Goal: Task Accomplishment & Management: Use online tool/utility

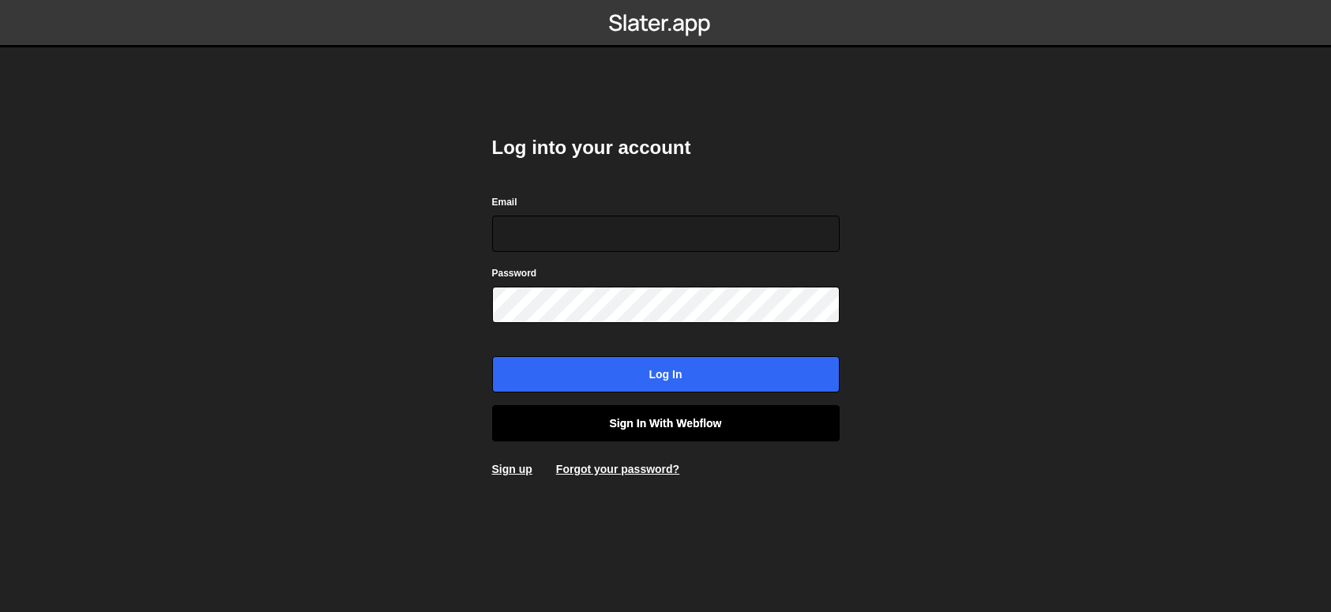
click at [651, 419] on link "Sign in with Webflow" at bounding box center [665, 423] width 347 height 36
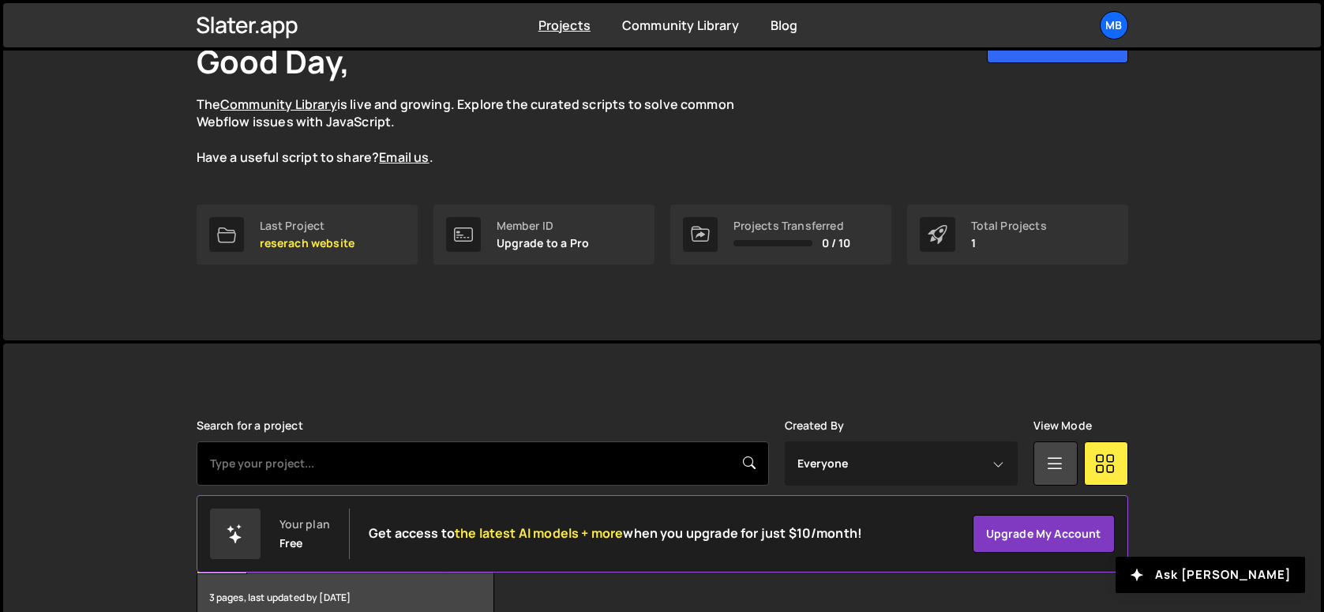
scroll to position [201, 0]
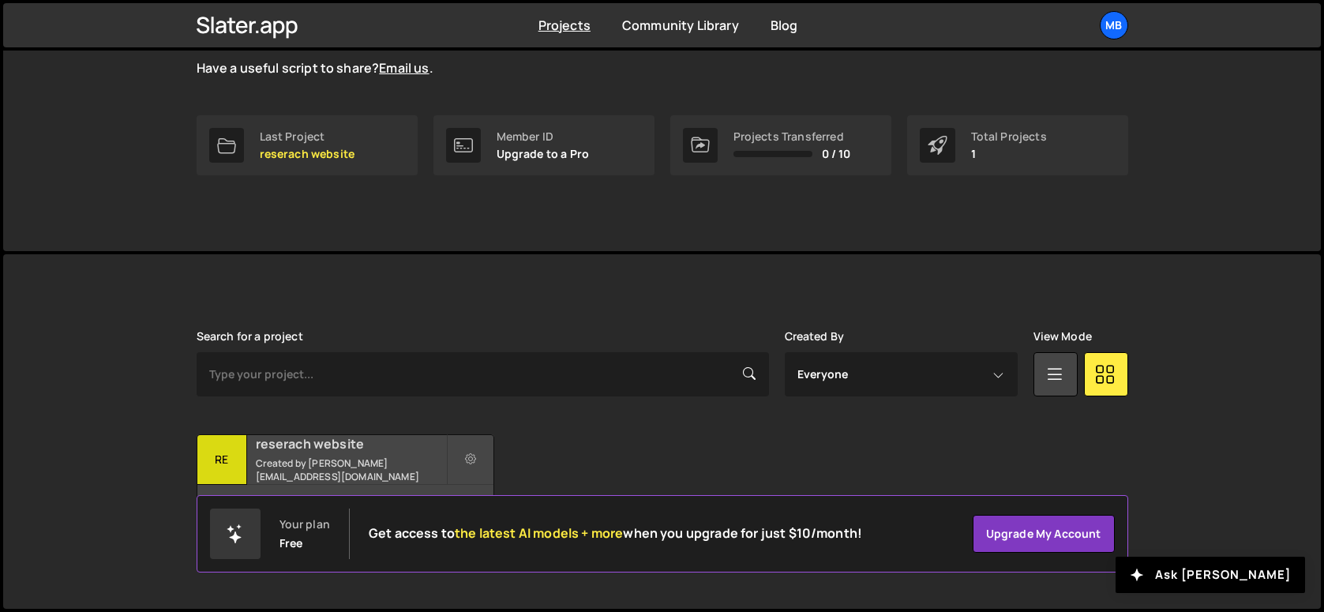
click at [354, 452] on h2 "reserach website" at bounding box center [351, 443] width 190 height 17
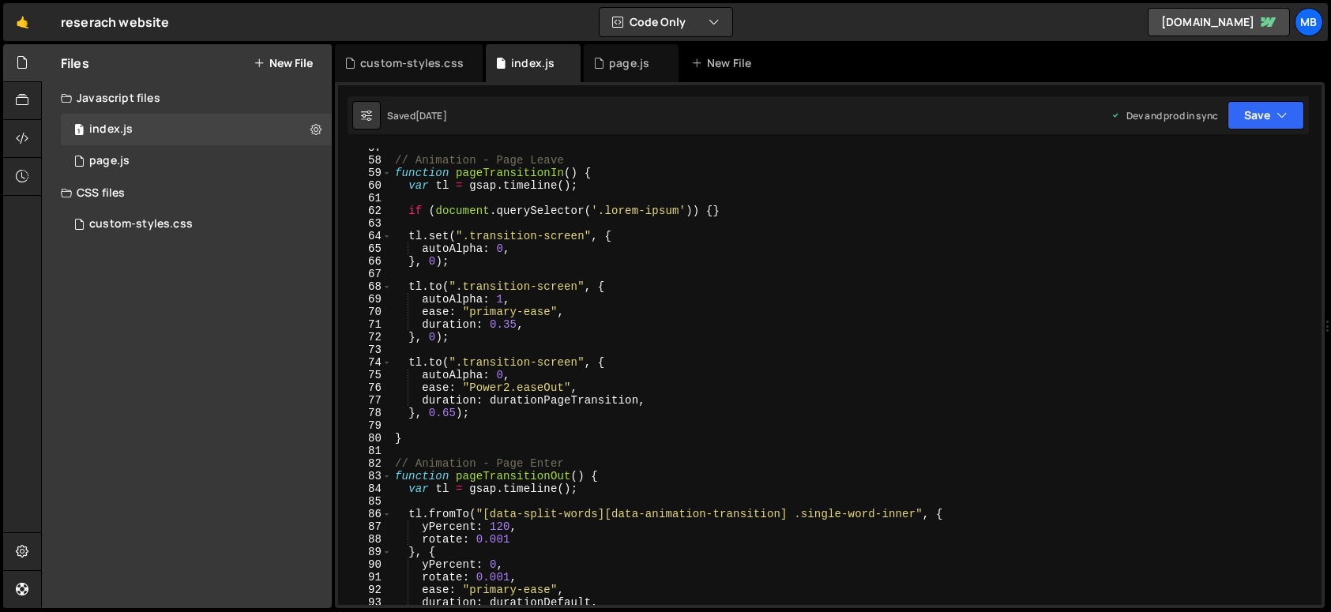
scroll to position [1193, 0]
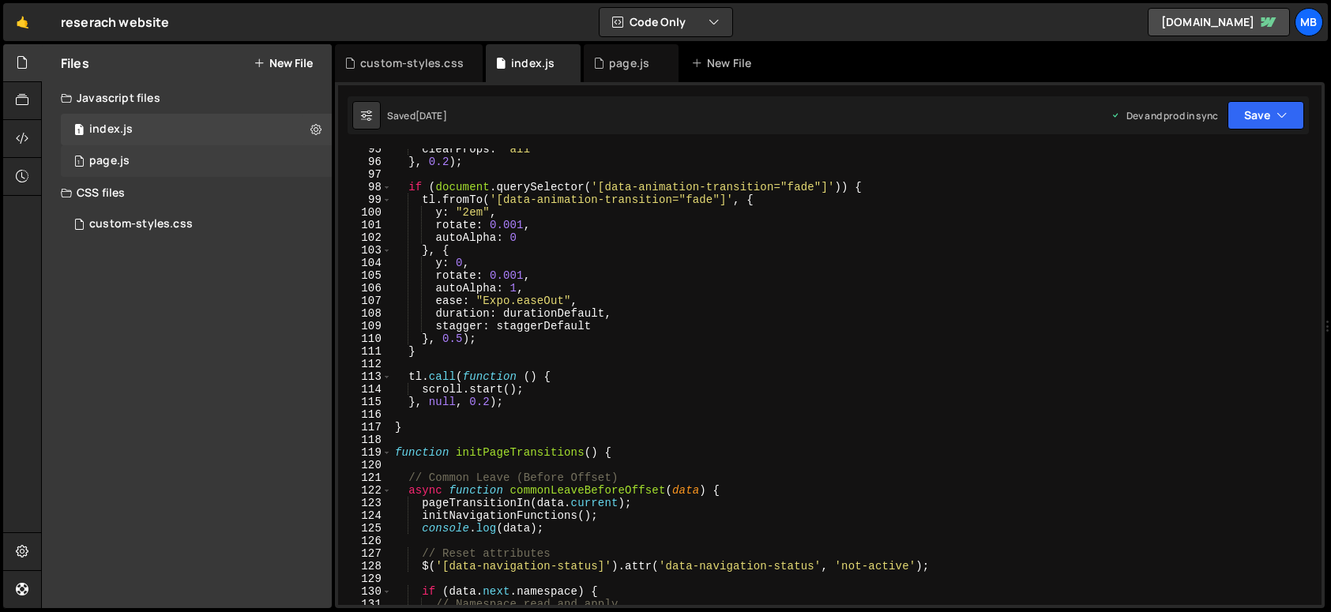
click at [128, 152] on div "1 page.js 0" at bounding box center [196, 161] width 271 height 32
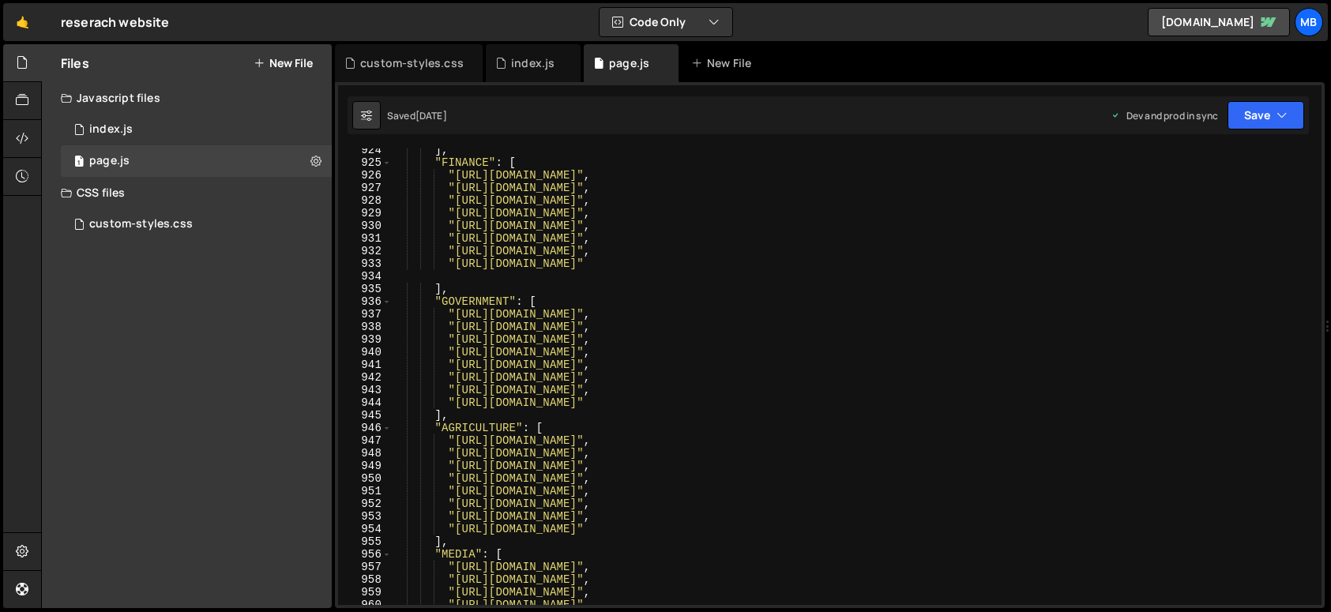
scroll to position [11666, 0]
click at [89, 240] on div "Files New File Javascript files 1 index.js 0 1 page.js 0 CSS files custom-style…" at bounding box center [187, 326] width 290 height 564
drag, startPoint x: 141, startPoint y: 226, endPoint x: 276, endPoint y: 244, distance: 135.5
click at [141, 226] on div "custom-styles.css" at bounding box center [140, 224] width 103 height 14
click at [153, 223] on div "custom-styles.css" at bounding box center [140, 224] width 103 height 14
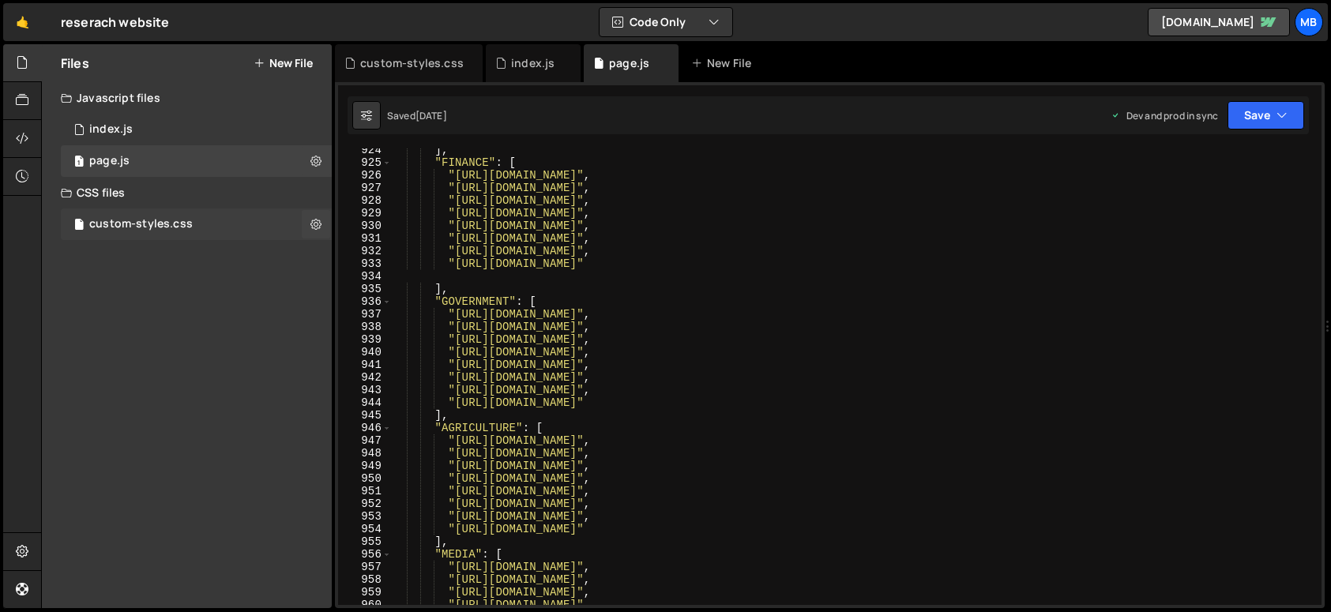
click at [199, 227] on div "custom-styles.css 0" at bounding box center [196, 224] width 271 height 32
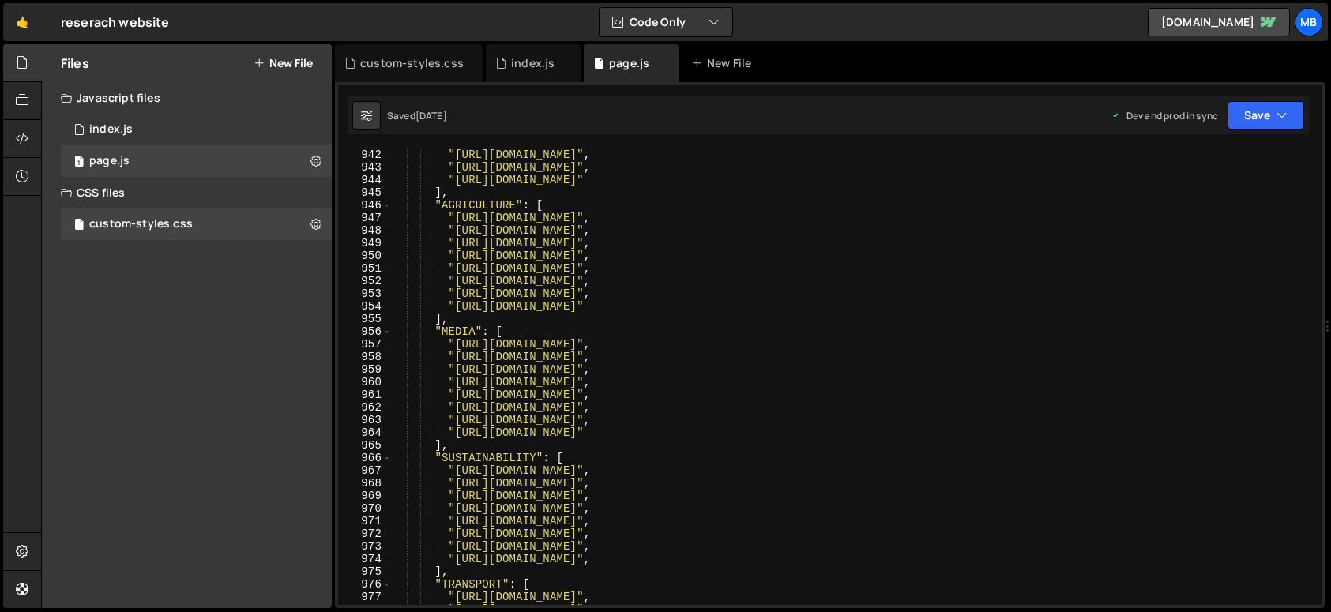
scroll to position [11175, 0]
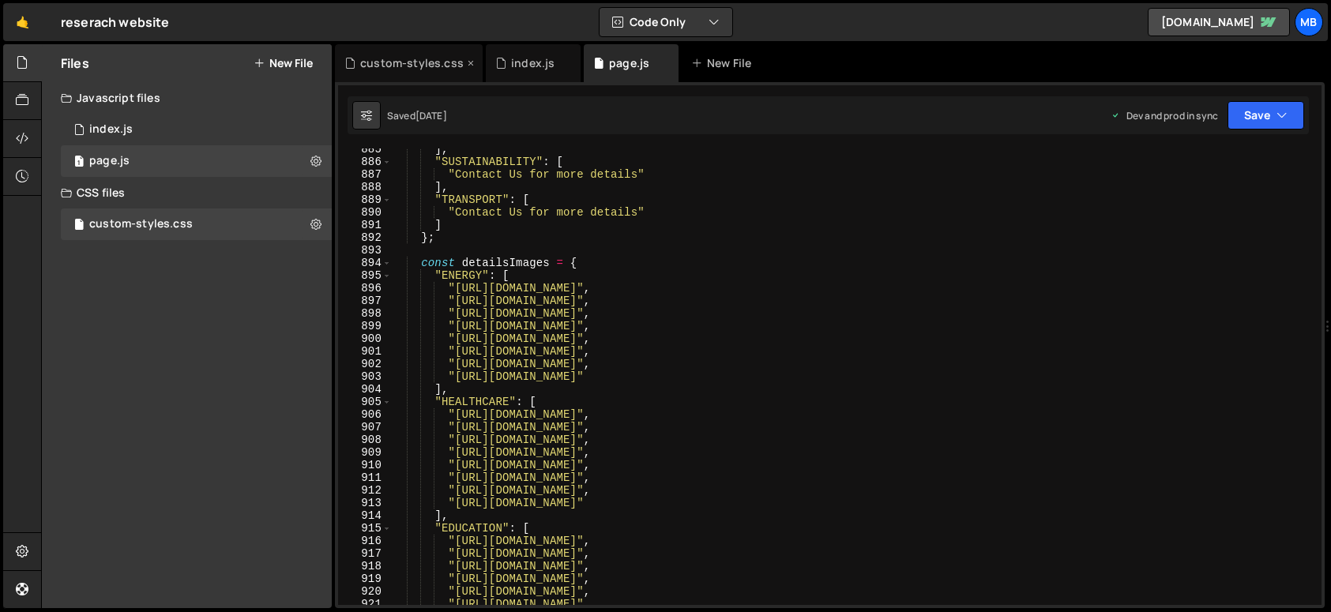
click at [413, 69] on div "custom-styles.css" at bounding box center [411, 63] width 103 height 16
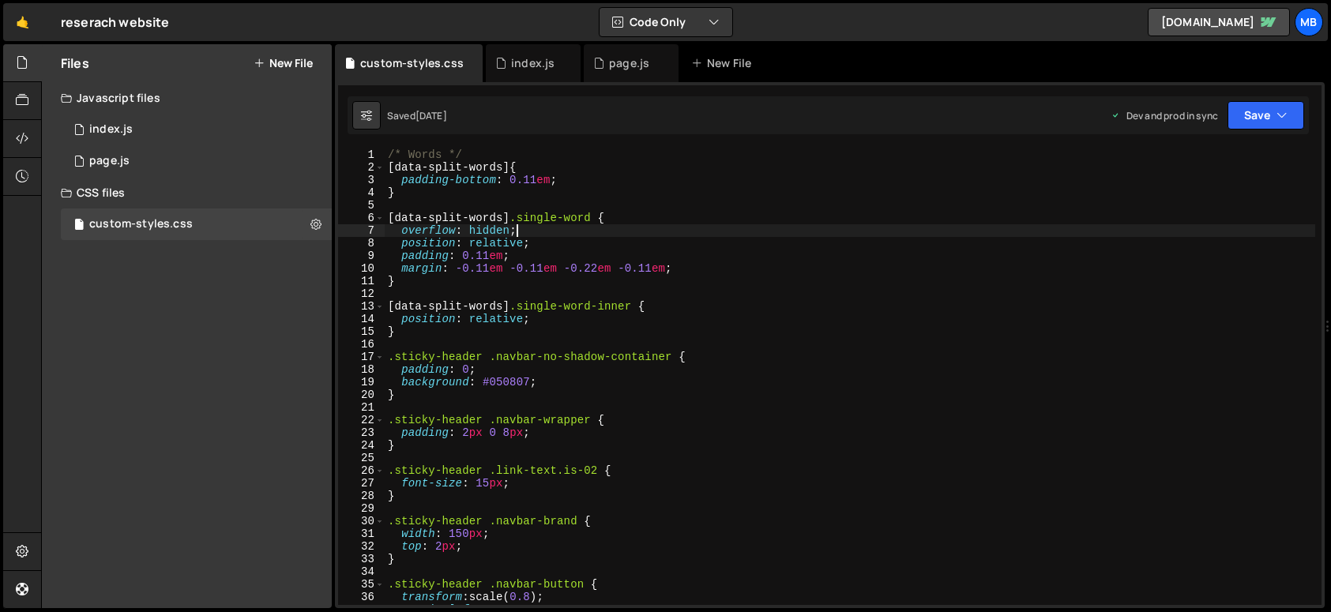
click at [513, 226] on div "/* Words */ [ data-split-words ] { padding-bottom : 0.11 em ; } [ data-split-wo…" at bounding box center [850, 389] width 930 height 482
paste textarea "bubbleChart"
type textarea "overflow: hidden;bubbleChart"
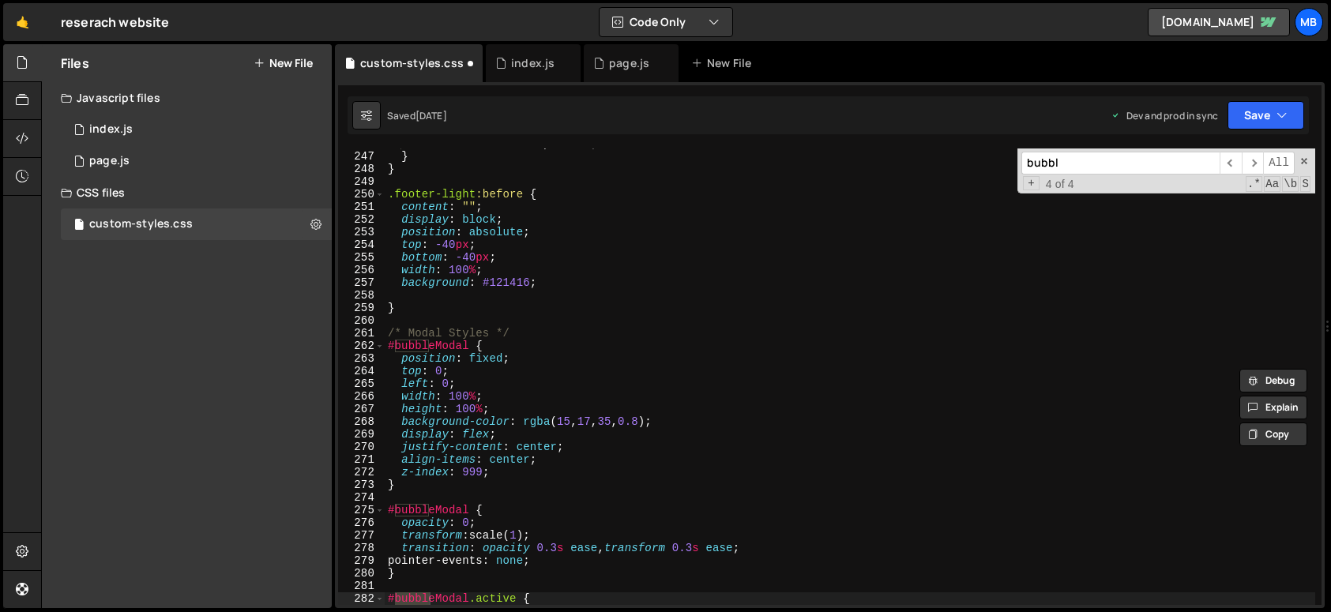
scroll to position [3107, 0]
type input "bubbl"
click at [458, 313] on div "font-size : 1.8 em !important ; } } .footer-light :before { content : " " ; dis…" at bounding box center [850, 378] width 930 height 482
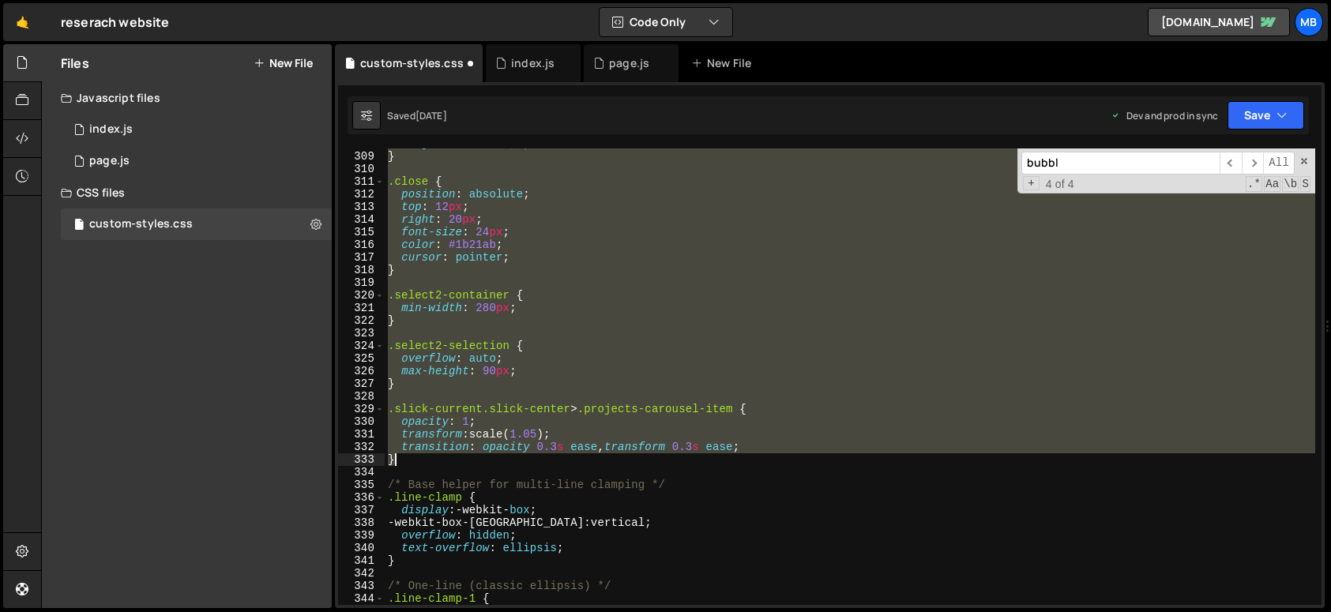
scroll to position [3456, 0]
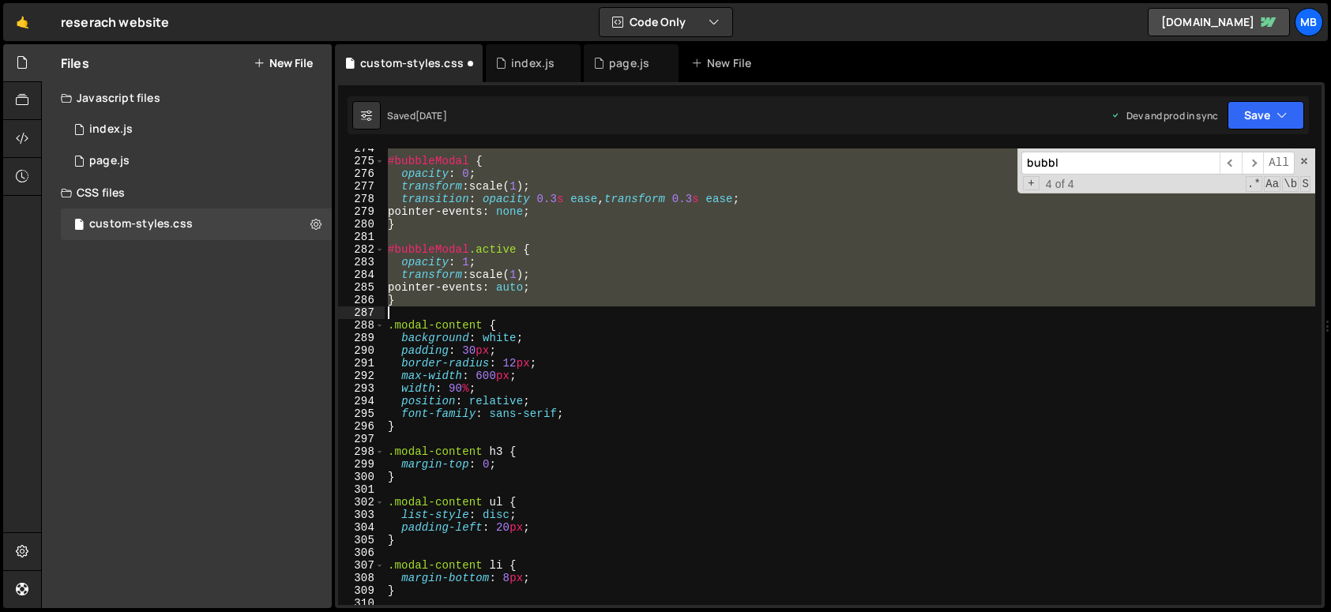
drag, startPoint x: 456, startPoint y: 317, endPoint x: 482, endPoint y: 310, distance: 27.0
click at [482, 310] on div "#bubbleModal { opacity : 0 ; transform : scale( 1 ) ; transition : opacity 0.3 …" at bounding box center [850, 383] width 930 height 482
type textarea "}"
click at [199, 162] on div "1 page.js 0" at bounding box center [196, 161] width 271 height 32
click at [291, 170] on div "1 page.js 0" at bounding box center [196, 161] width 271 height 32
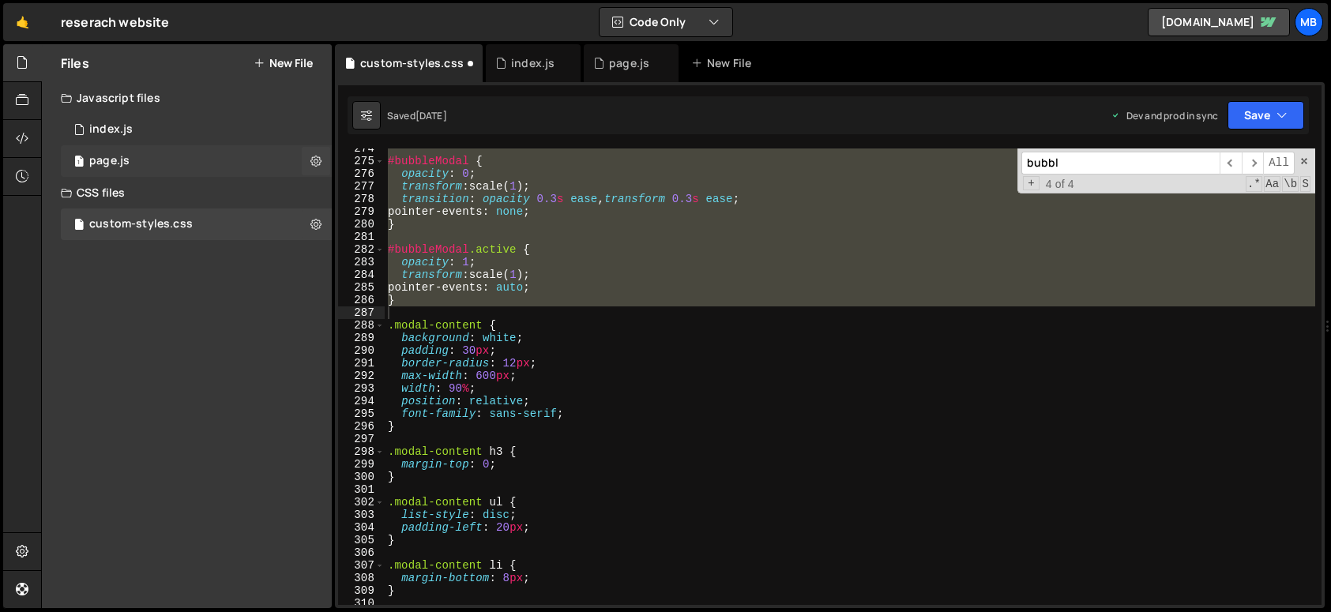
click at [284, 166] on div "1 page.js 0" at bounding box center [196, 161] width 271 height 32
drag, startPoint x: 240, startPoint y: 163, endPoint x: 317, endPoint y: 160, distance: 77.4
click at [241, 163] on div "1 page.js 0" at bounding box center [196, 161] width 271 height 32
click at [1300, 159] on div "Debug Explain Copy custom-styles.css index.js page.js New File Saved [DATE] Dev…" at bounding box center [829, 326] width 989 height 565
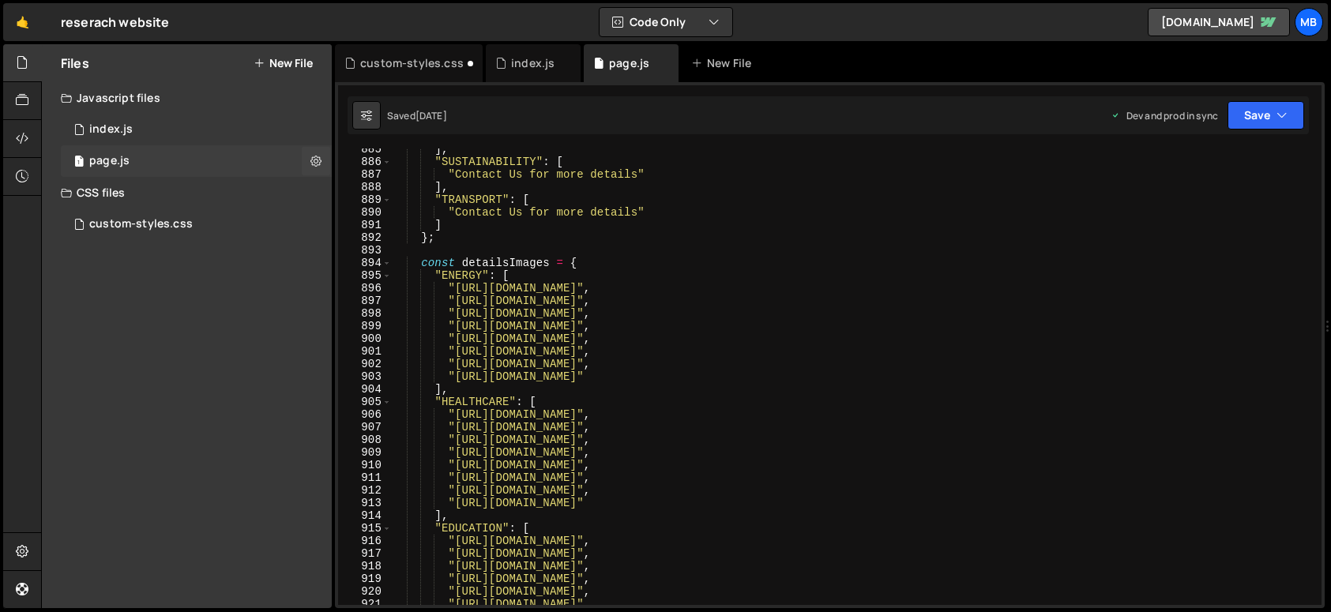
click at [99, 152] on div "1 page.js 0" at bounding box center [196, 161] width 271 height 32
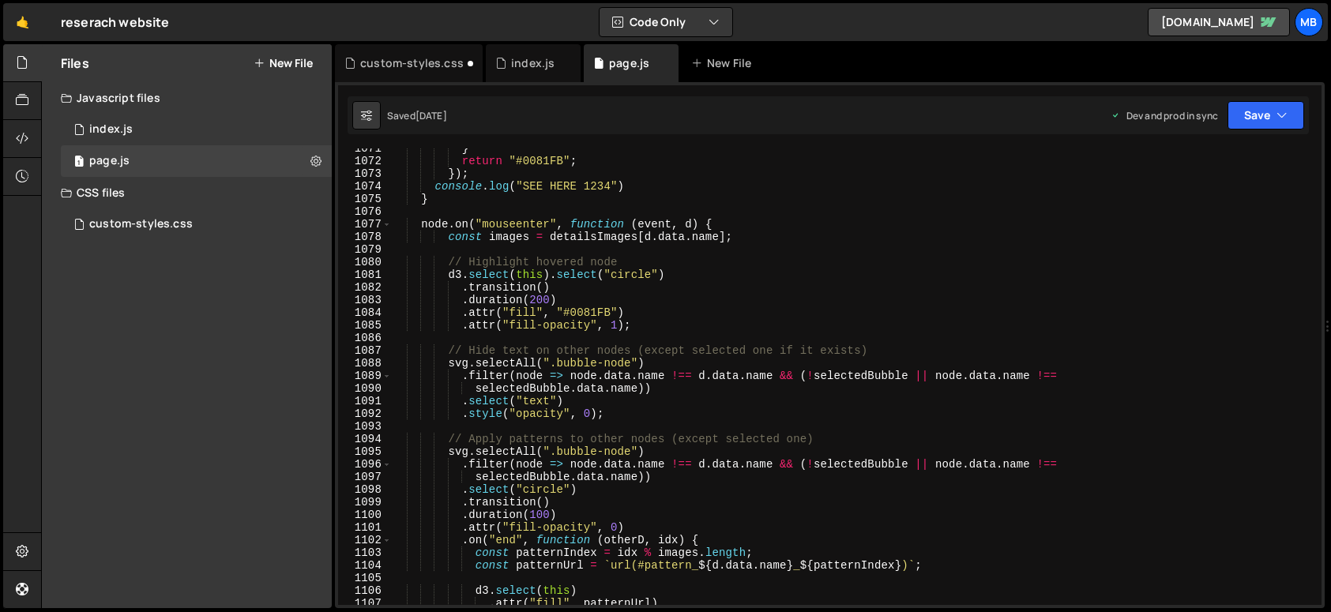
scroll to position [13798, 0]
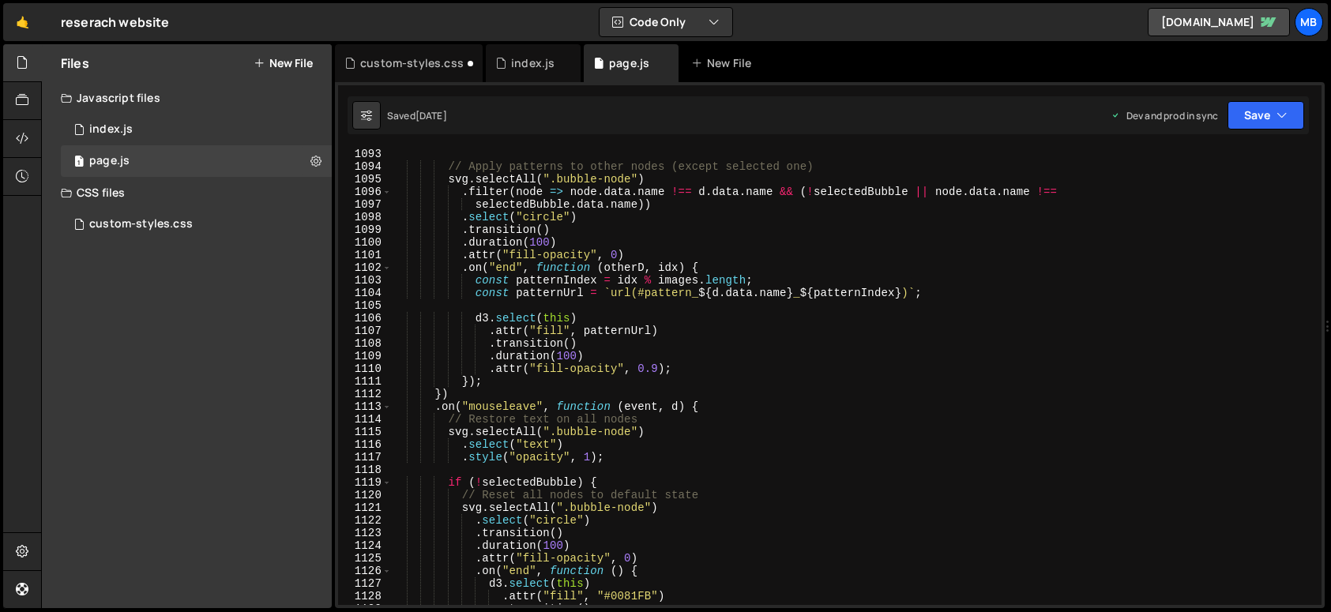
type textarea "const patternIndex = idx % images.length;"
click at [643, 280] on div "// Apply patterns to other nodes (except selected one) svg . selectAll ( ".bubb…" at bounding box center [853, 389] width 924 height 482
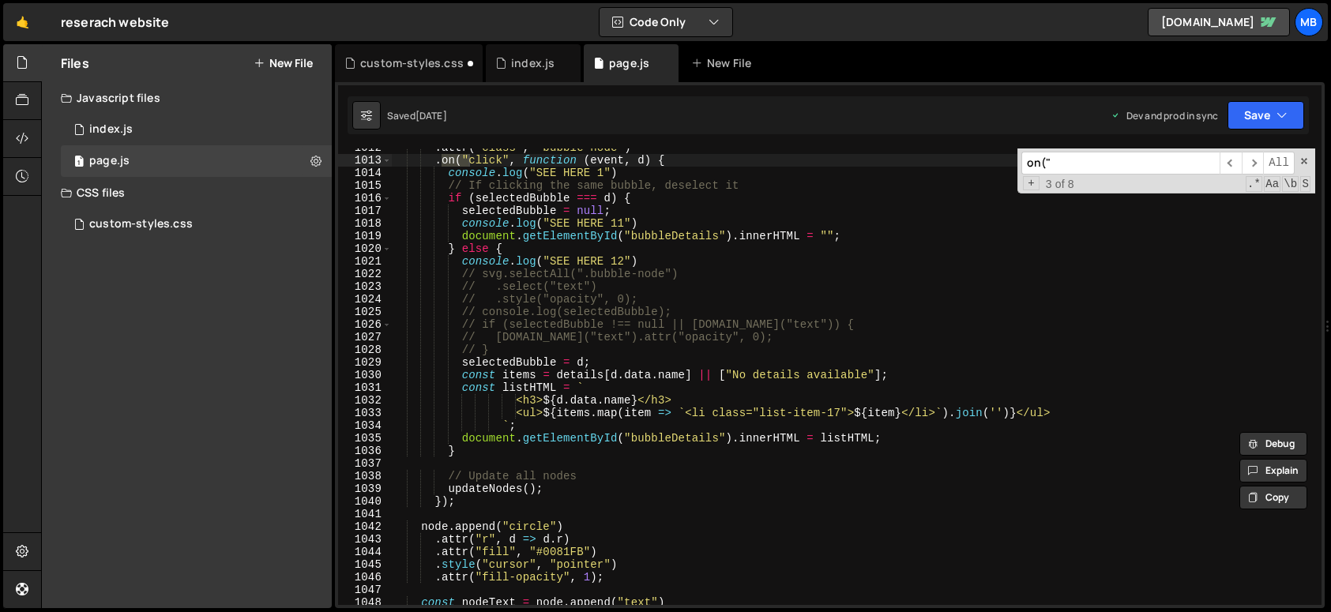
scroll to position [12767, 0]
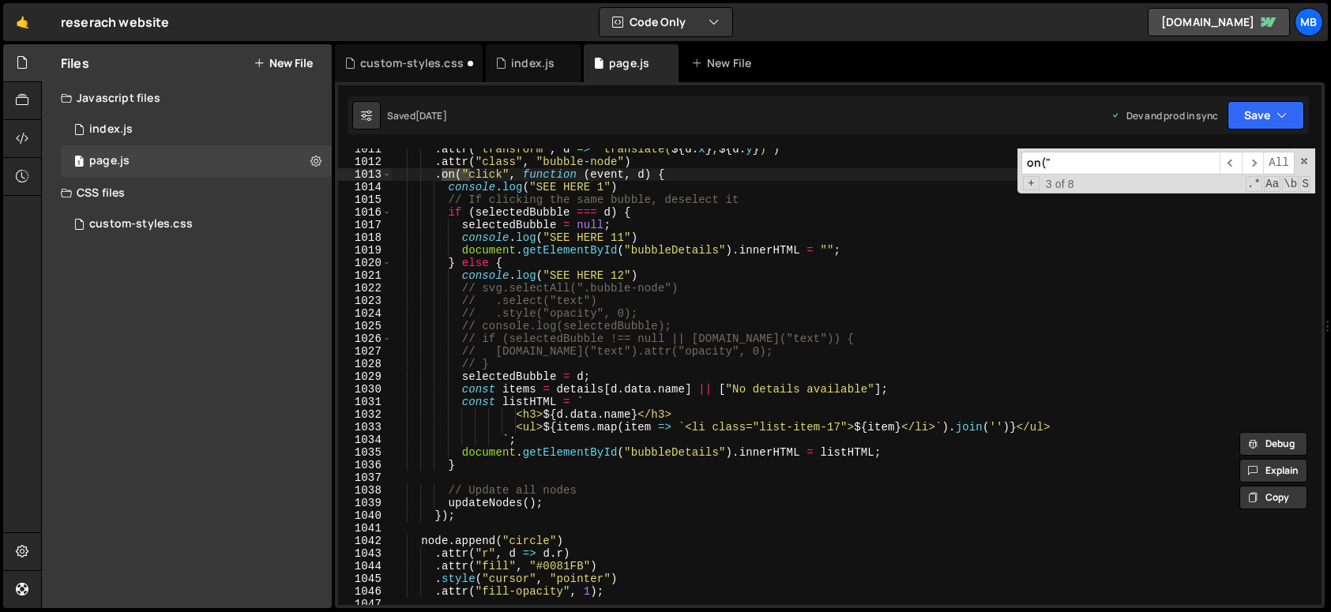
type input "on(""
click at [687, 183] on div ". attr ( "transform" , d => ` translate( ${ d . x } , ${ d . y } ) ` ) . attr (…" at bounding box center [853, 384] width 924 height 482
click at [690, 176] on div ". attr ( "transform" , d => ` translate( ${ d . x } , ${ d . y } ) ` ) . attr (…" at bounding box center [853, 384] width 924 height 482
type textarea ".on("click", function (event, d) {"
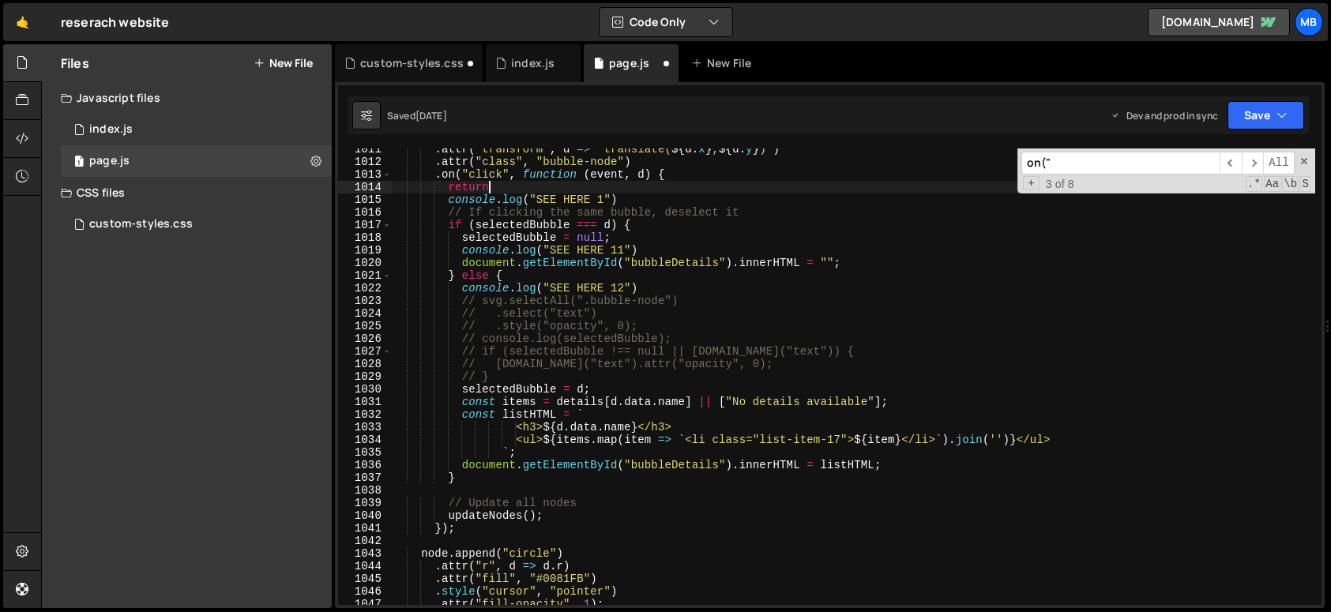
scroll to position [0, 6]
click at [1240, 115] on button "Save" at bounding box center [1265, 115] width 77 height 28
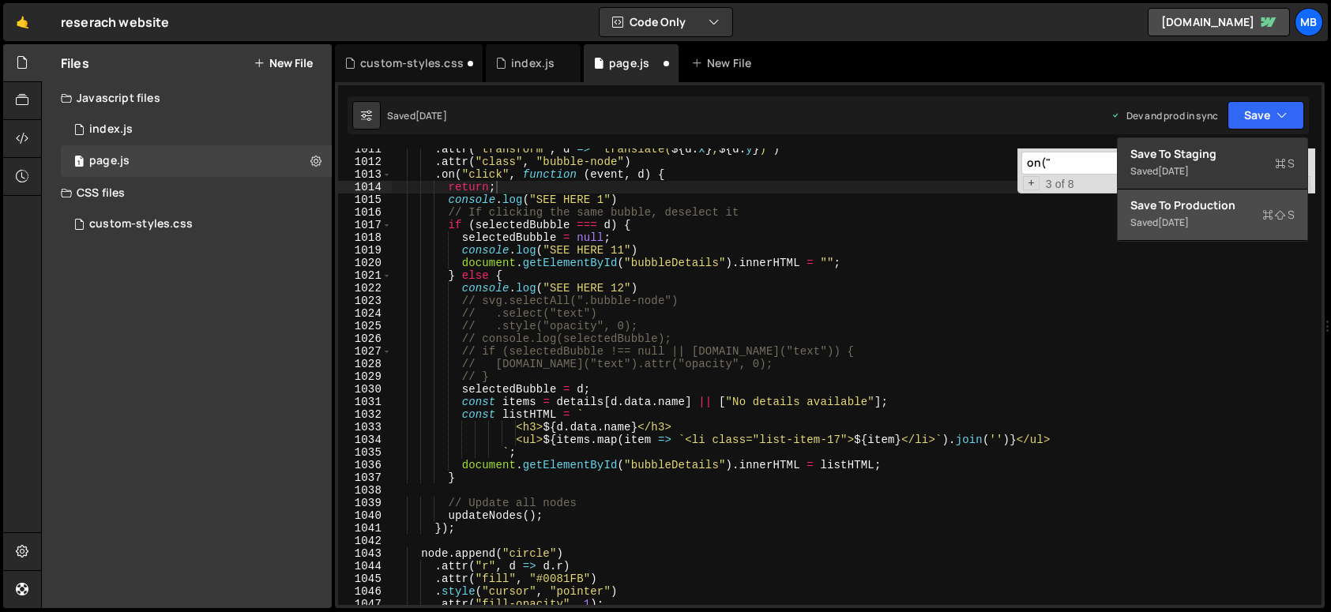
click at [1214, 201] on div "Save to Production S" at bounding box center [1212, 205] width 164 height 16
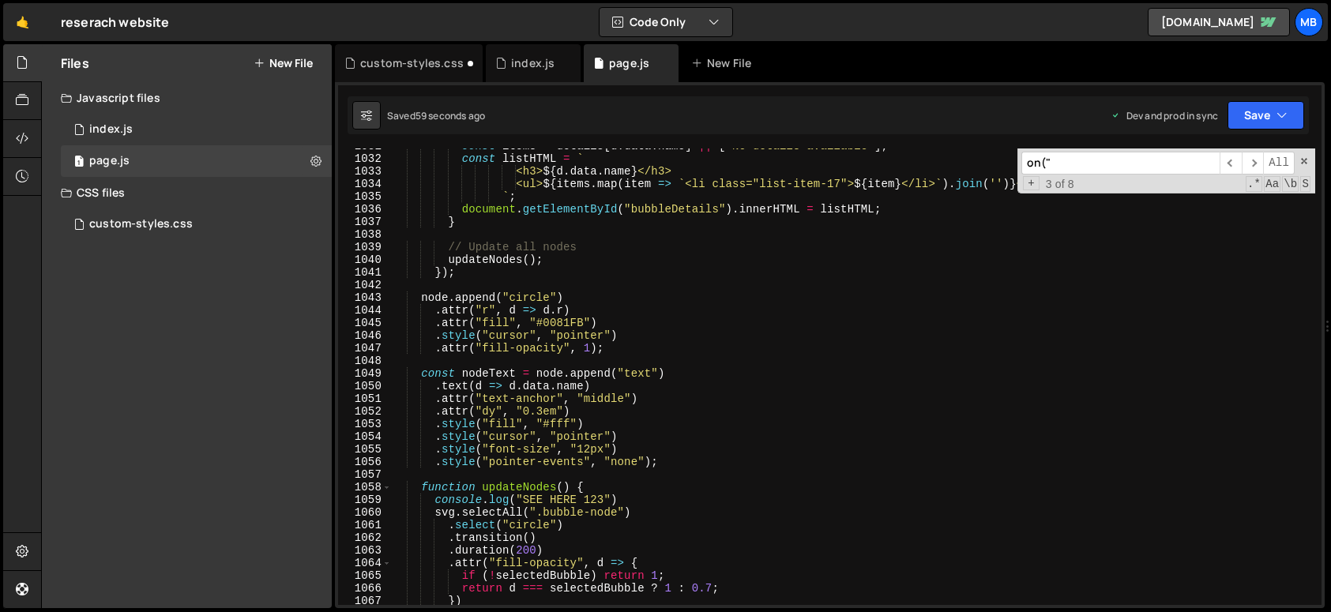
scroll to position [13096, 0]
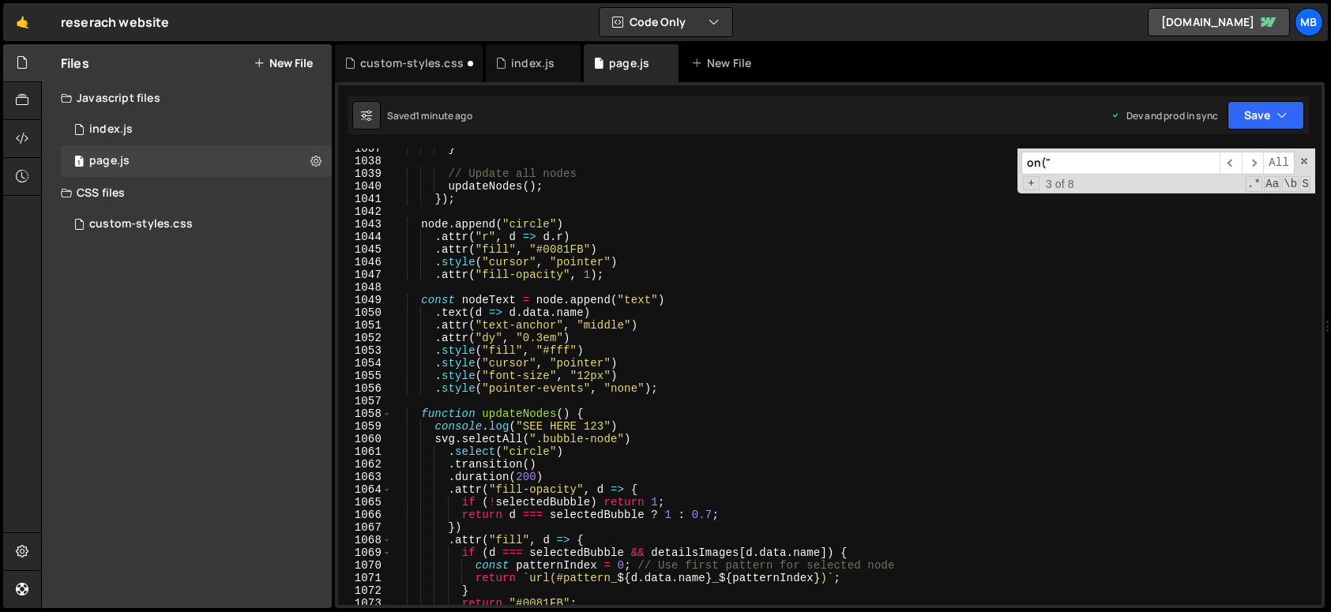
type textarea ".attr("text-anchor", "middle")"
click at [554, 324] on div "} // Update all nodes updateNodes ( ) ; }) ; node . append ( "circle" ) . attr …" at bounding box center [853, 383] width 924 height 482
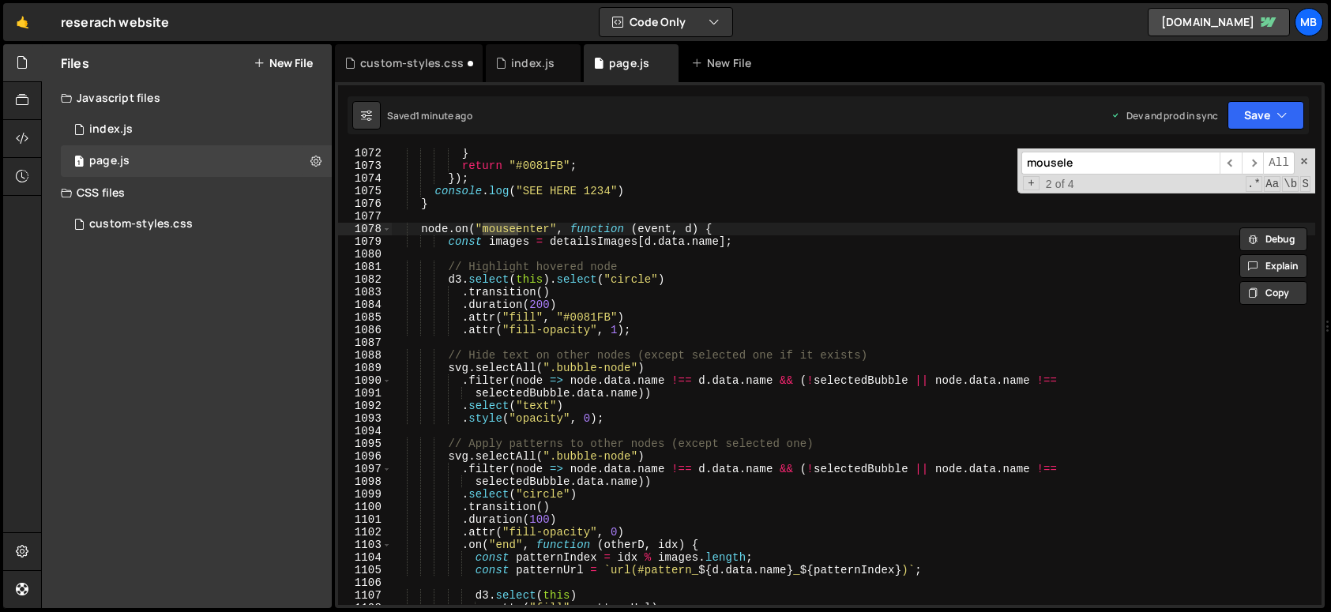
scroll to position [13847, 0]
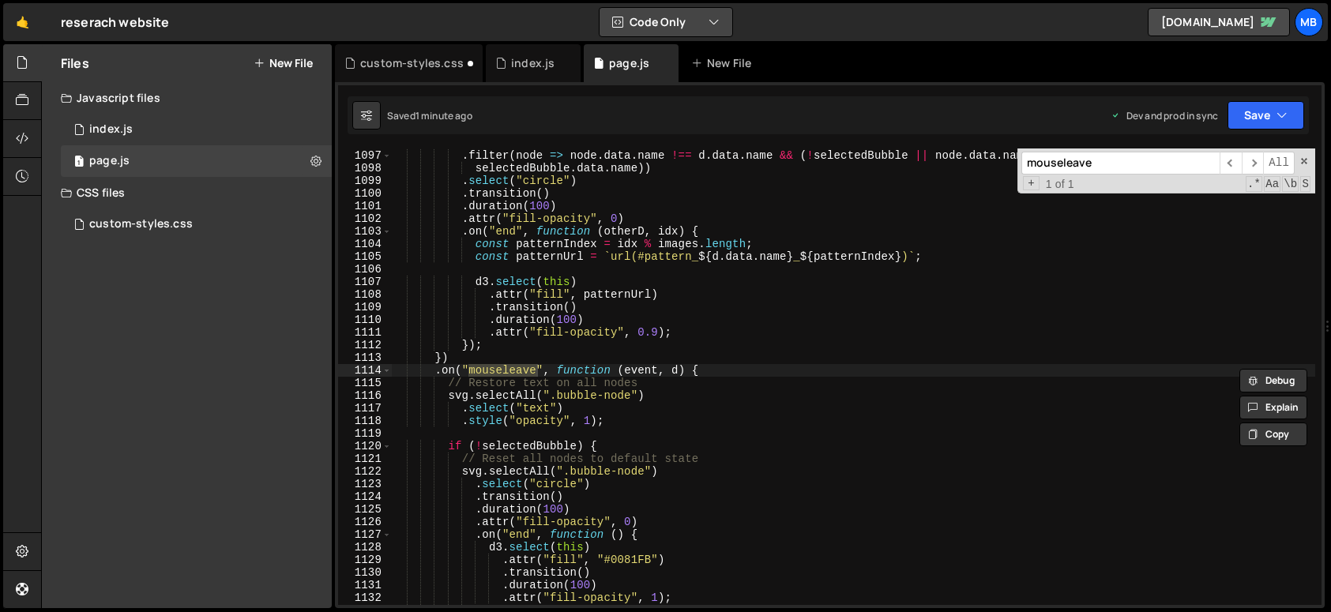
type input "mouseleave"
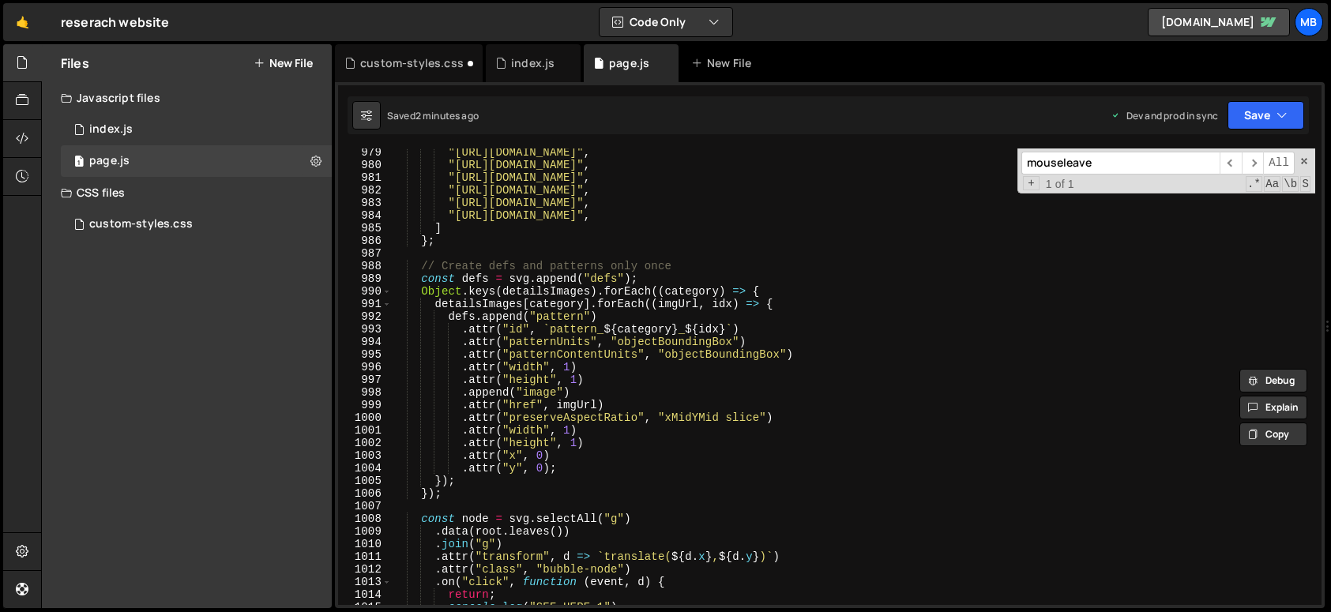
scroll to position [12359, 0]
type textarea "defs.append("pattern")"
click at [494, 312] on div ""[URL][DOMAIN_NAME]" , "[URL][DOMAIN_NAME]" , "[URL][DOMAIN_NAME]" , "[URL][DOM…" at bounding box center [853, 387] width 924 height 482
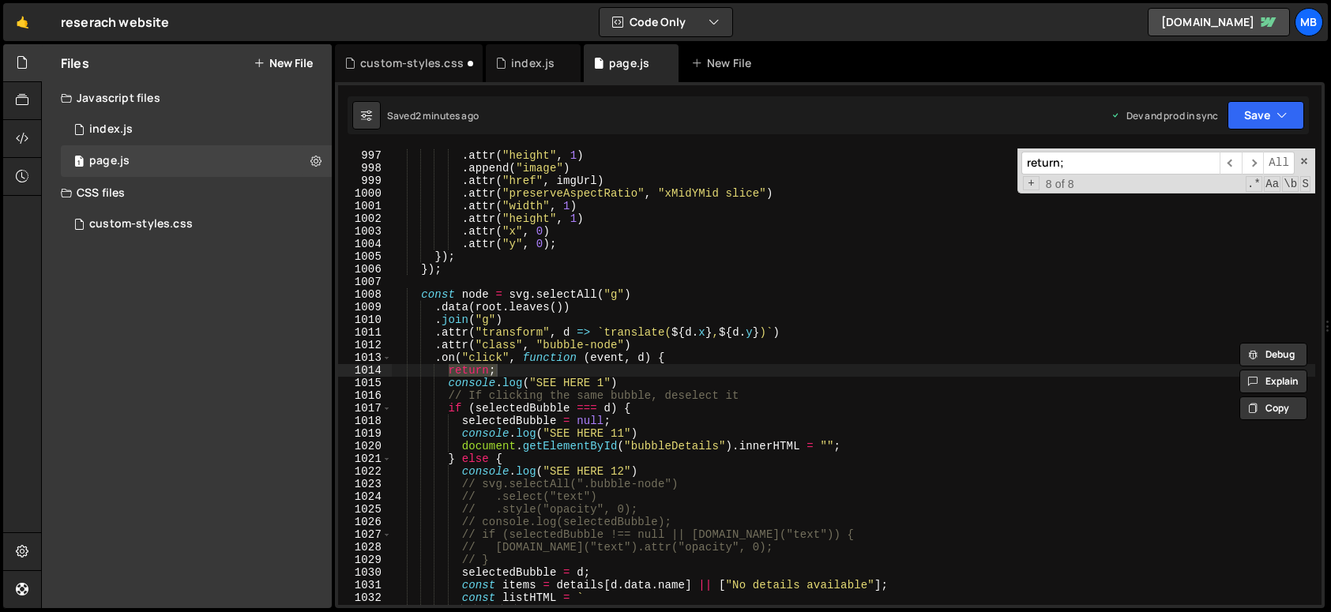
scroll to position [12659, 0]
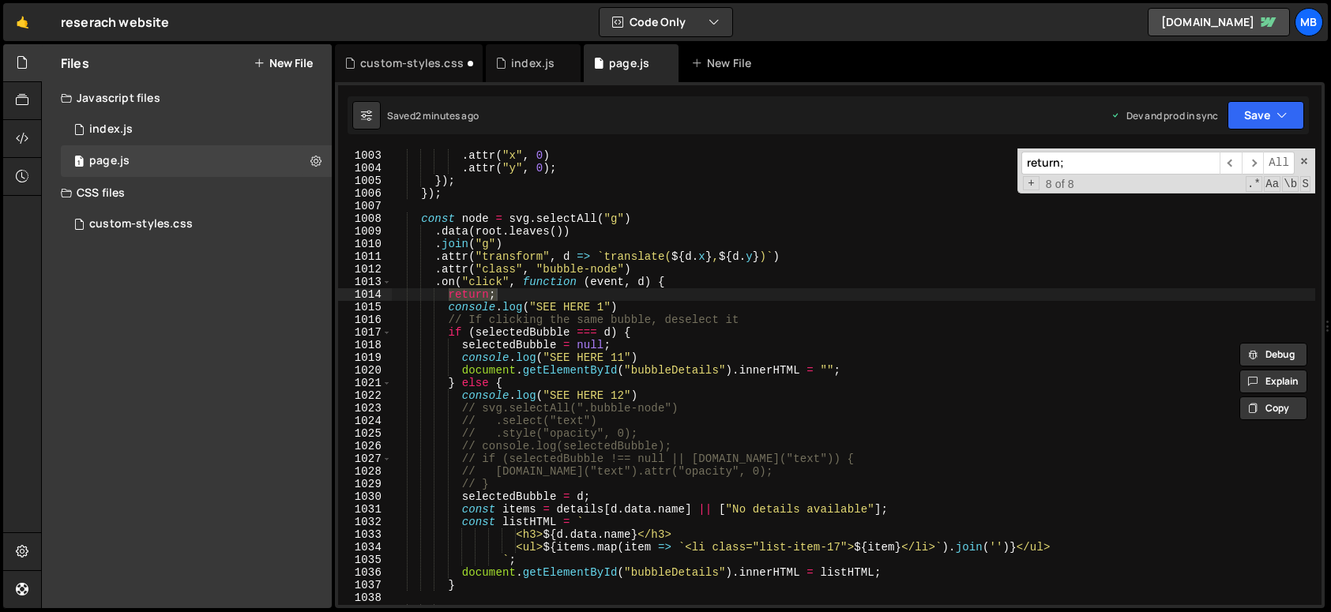
type input "return;"
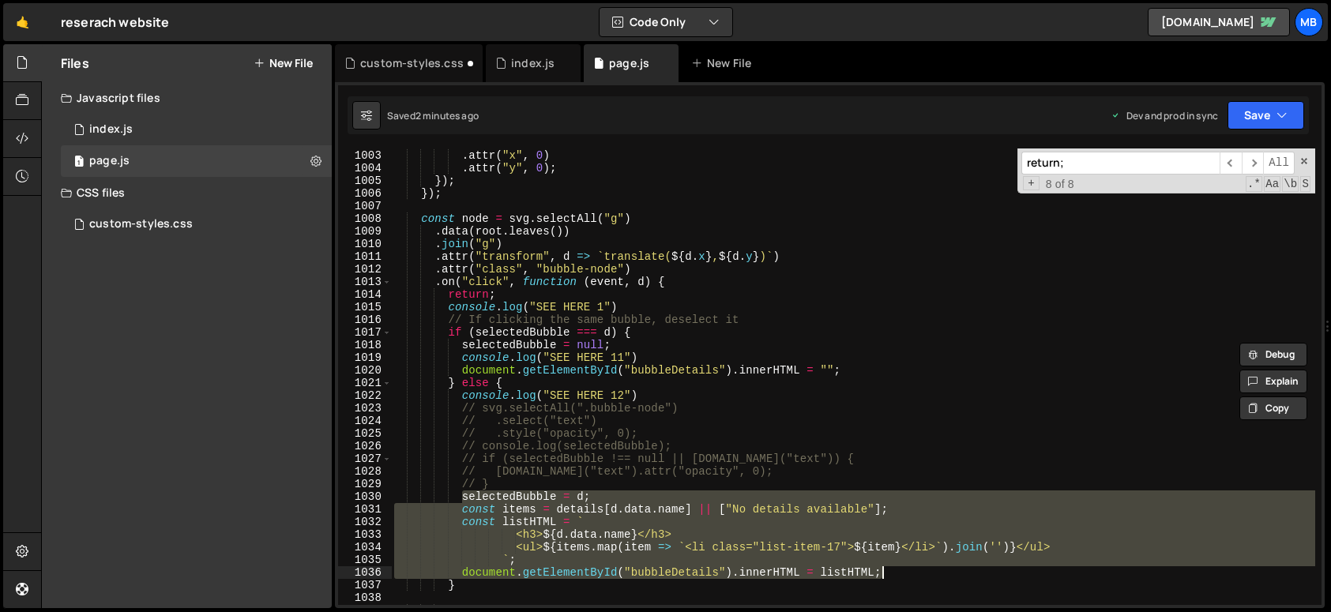
drag, startPoint x: 464, startPoint y: 497, endPoint x: 880, endPoint y: 563, distance: 421.4
click at [879, 569] on div ". attr ( "height" , 1 ) . attr ( "x" , 0 ) . attr ( "y" , 0 ) ; }) ; }) ; const…" at bounding box center [853, 378] width 924 height 482
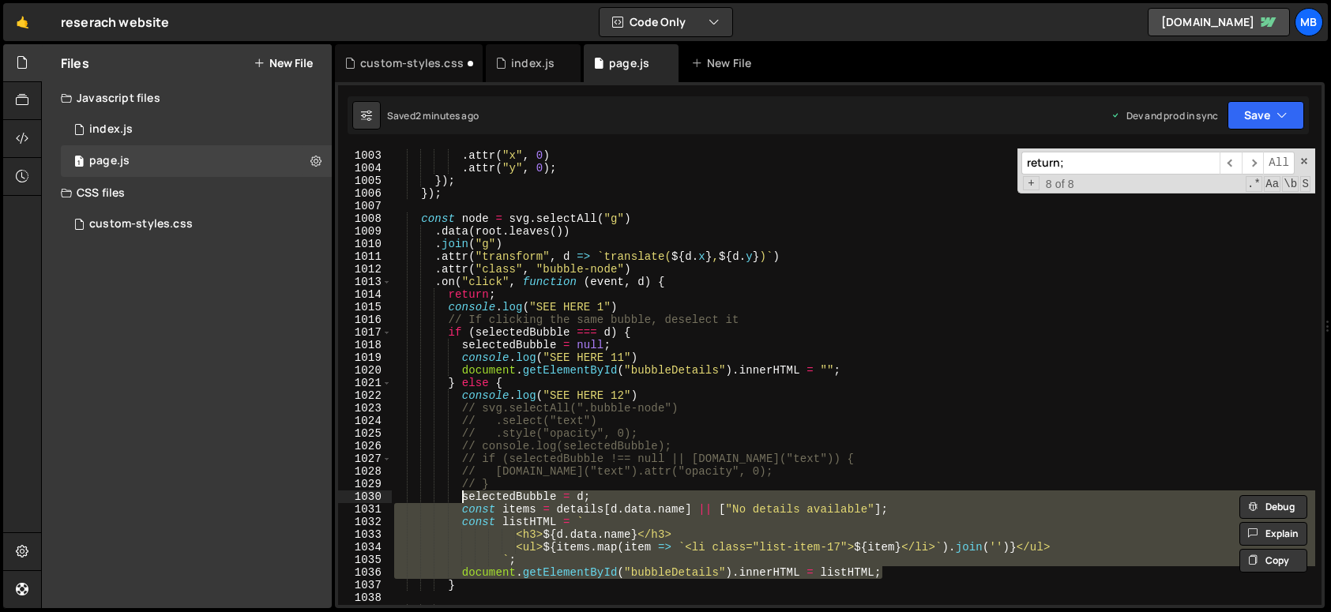
drag, startPoint x: 884, startPoint y: 571, endPoint x: 464, endPoint y: 500, distance: 426.1
click at [464, 500] on div ". attr ( "height" , 1 ) . attr ( "x" , 0 ) . attr ( "y" , 0 ) ; }) ; }) ; const…" at bounding box center [853, 378] width 924 height 482
type textarea "selectedBubble = d; const items = details[[DOMAIN_NAME]] || ["No details availa…"
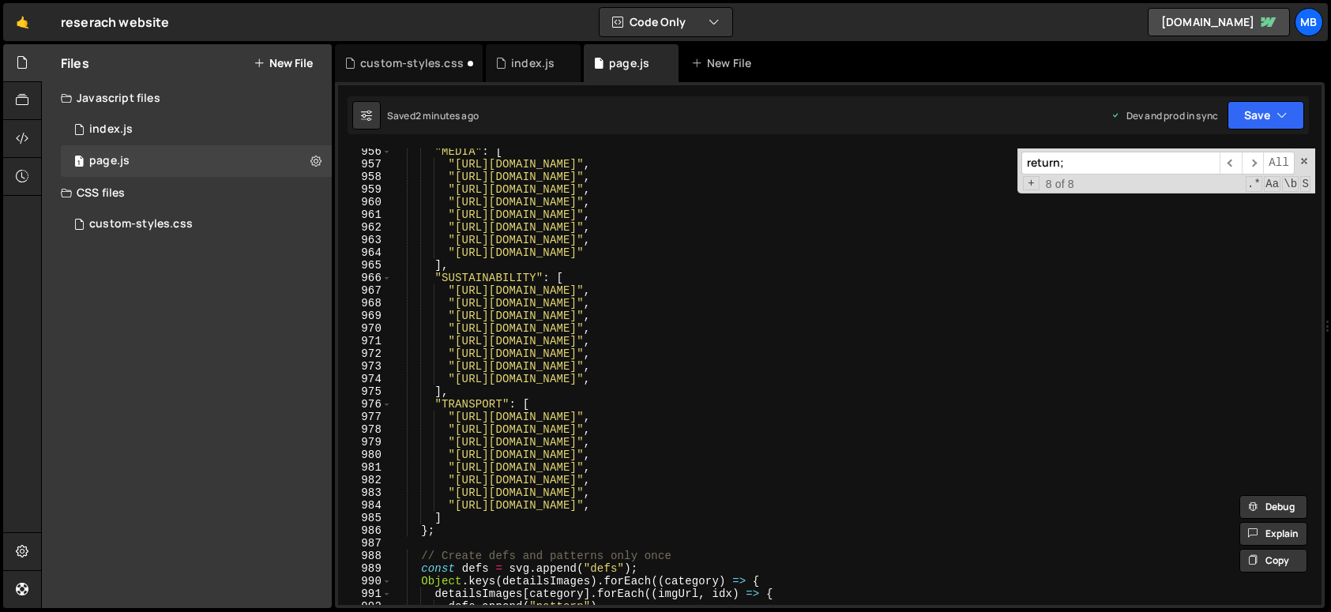
scroll to position [11683, 0]
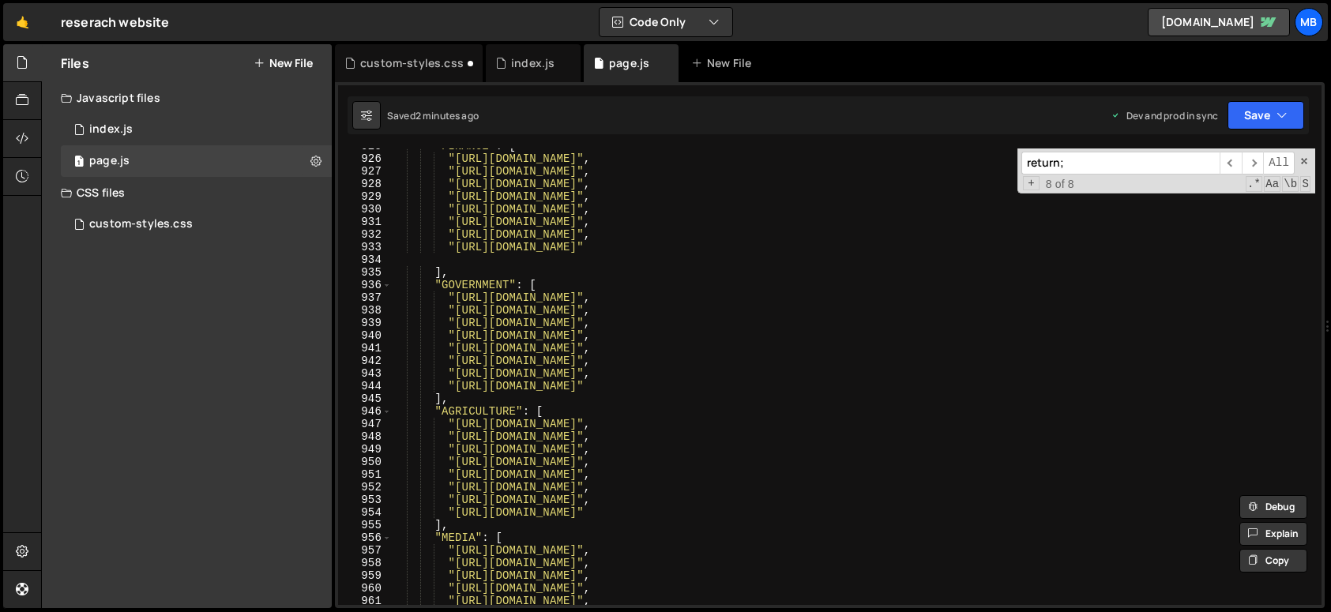
click at [1103, 162] on input "return;" at bounding box center [1120, 163] width 198 height 23
type input "m"
type textarea "const items = details[[DOMAIN_NAME]] || ["No details available"];"
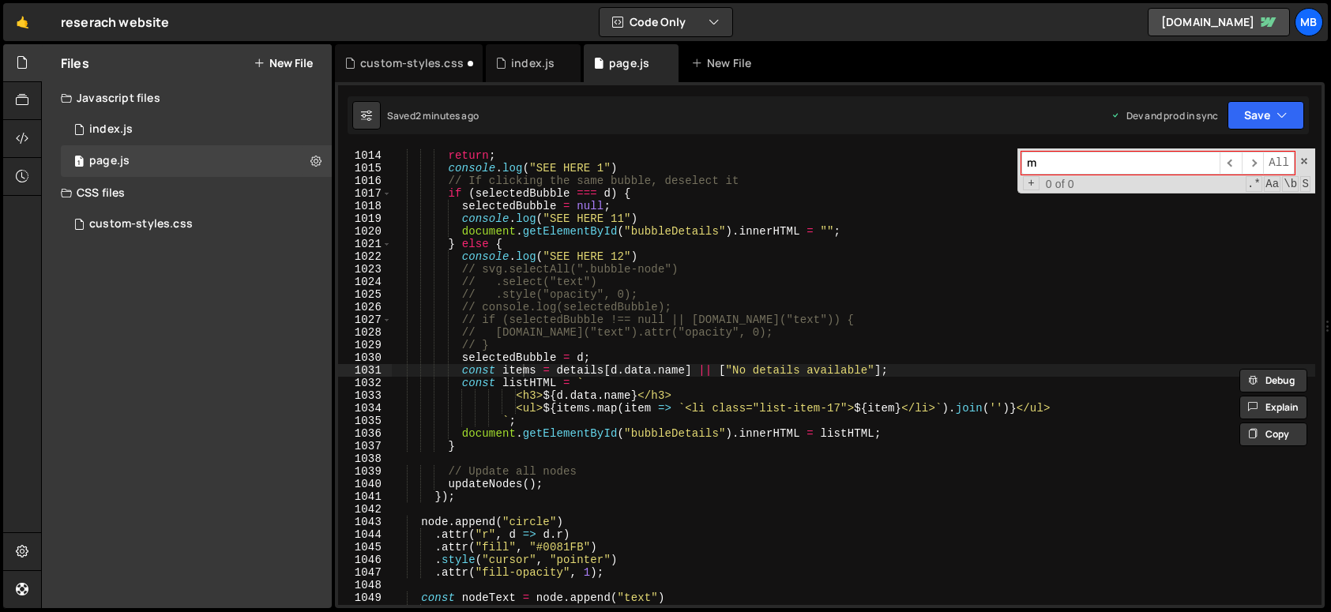
type input "mo"
type textarea "node.on("mouseenter", function (event, d) {"
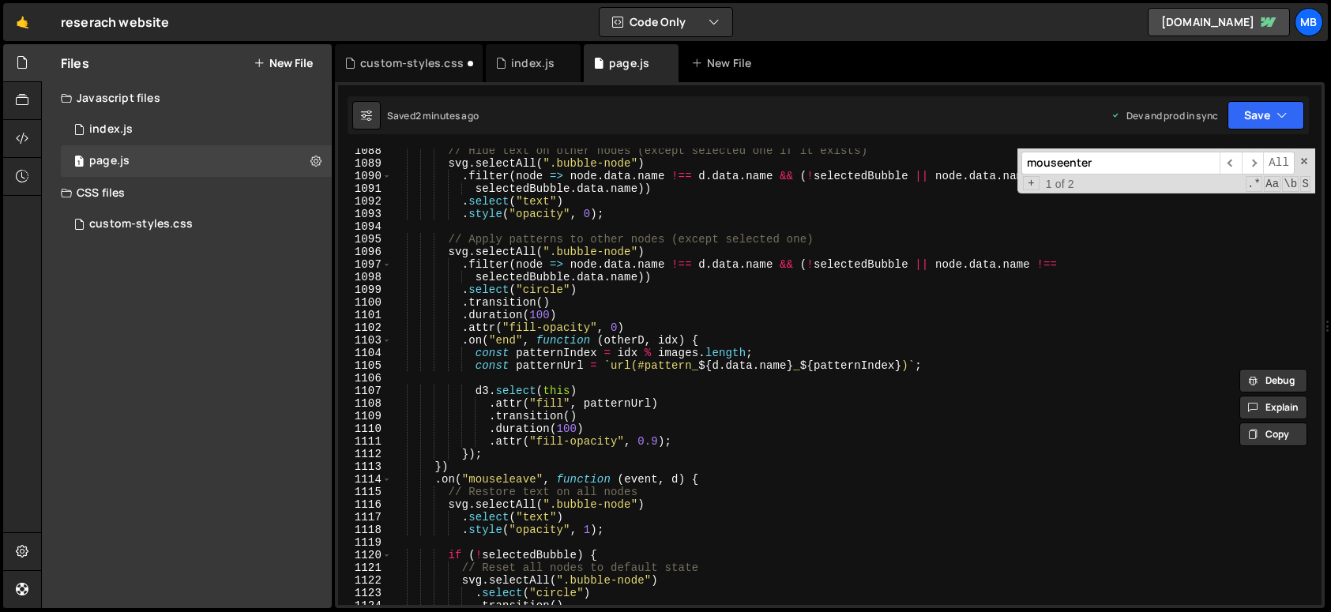
scroll to position [13738, 0]
type input "mouseenter"
type textarea "});"
click at [517, 460] on div "// Hide text on other nodes (except selected one if it exists) svg . selectAll …" at bounding box center [853, 386] width 924 height 482
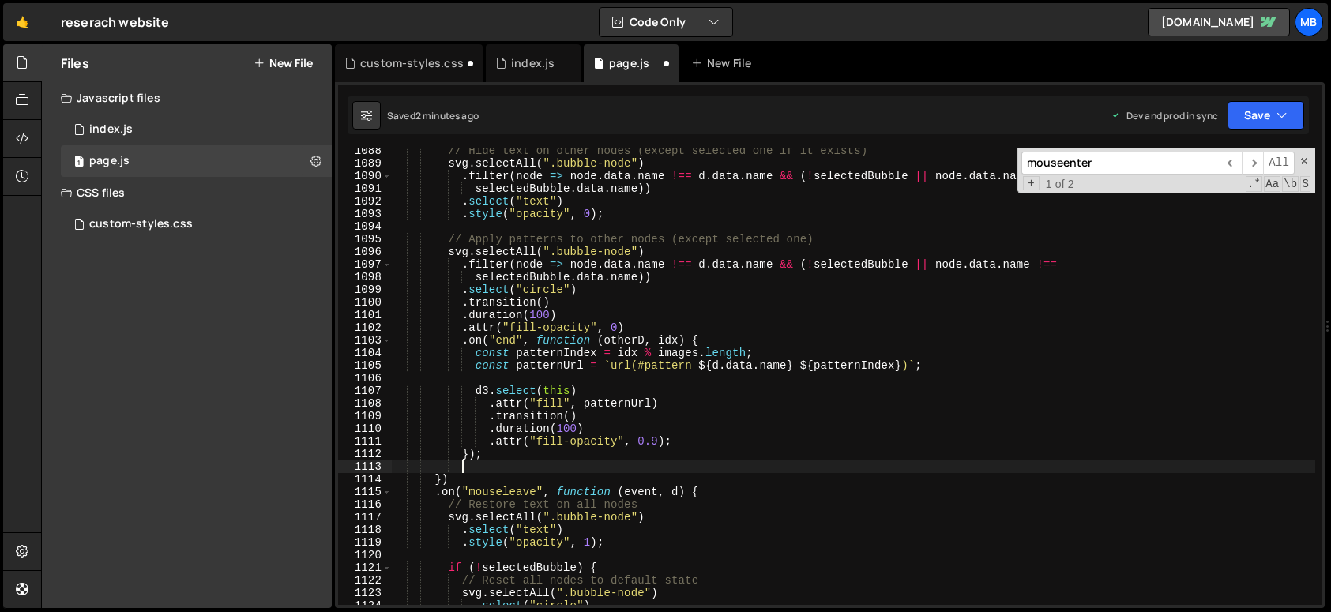
scroll to position [0, 3]
paste textarea "document.getElementById("bubbleDetails").innerHTML = listHTML;"
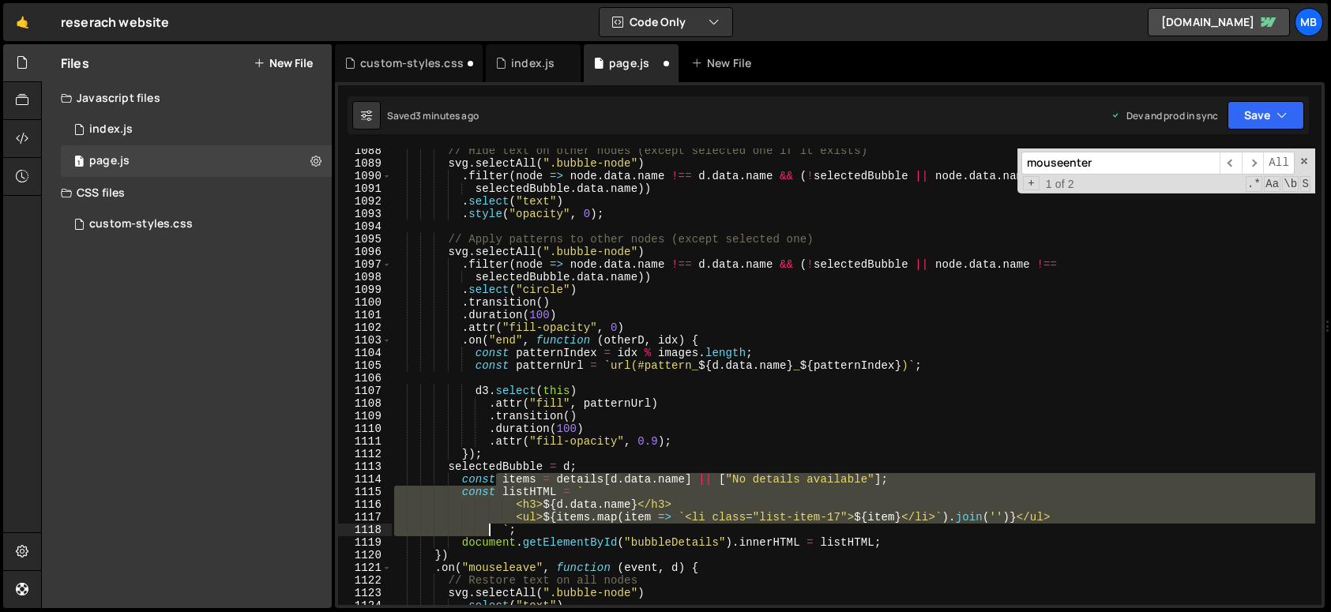
drag, startPoint x: 498, startPoint y: 477, endPoint x: 478, endPoint y: 539, distance: 65.7
click at [483, 538] on div "// Hide text on other nodes (except selected one if it exists) svg . selectAll …" at bounding box center [853, 386] width 924 height 482
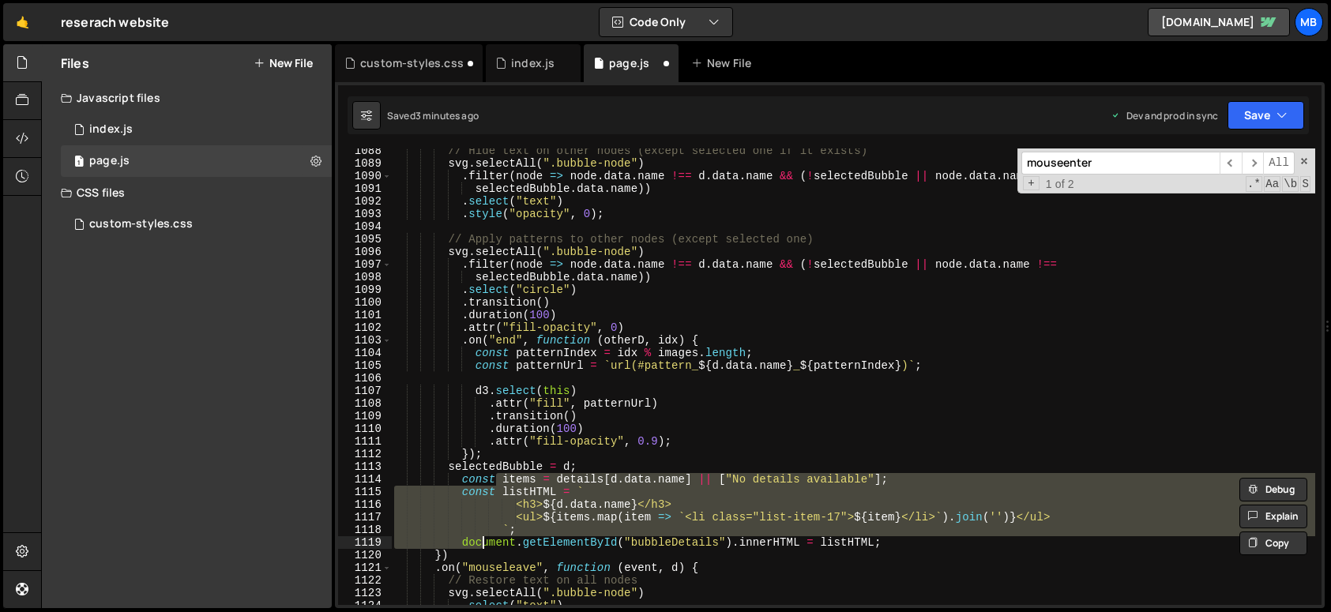
drag, startPoint x: 466, startPoint y: 544, endPoint x: 468, endPoint y: 533, distance: 11.3
click at [466, 542] on div "// Hide text on other nodes (except selected one if it exists) svg . selectAll …" at bounding box center [853, 376] width 924 height 456
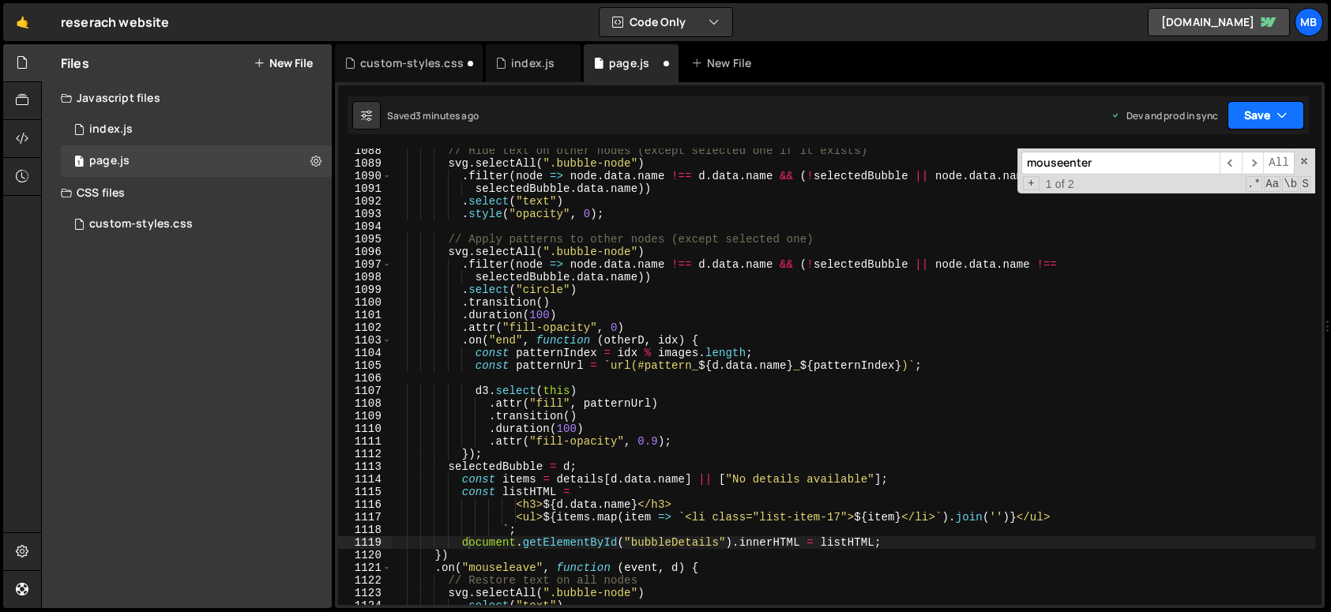
drag, startPoint x: 1275, startPoint y: 110, endPoint x: 1265, endPoint y: 134, distance: 26.5
click at [1275, 110] on button "Save" at bounding box center [1265, 115] width 77 height 28
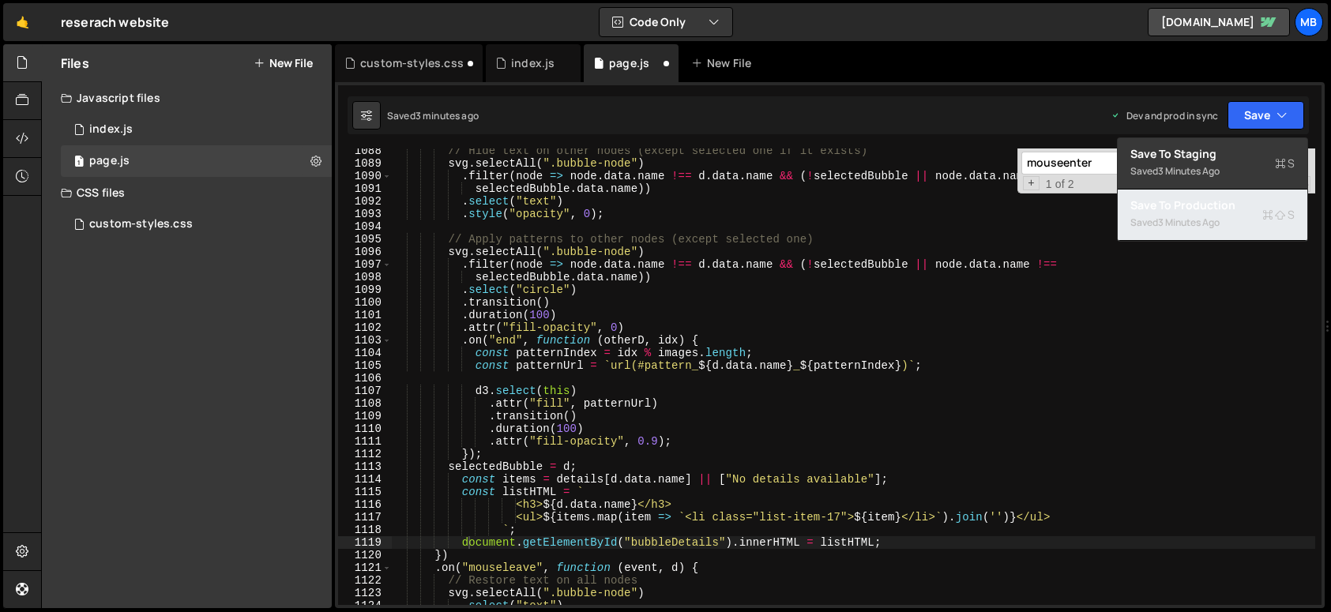
click at [1222, 209] on div "Save to Production S" at bounding box center [1212, 205] width 164 height 16
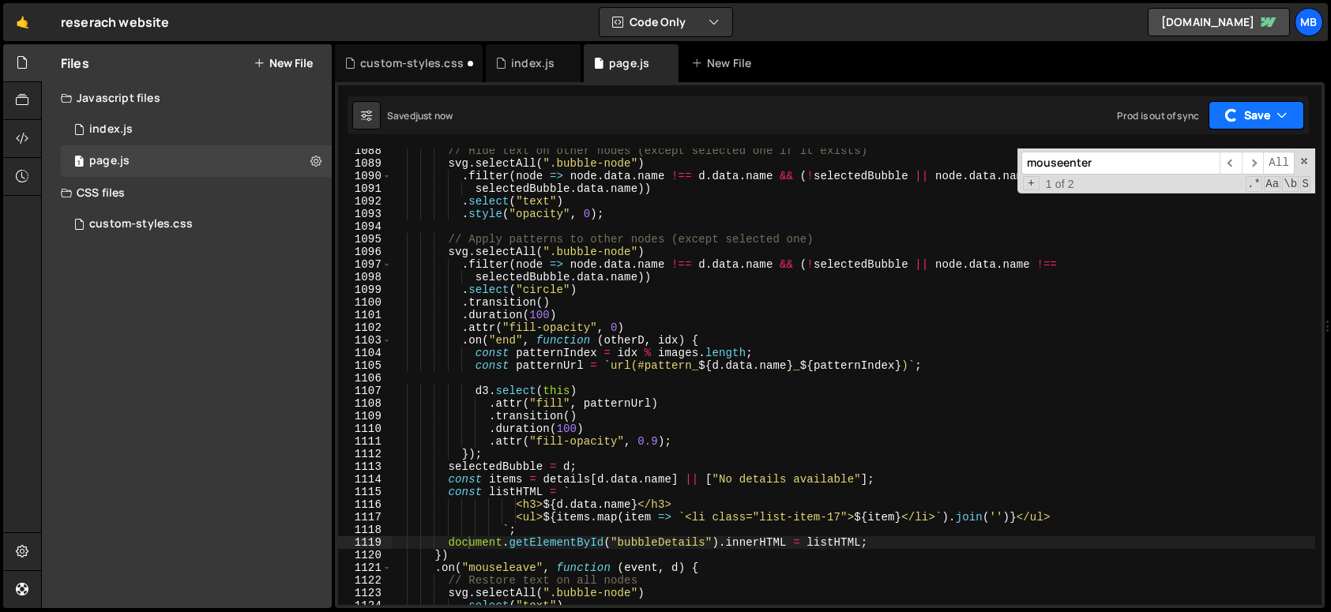
click at [1252, 111] on button "Save" at bounding box center [1256, 115] width 96 height 28
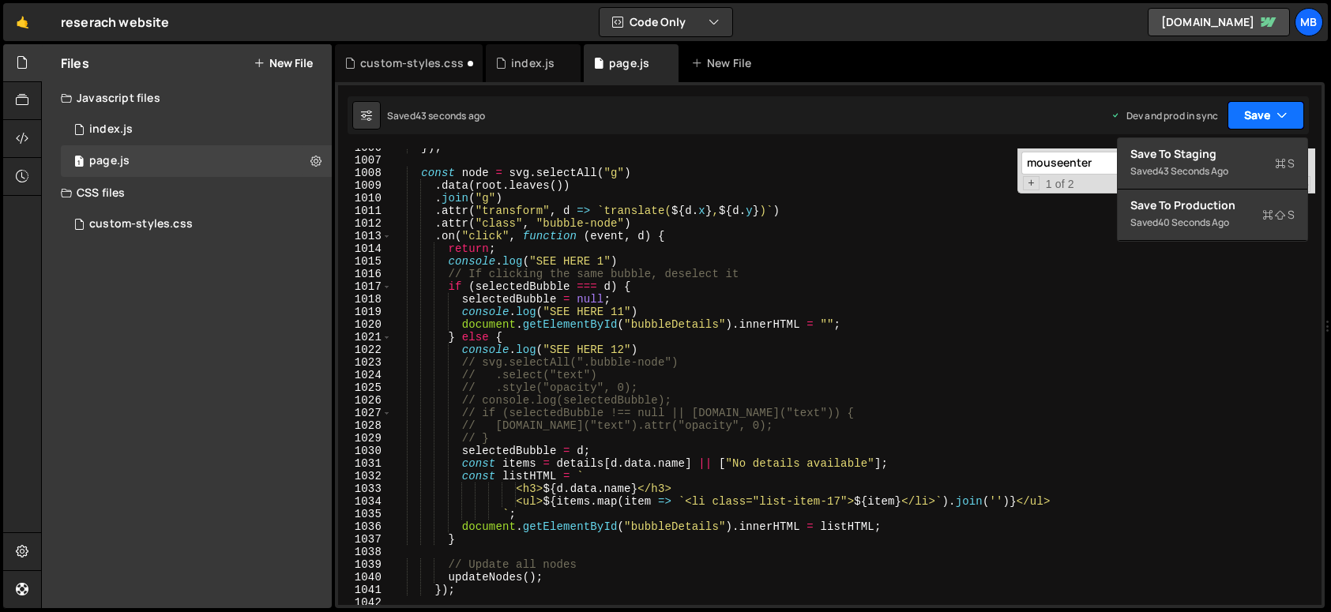
scroll to position [12714, 0]
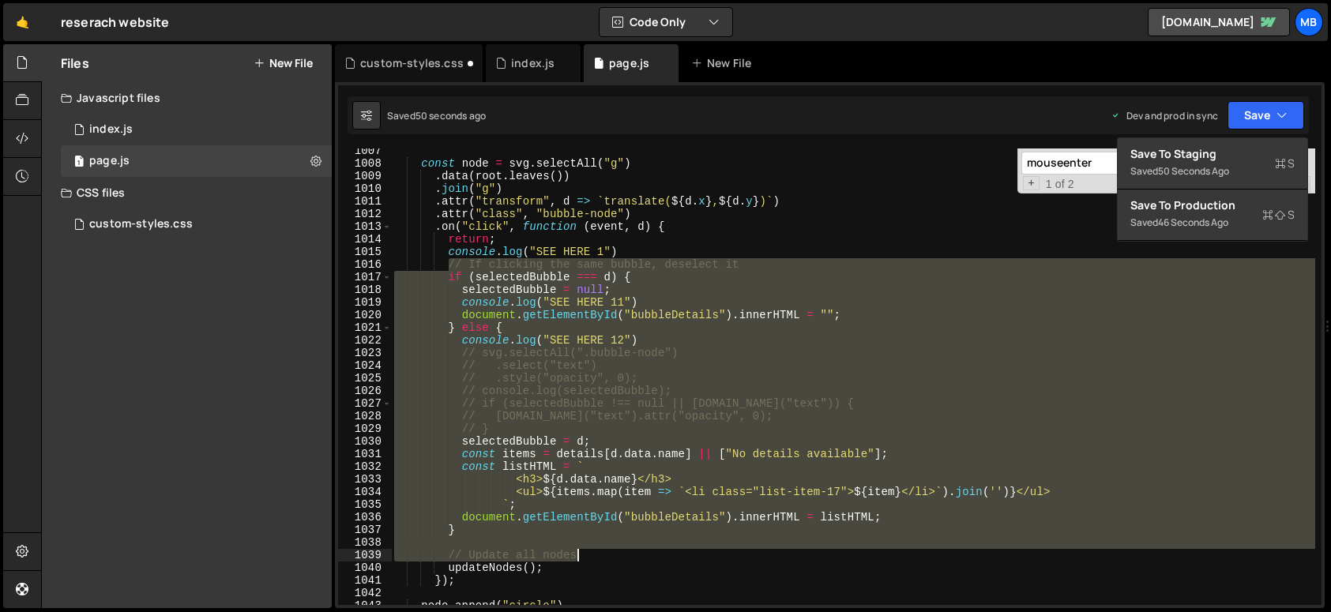
drag, startPoint x: 449, startPoint y: 267, endPoint x: 637, endPoint y: 501, distance: 300.5
click at [901, 554] on div "const node = svg . selectAll ( "g" ) . data ( root . leaves ( )) . join ( "g" )…" at bounding box center [853, 386] width 924 height 482
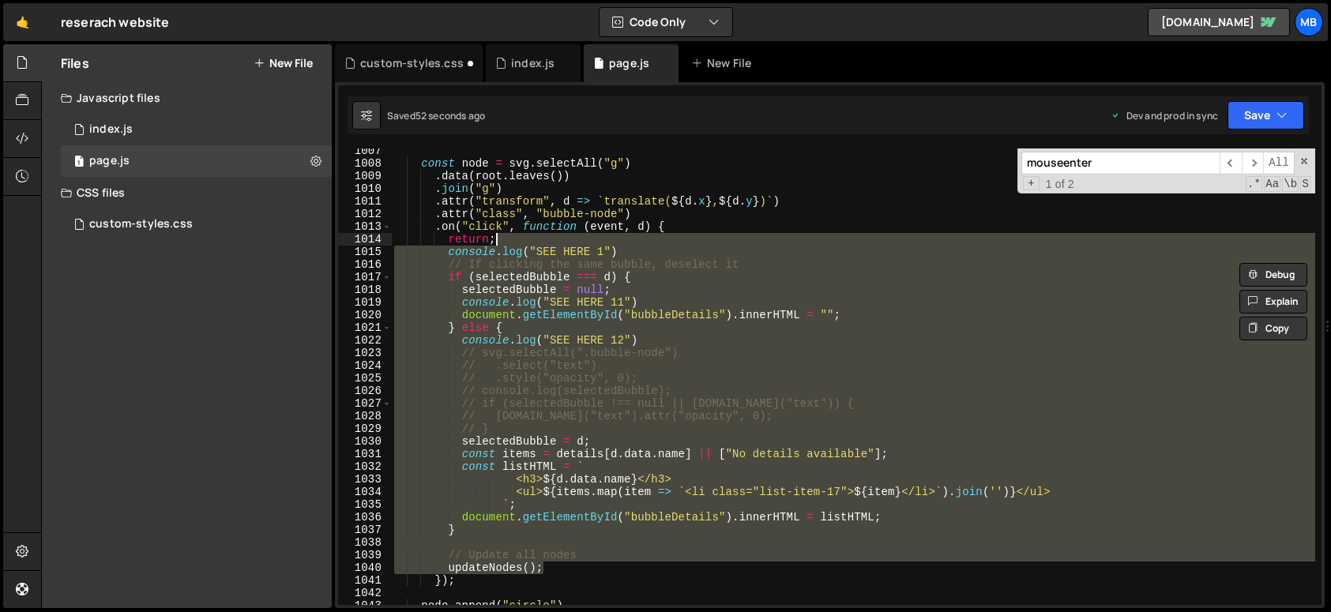
drag, startPoint x: 545, startPoint y: 564, endPoint x: 539, endPoint y: 242, distance: 321.5
click at [539, 242] on div "const node = svg . selectAll ( "g" ) . data ( root . leaves ( )) . join ( "g" )…" at bounding box center [853, 386] width 924 height 482
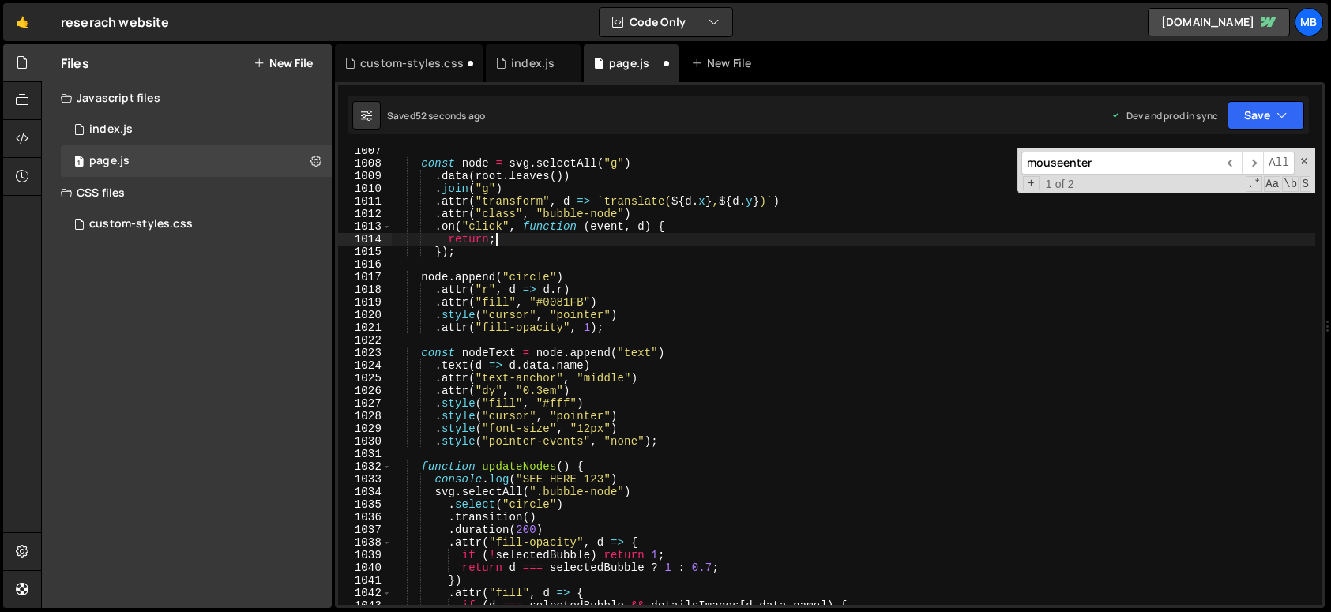
scroll to position [12790, 0]
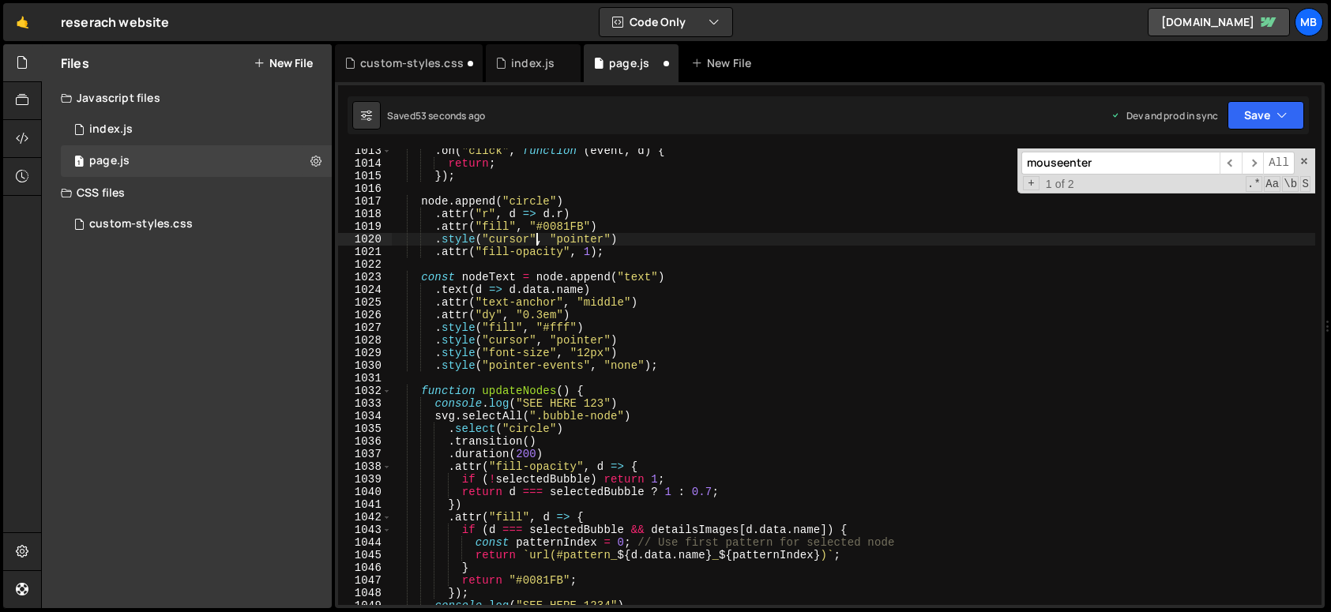
click at [537, 244] on div ". on ( "click" , function ( event , d ) { return ; }) ; node . append ( "circle…" at bounding box center [853, 386] width 924 height 482
type textarea ".style("cursor", "pointer")"
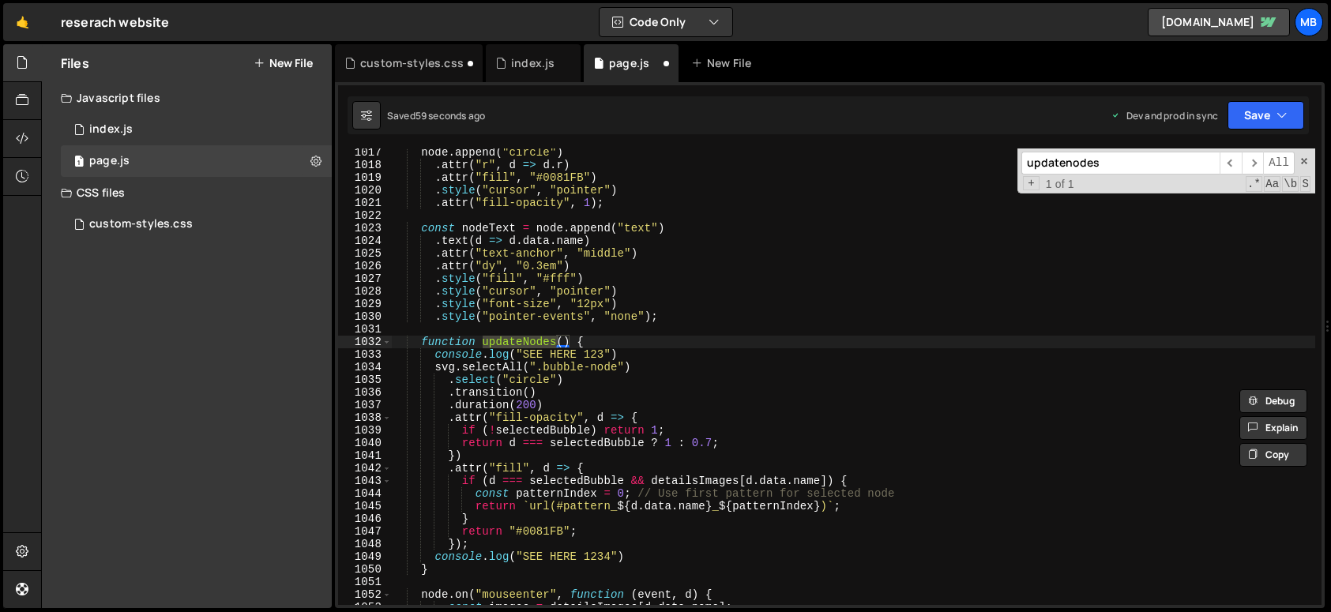
scroll to position [12843, 0]
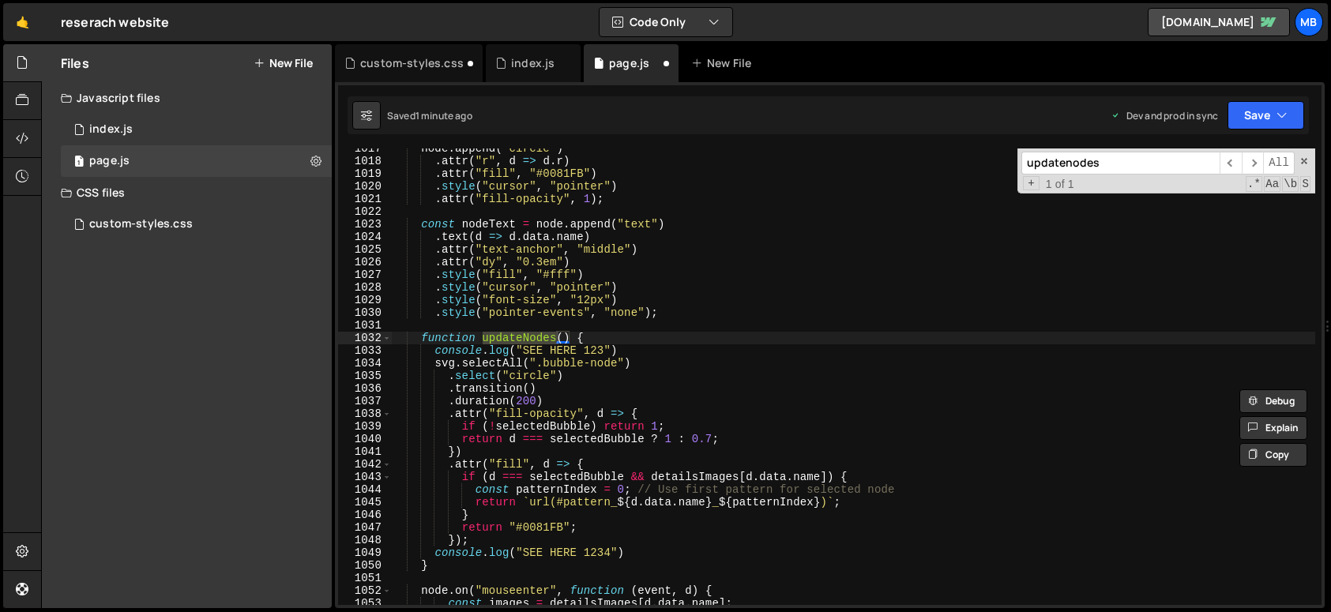
type input "updatenodes"
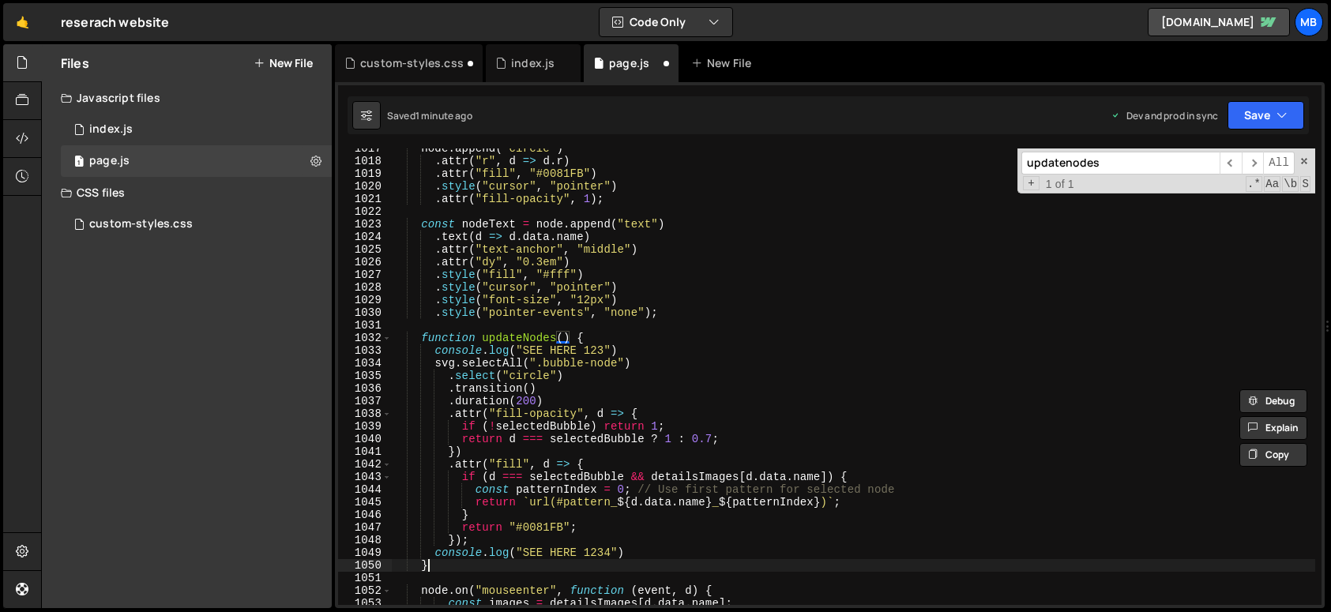
scroll to position [0, 2]
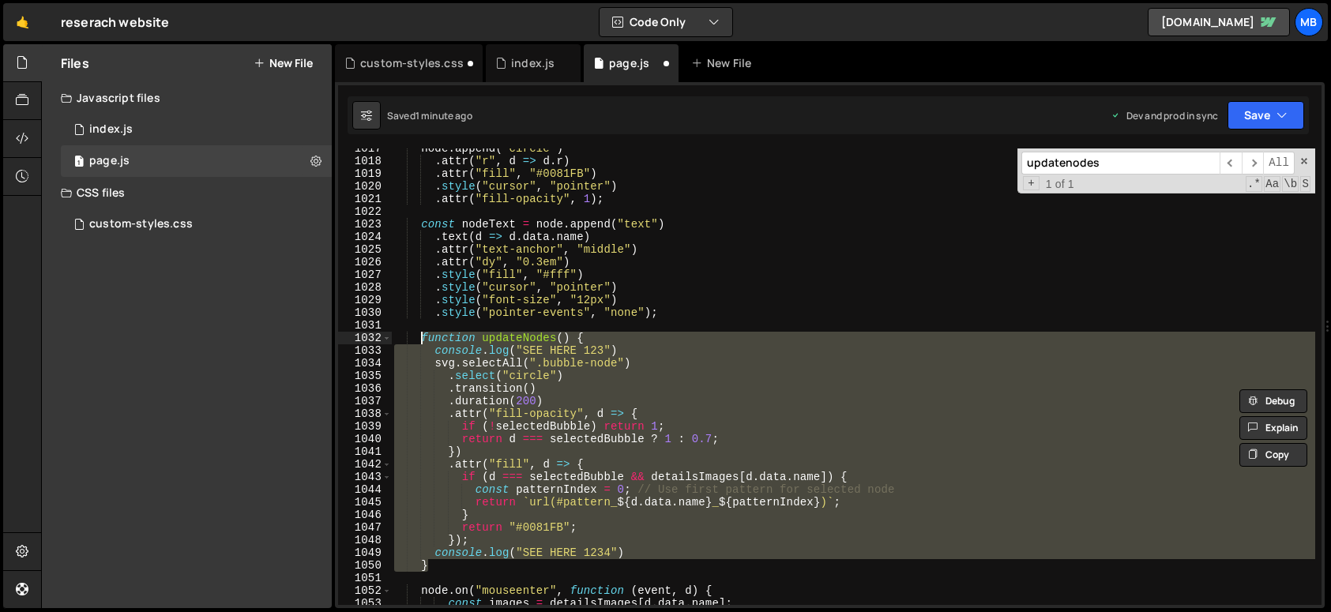
drag, startPoint x: 449, startPoint y: 561, endPoint x: 422, endPoint y: 338, distance: 225.0
click at [422, 338] on div "node . append ( "circle" ) . attr ( "r" , d => d . r ) . attr ( "fill" , "#0081…" at bounding box center [853, 383] width 924 height 482
type textarea "function updateNodes() { console.log("SEE HERE 123")"
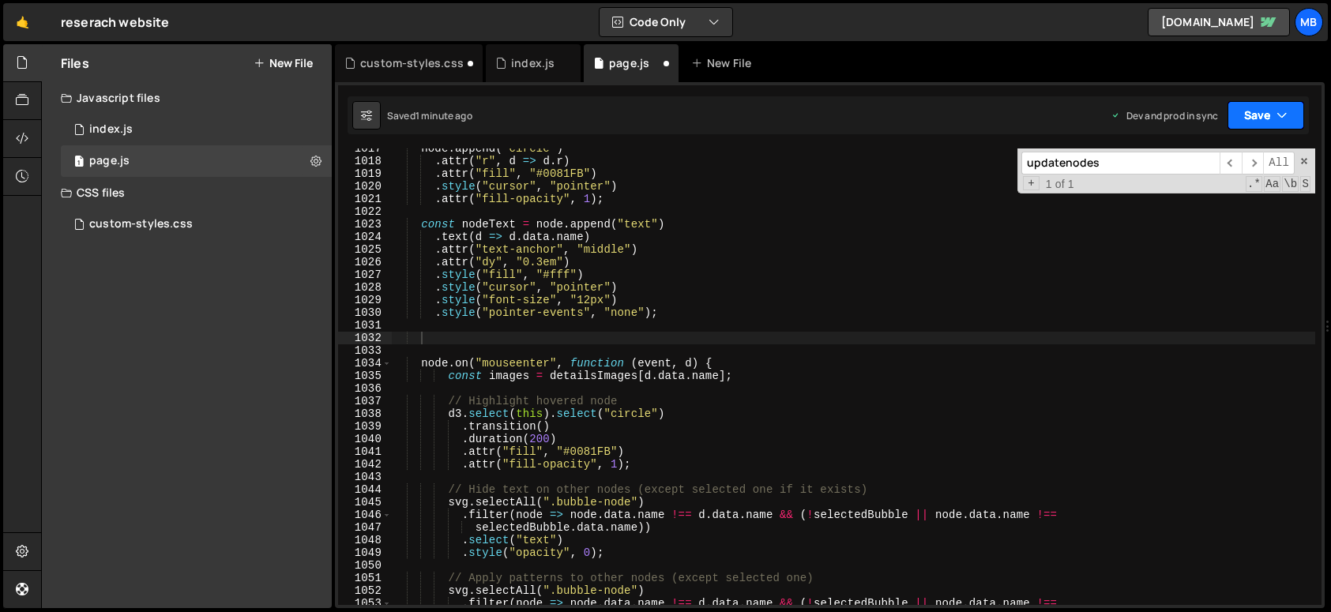
click at [1243, 116] on button "Save" at bounding box center [1265, 115] width 77 height 28
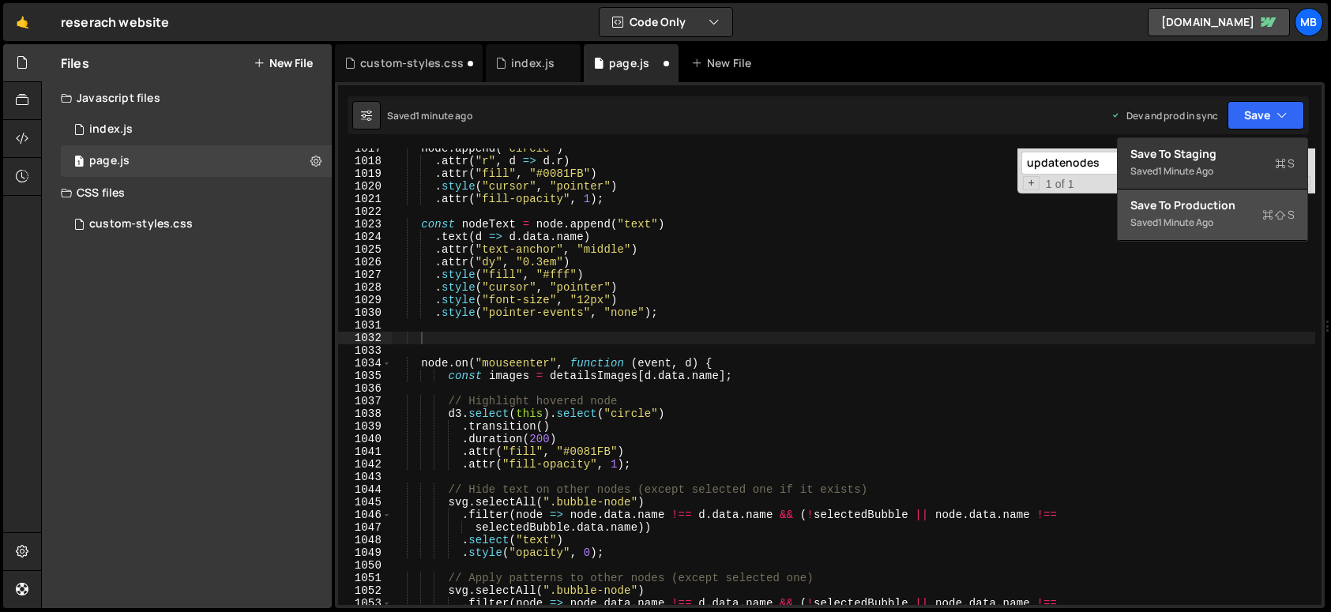
click at [1226, 198] on div "Save to Production S" at bounding box center [1212, 205] width 164 height 16
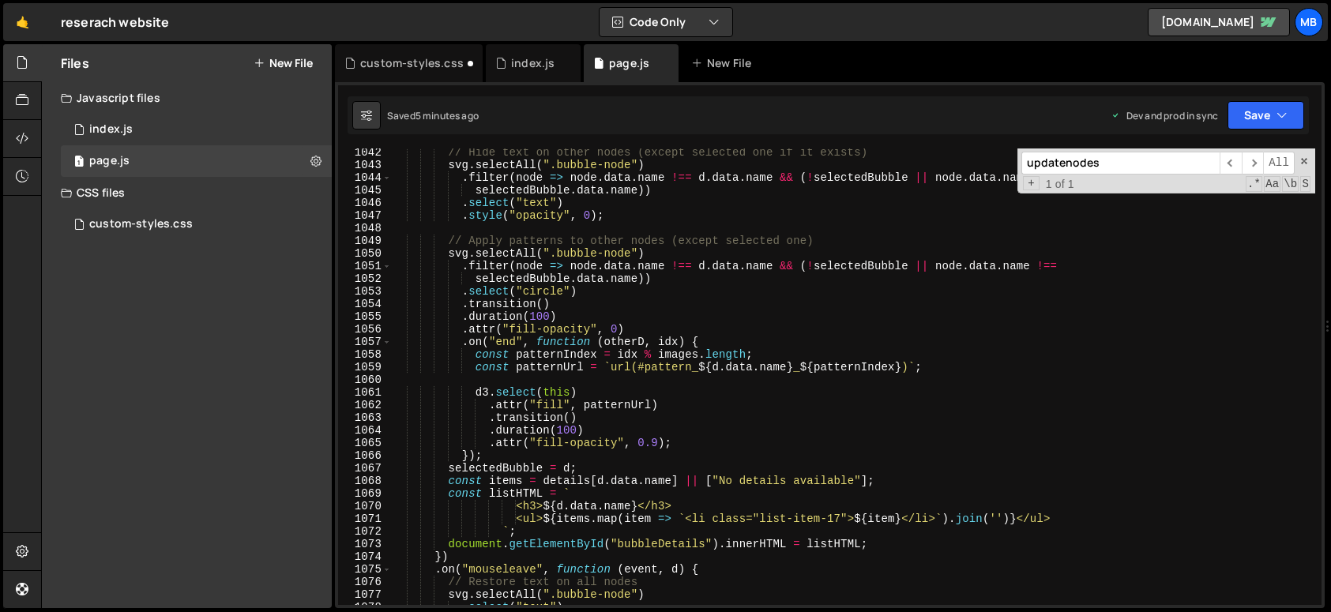
scroll to position [13155, 0]
click at [452, 466] on div "// Hide text on other nodes (except selected one if it exists) svg . selectAll …" at bounding box center [853, 387] width 924 height 482
click at [448, 464] on div "// Hide text on other nodes (except selected one if it exists) svg . selectAll …" at bounding box center [853, 387] width 924 height 482
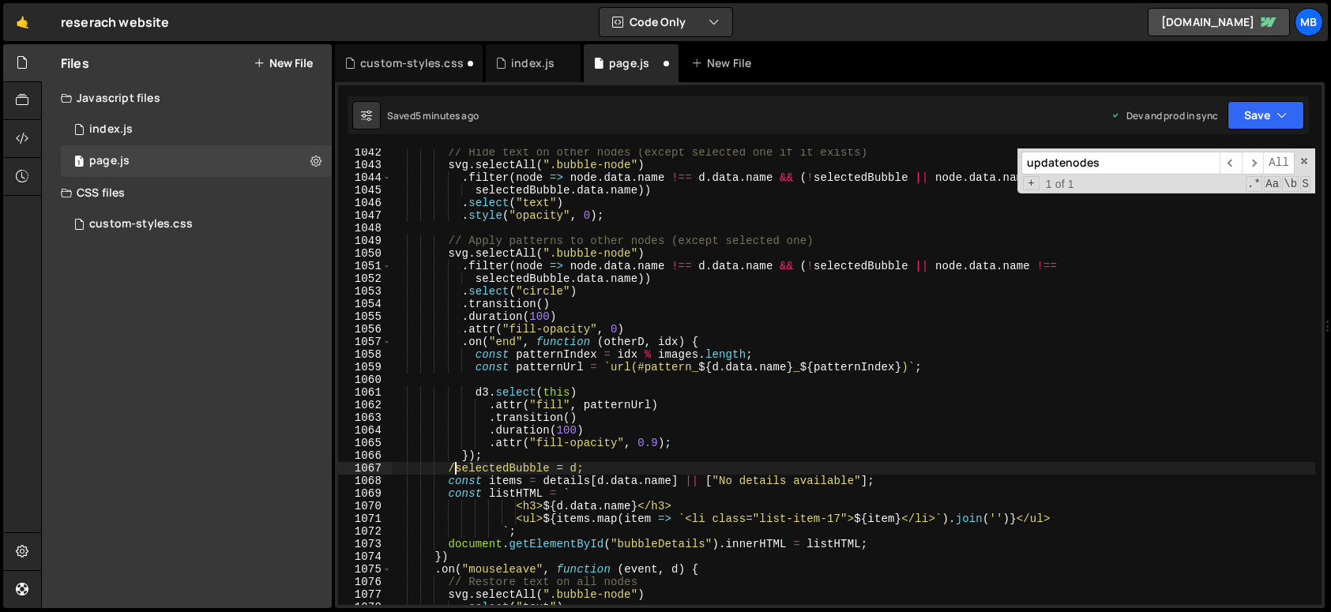
scroll to position [0, 5]
type textarea "// selectedBubble = d;"
click at [1245, 103] on button "Save" at bounding box center [1265, 115] width 77 height 28
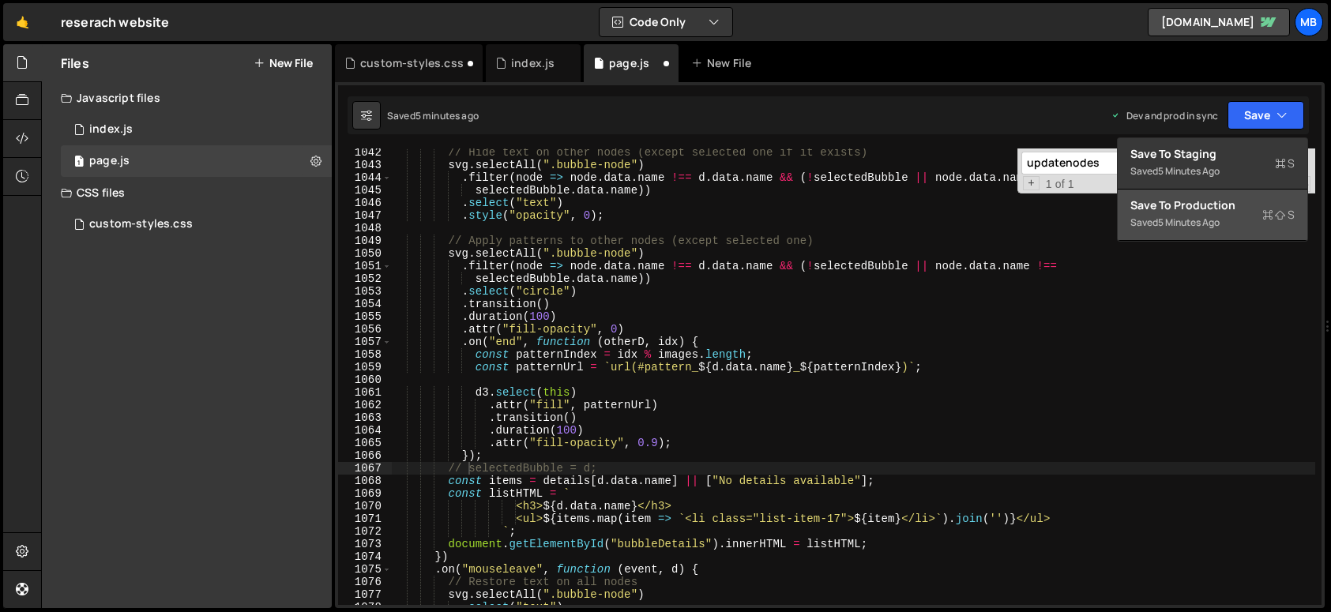
click at [1208, 208] on div "Save to Production S" at bounding box center [1212, 205] width 164 height 16
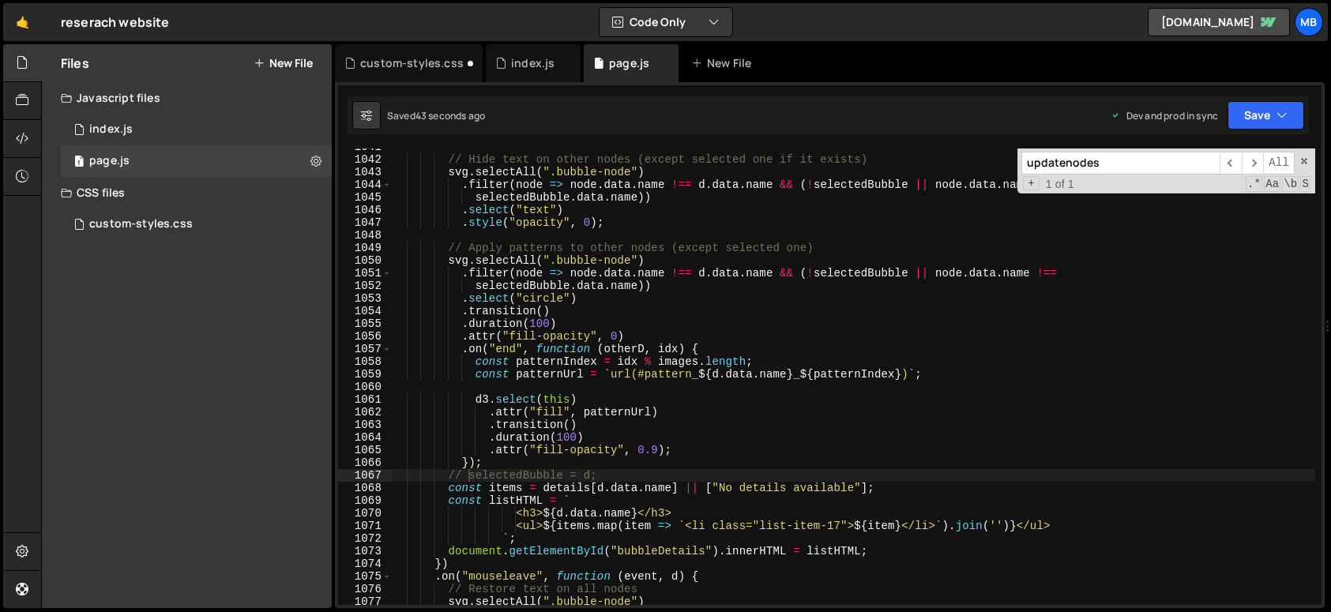
scroll to position [13133, 0]
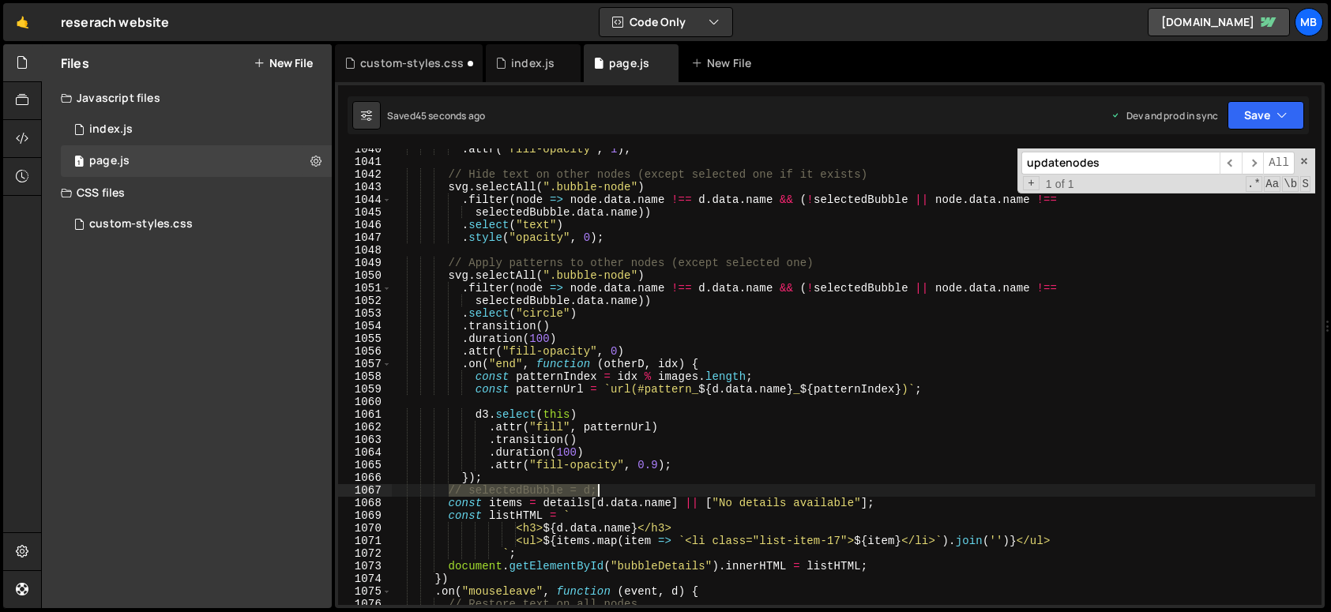
drag, startPoint x: 450, startPoint y: 492, endPoint x: 628, endPoint y: 488, distance: 177.7
click at [628, 488] on div ". attr ( "fill-opacity" , 1 ) ; // Hide text on other nodes (except selected on…" at bounding box center [853, 384] width 924 height 482
click at [853, 259] on div ". attr ( "fill-opacity" , 1 ) ; // Hide text on other nodes (except selected on…" at bounding box center [853, 384] width 924 height 482
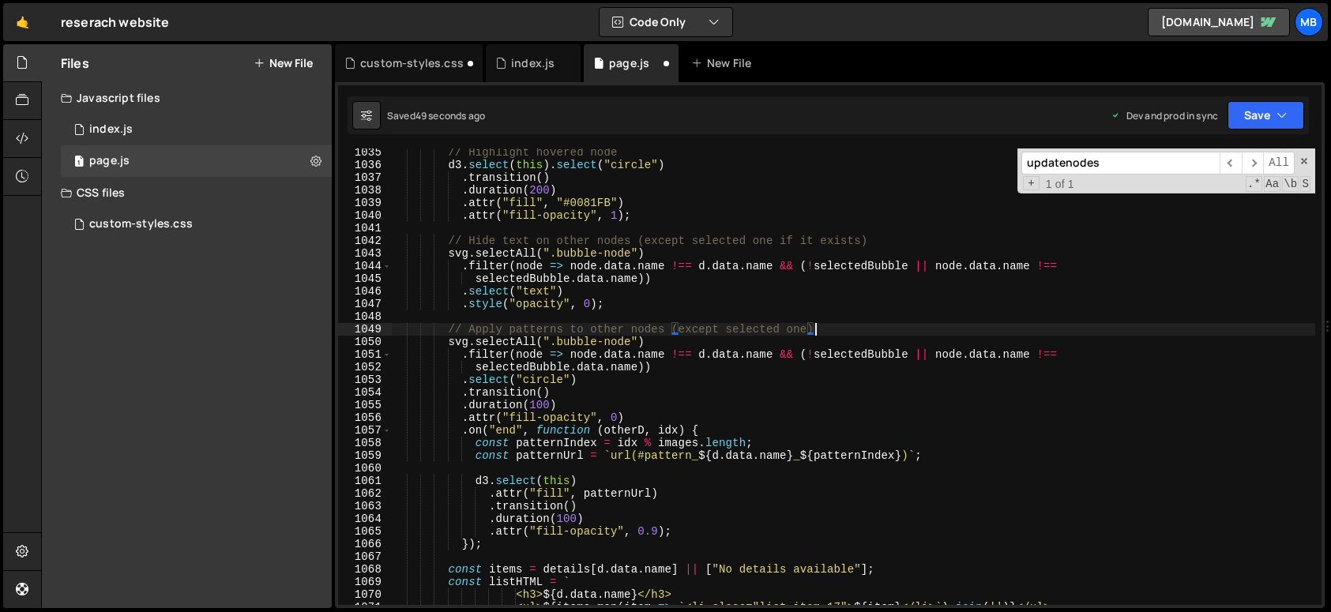
scroll to position [13016, 0]
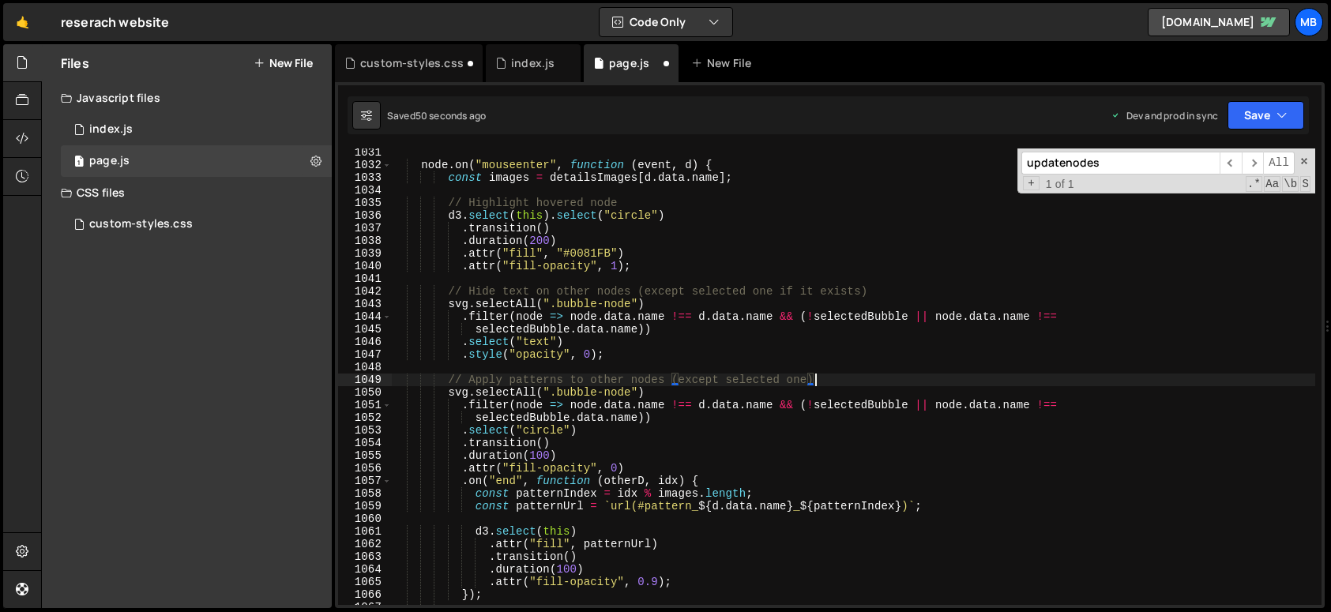
click at [774, 270] on div "node . on ( "mouseenter" , function ( event , d ) { const images = detailsImage…" at bounding box center [853, 387] width 924 height 482
type textarea ".attr("fill-opacity", 1);"
click at [769, 277] on div "node . on ( "mouseenter" , function ( event , d ) { const images = detailsImage…" at bounding box center [853, 387] width 924 height 482
paste textarea "// selectedBubble = d;"
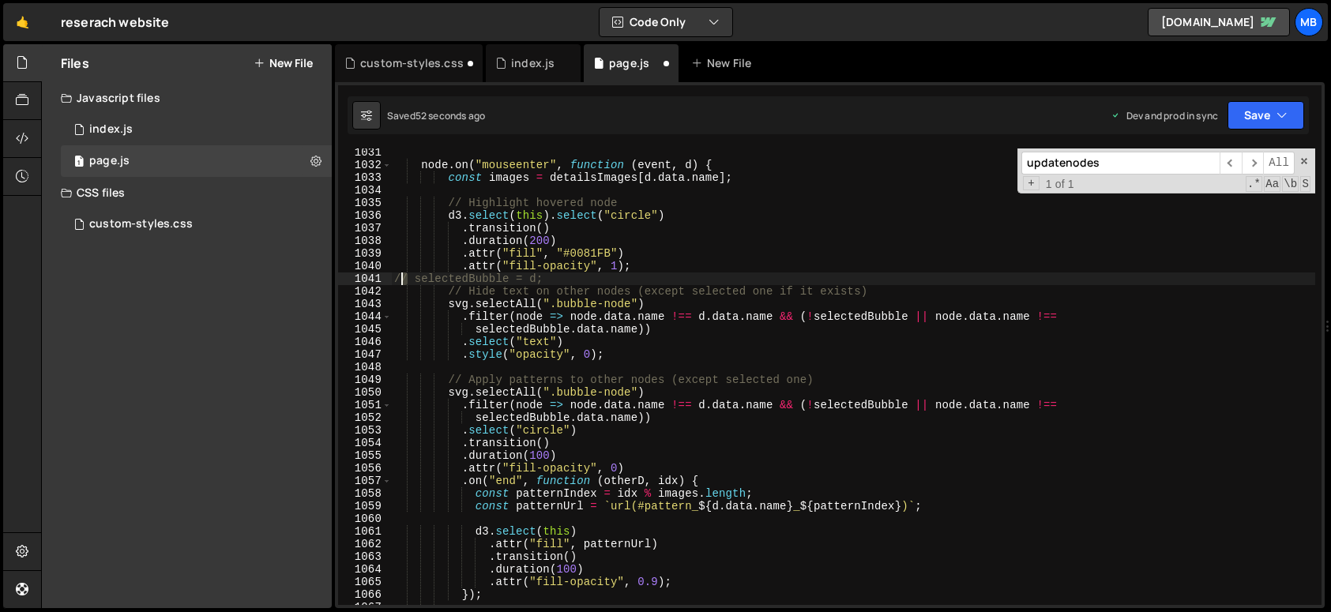
drag, startPoint x: 404, startPoint y: 278, endPoint x: 393, endPoint y: 276, distance: 10.4
click at [393, 276] on div "node . on ( "mouseenter" , function ( event , d ) { const images = detailsImage…" at bounding box center [853, 387] width 924 height 482
click at [455, 279] on div "node . on ( "mouseenter" , function ( event , d ) { const images = detailsImage…" at bounding box center [853, 387] width 924 height 482
type textarea "selectedBubble = d;"
click at [1245, 112] on button "Save" at bounding box center [1265, 115] width 77 height 28
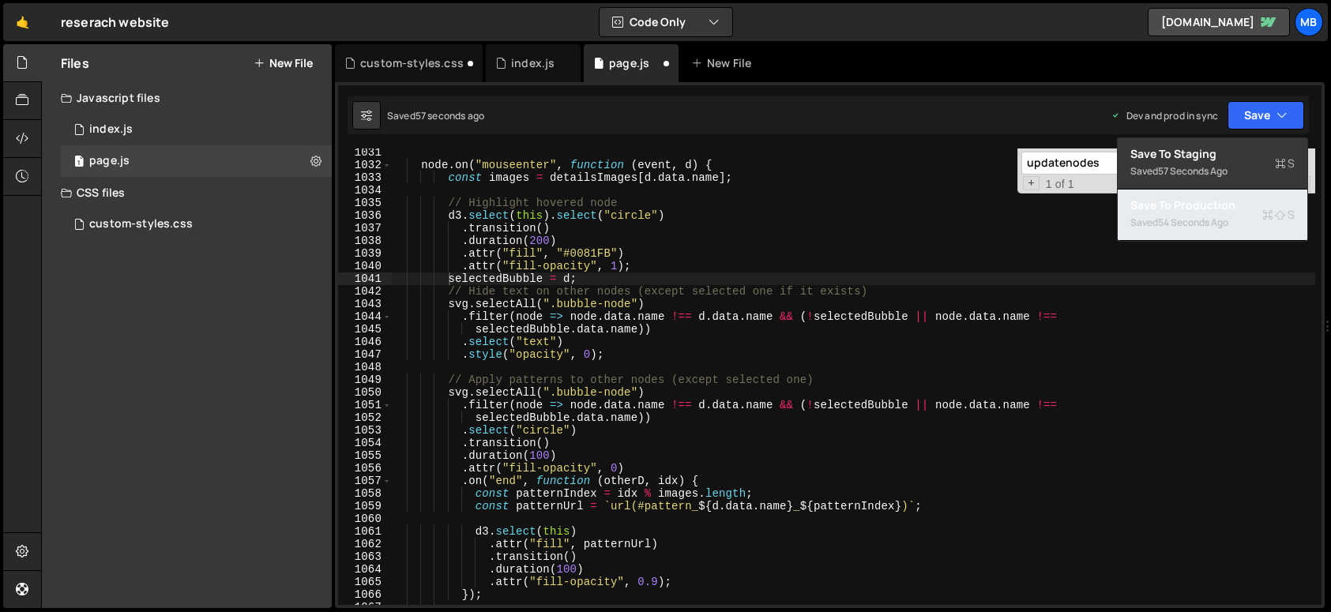
click at [1246, 213] on div "Saved 54 seconds ago" at bounding box center [1212, 222] width 164 height 19
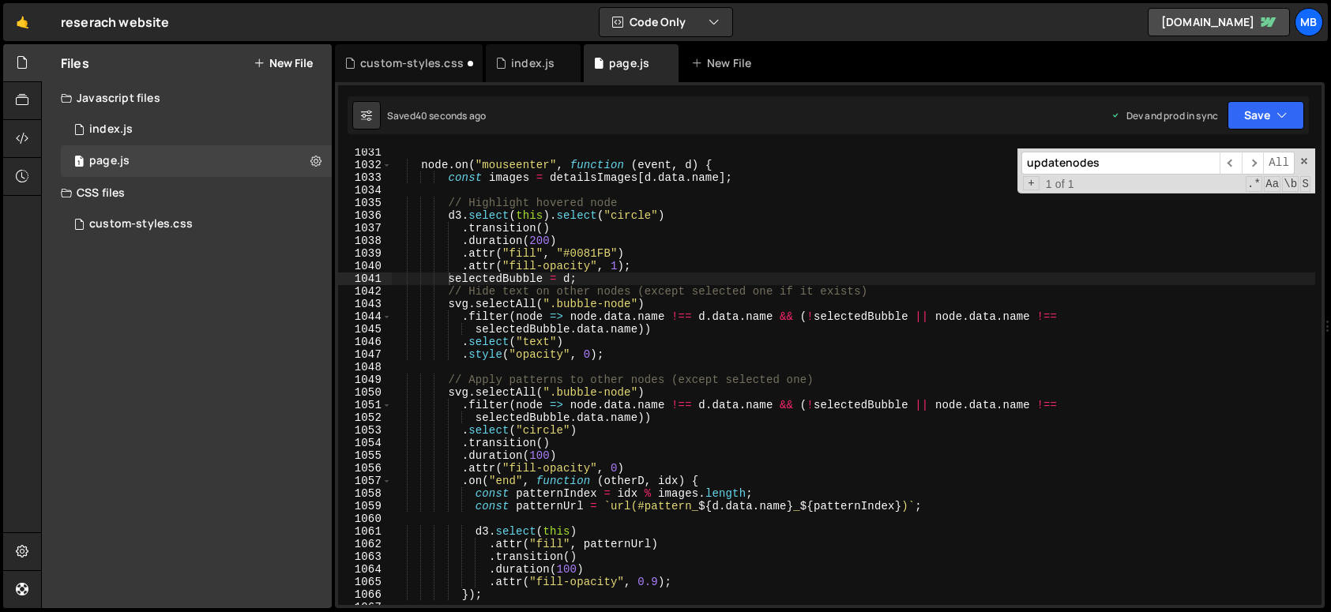
scroll to position [13030, 0]
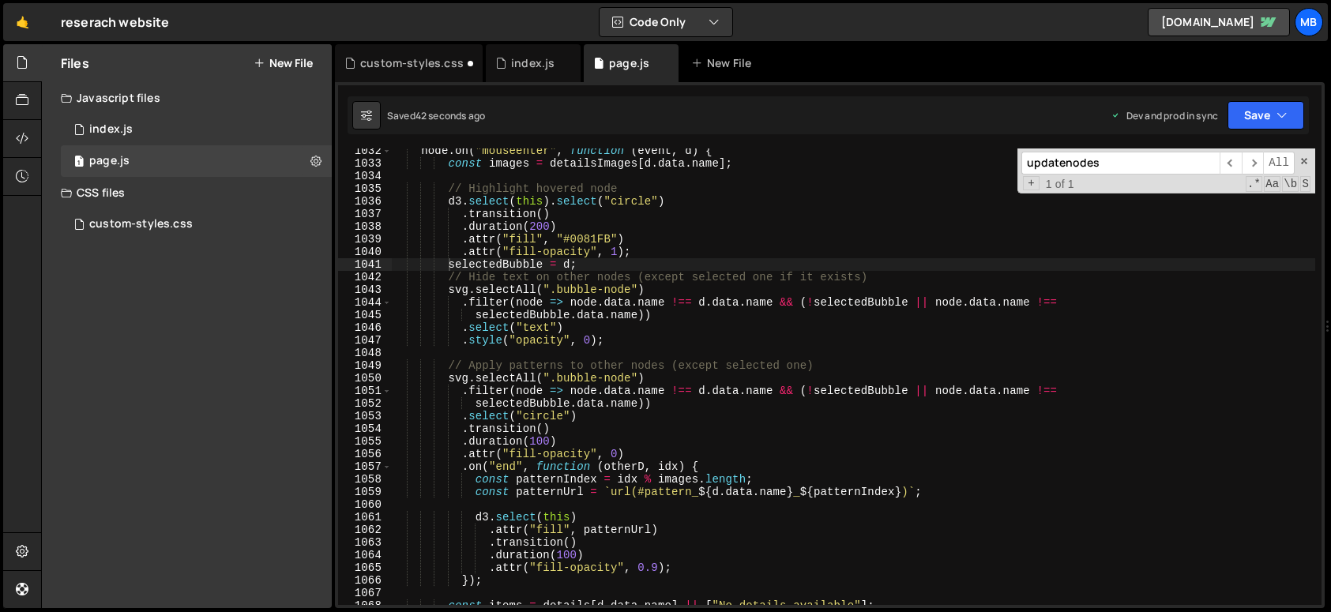
click at [596, 265] on div "node . on ( "mouseenter" , function ( event , d ) { const images = detailsImage…" at bounding box center [853, 386] width 924 height 482
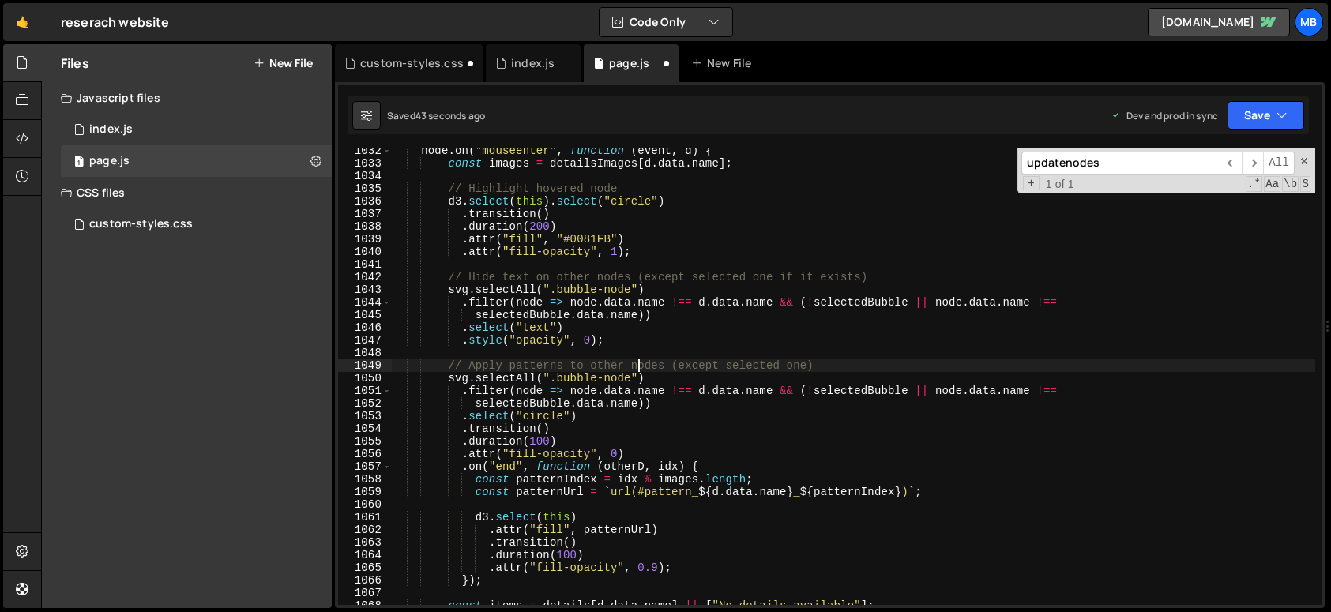
click at [638, 361] on div "node . on ( "mouseenter" , function ( event , d ) { const images = detailsImage…" at bounding box center [853, 386] width 924 height 482
type textarea "// Apply patterns to other nodes (except selected one)"
paste textarea "selectedBubble = d;"
type textarea "selectedBubble = d;"
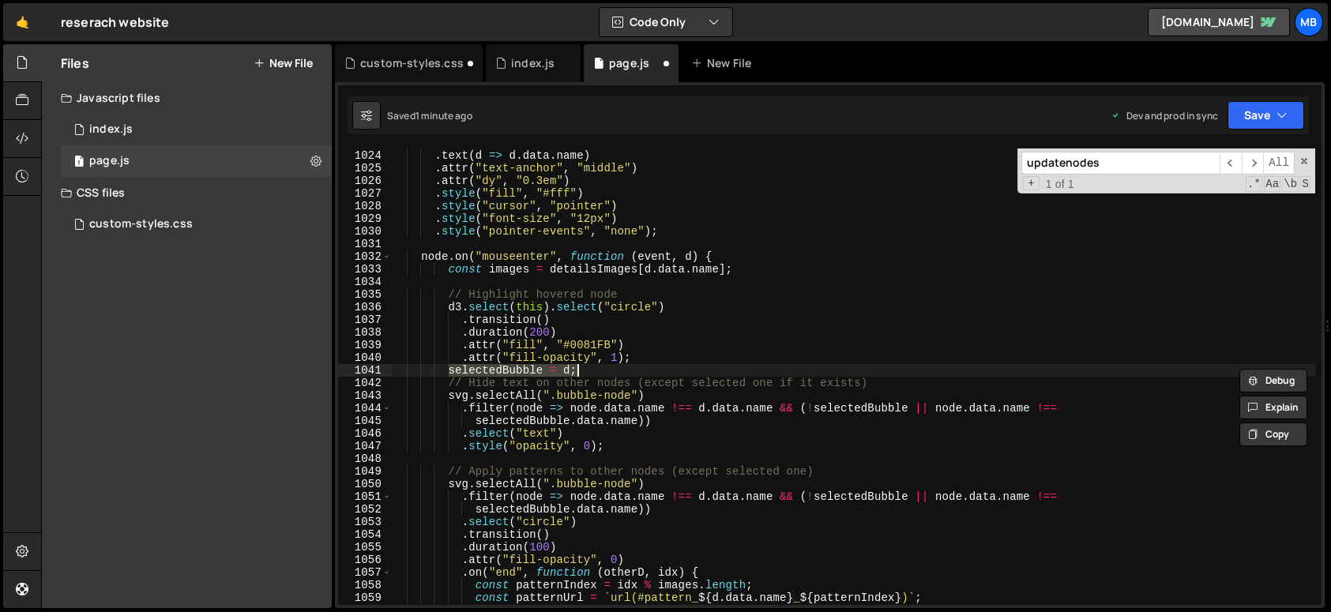
scroll to position [12992, 0]
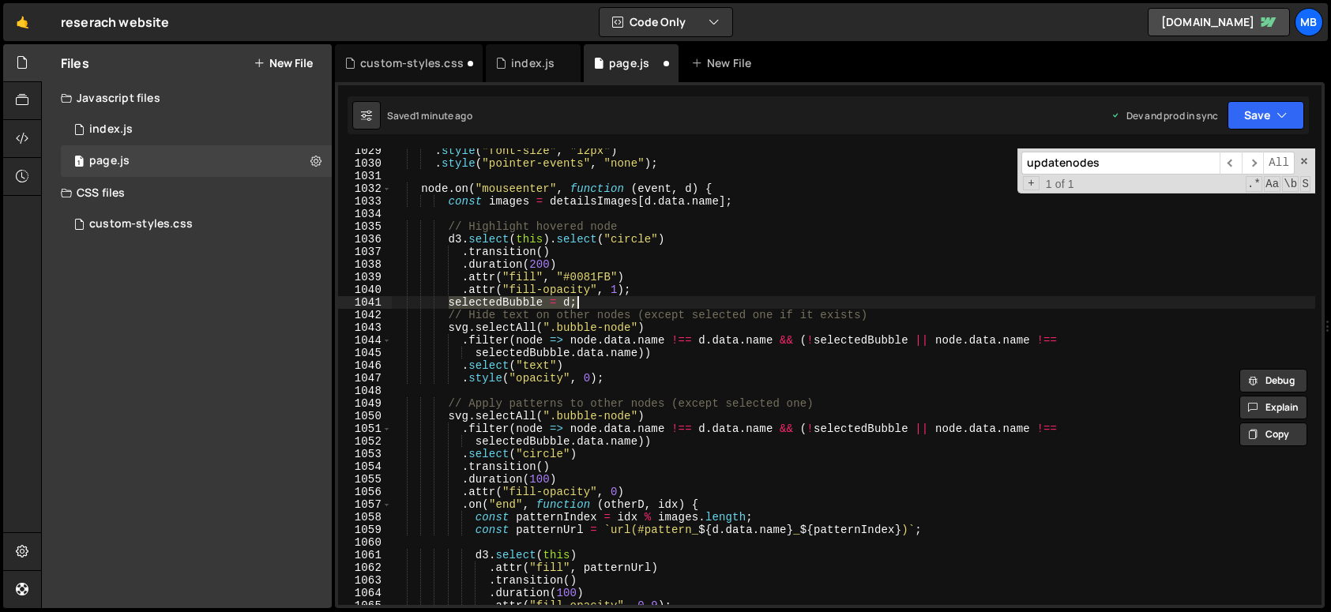
click at [449, 298] on div ". style ( "font-size" , "12px" ) . style ( "pointer-events" , "none" ) ; node .…" at bounding box center [853, 376] width 924 height 456
click at [449, 301] on div ". style ( "font-size" , "12px" ) . style ( "pointer-events" , "none" ) ; node .…" at bounding box center [853, 386] width 924 height 482
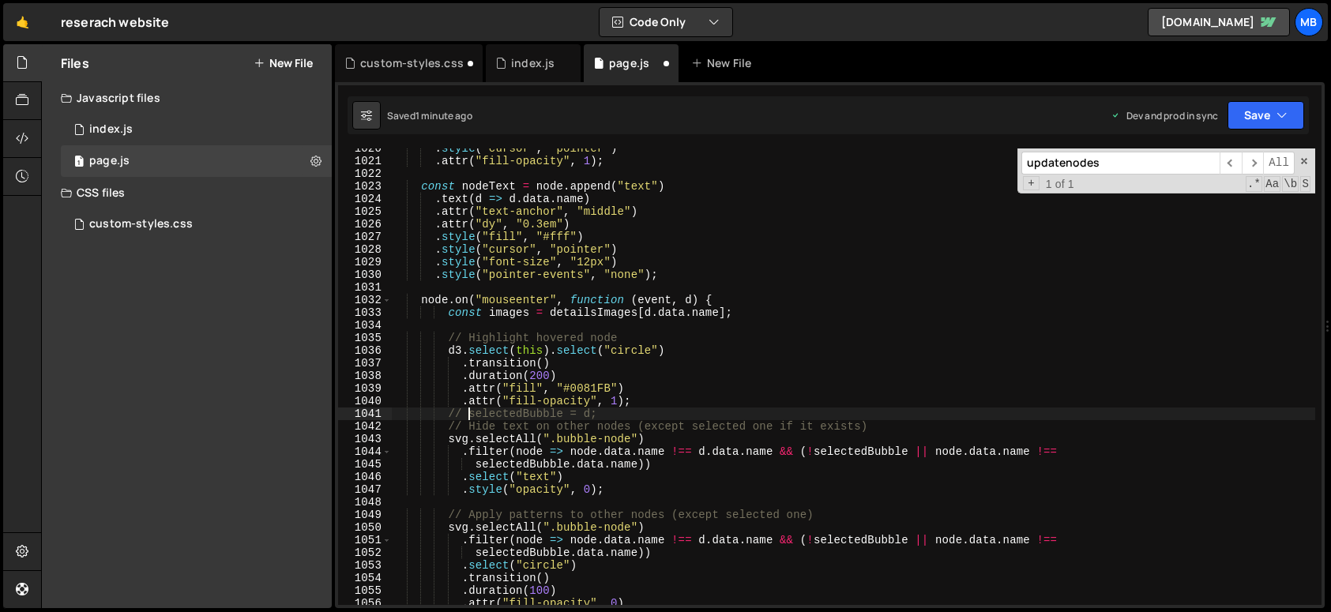
scroll to position [12827, 0]
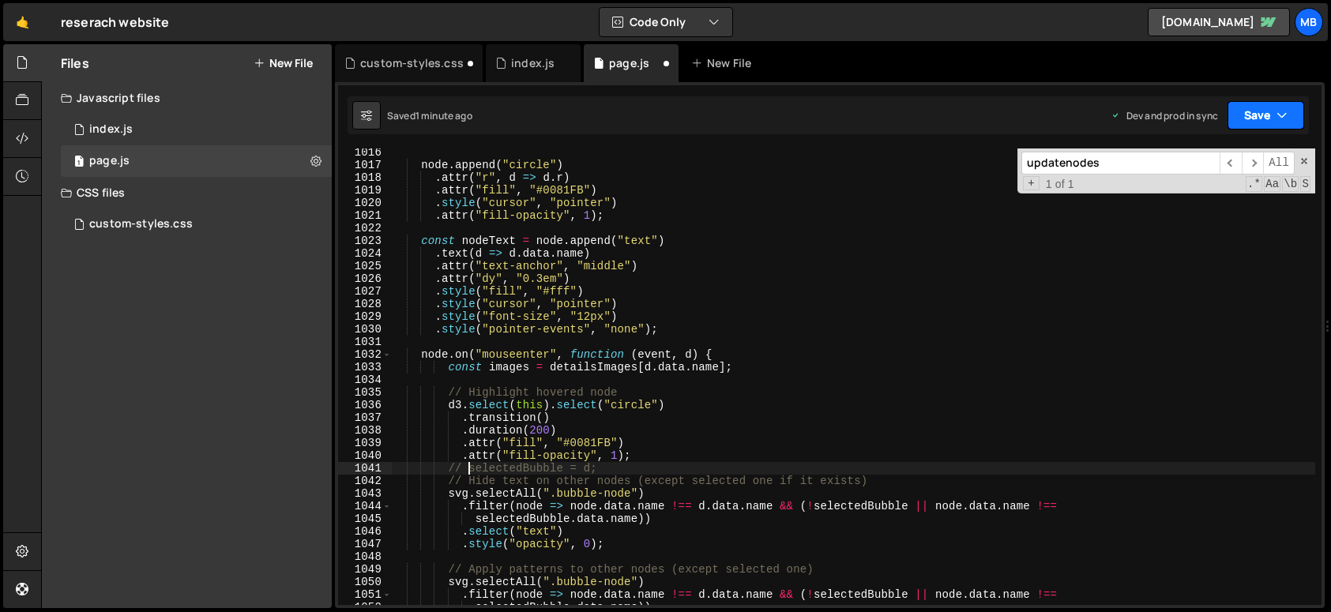
drag, startPoint x: 1265, startPoint y: 112, endPoint x: 1256, endPoint y: 139, distance: 28.5
click at [1265, 112] on button "Save" at bounding box center [1265, 115] width 77 height 28
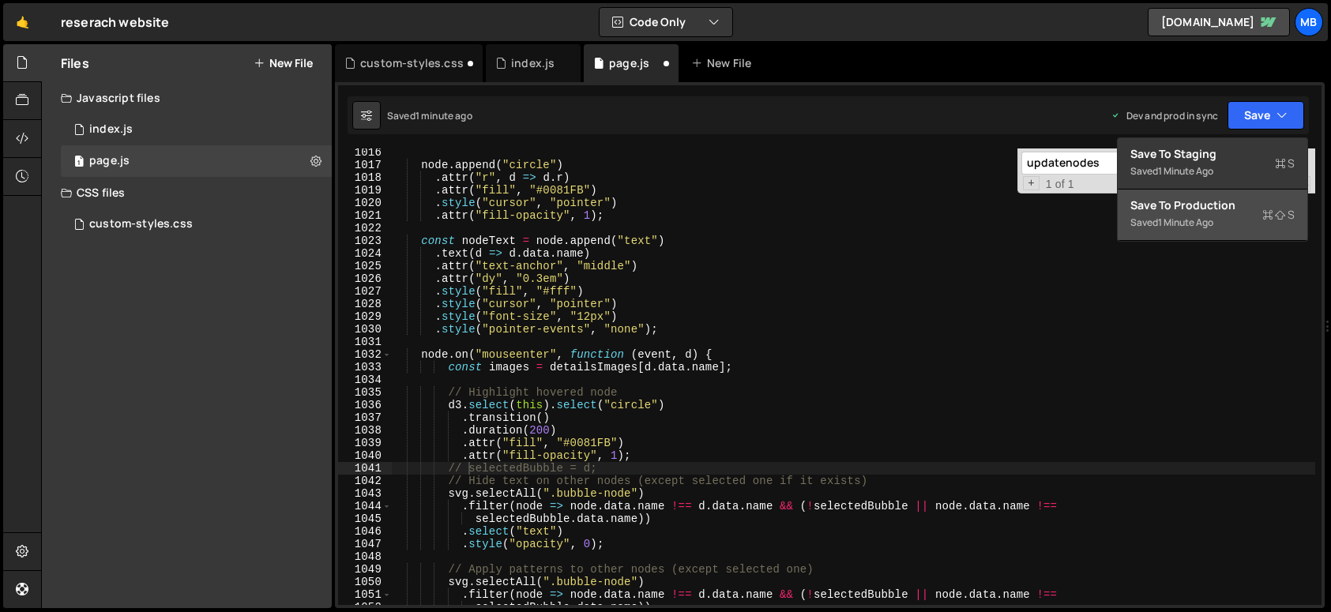
click at [1218, 219] on div "Saved 1 minute ago" at bounding box center [1212, 222] width 164 height 19
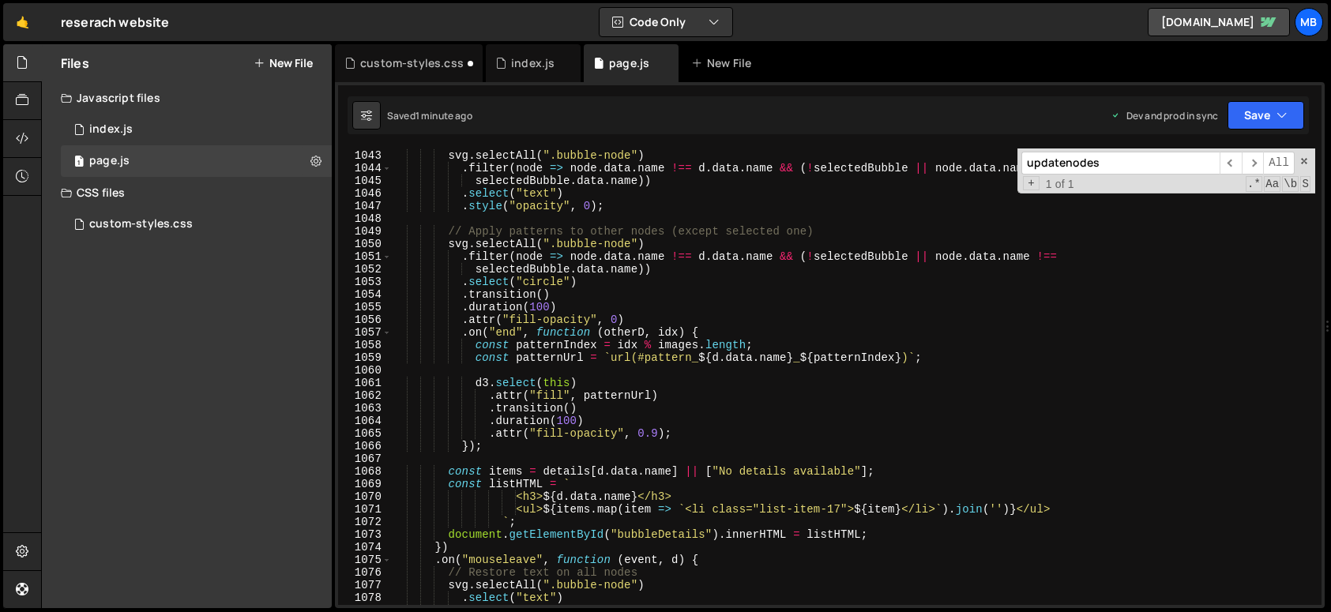
scroll to position [13154, 0]
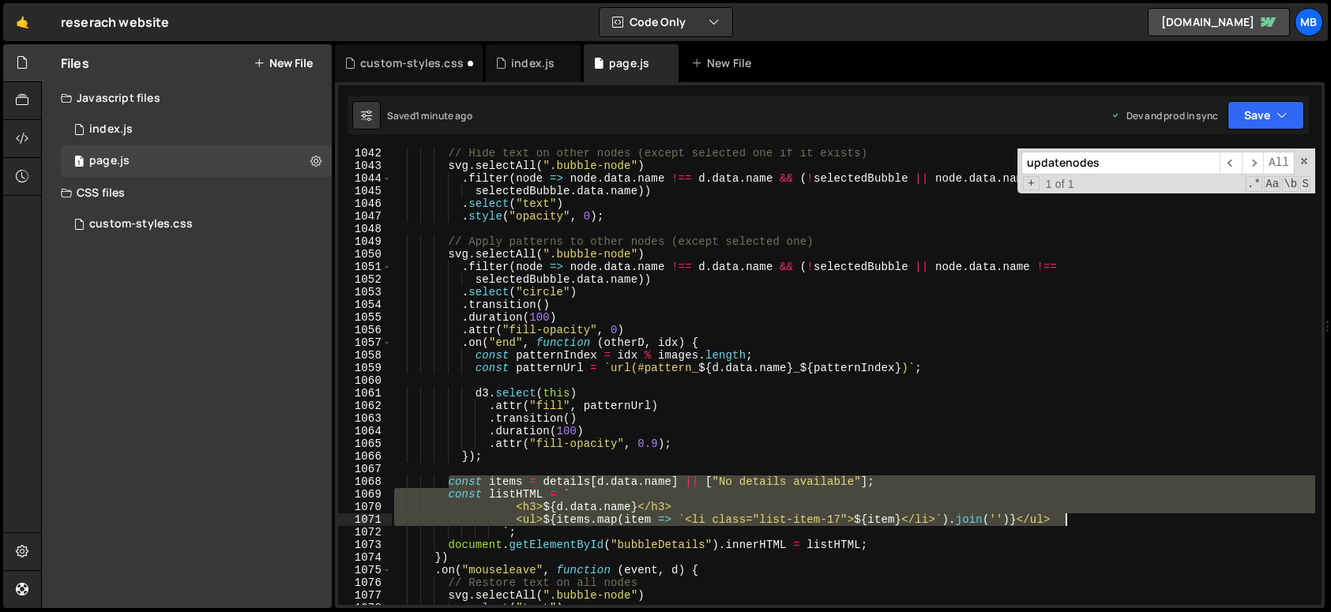
drag, startPoint x: 449, startPoint y: 482, endPoint x: 1083, endPoint y: 516, distance: 635.0
click at [1083, 516] on div "// Hide text on other nodes (except selected one if it exists) svg . selectAll …" at bounding box center [853, 388] width 924 height 482
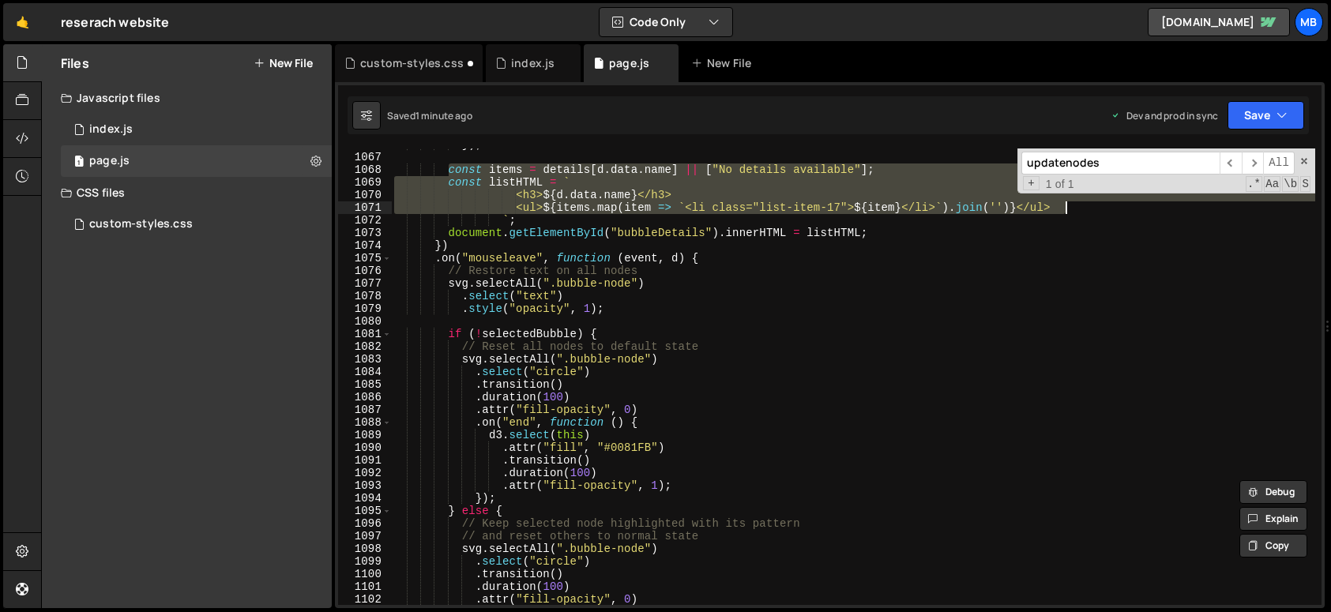
scroll to position [13466, 0]
click at [903, 231] on div "}) ; const items = details [ d . data . name ] || [ "No details available" ] ; …" at bounding box center [853, 379] width 924 height 482
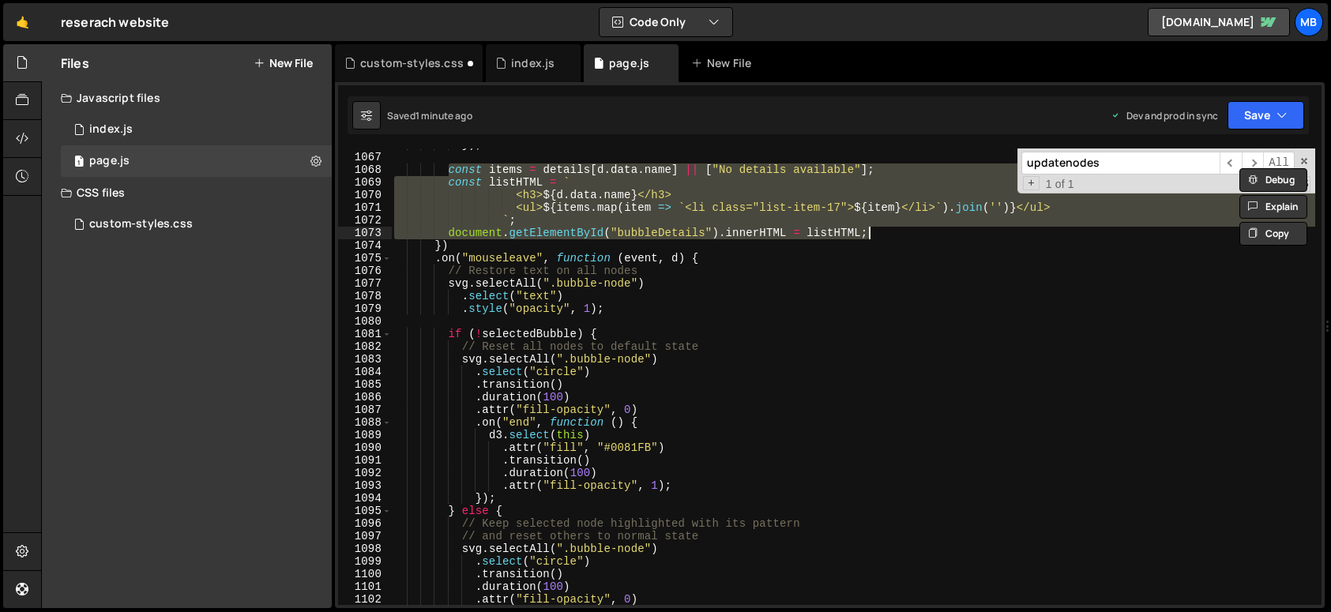
click at [451, 190] on div "}) ; const items = details [ d . data . name ] || [ "No details available" ] ; …" at bounding box center [853, 376] width 924 height 456
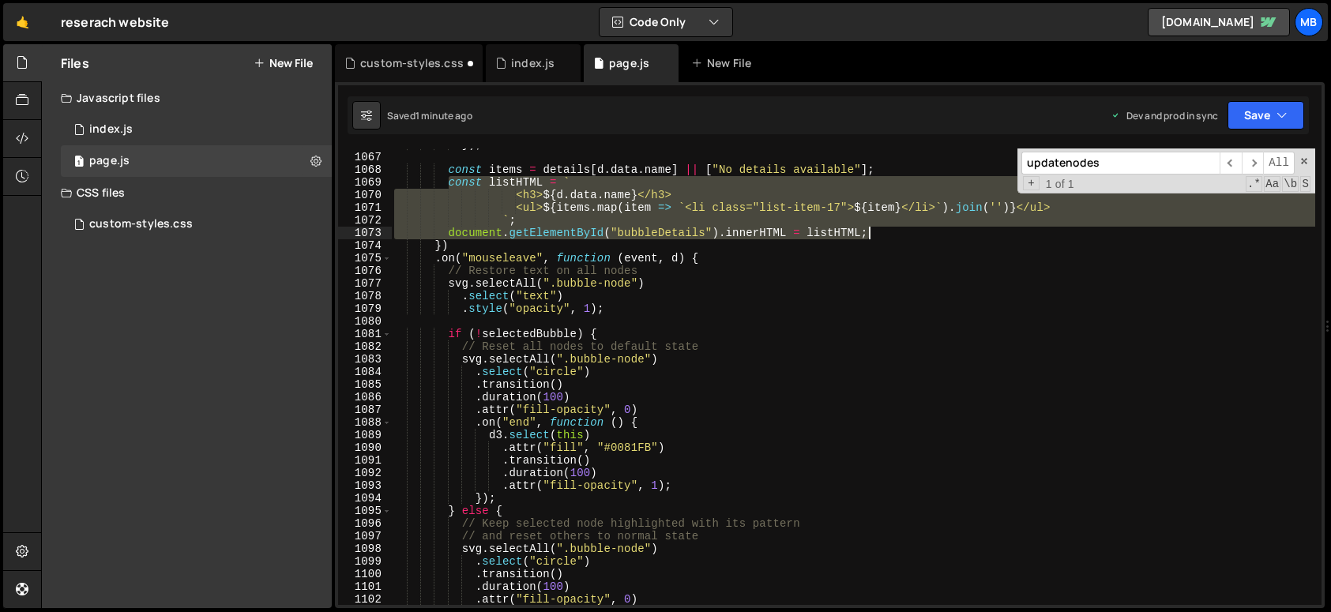
drag, startPoint x: 449, startPoint y: 184, endPoint x: 865, endPoint y: 239, distance: 419.8
click at [881, 228] on div "}) ; const items = details [ d . data . name ] || [ "No details available" ] ; …" at bounding box center [853, 379] width 924 height 482
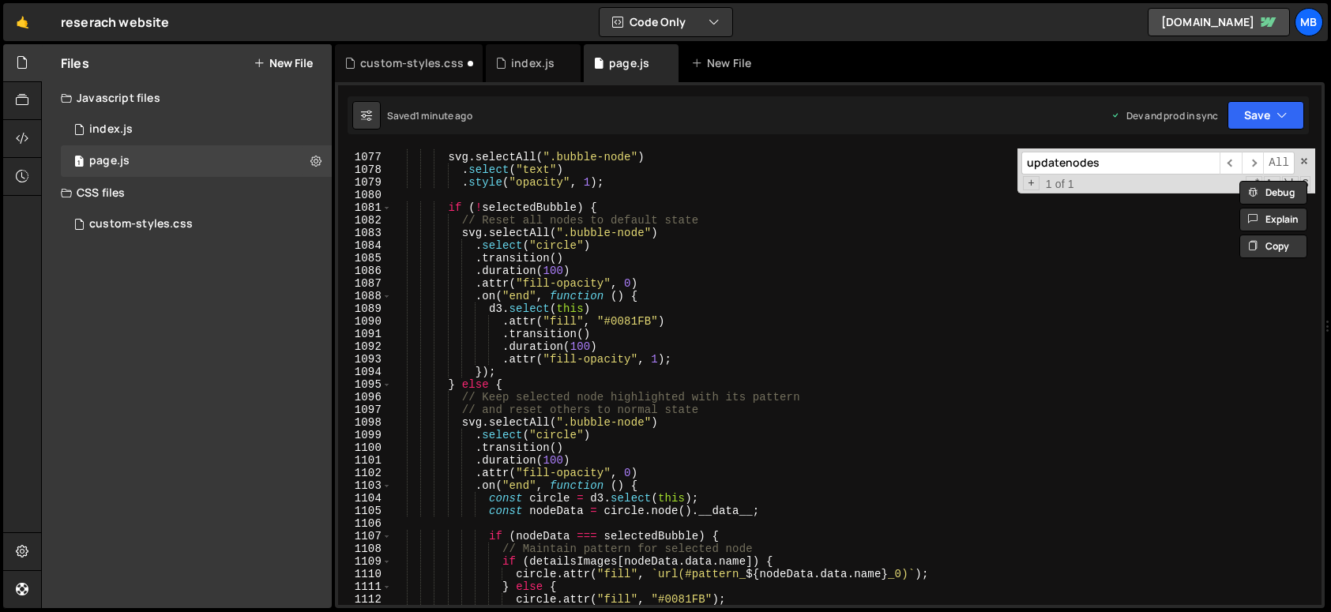
scroll to position [13528, 0]
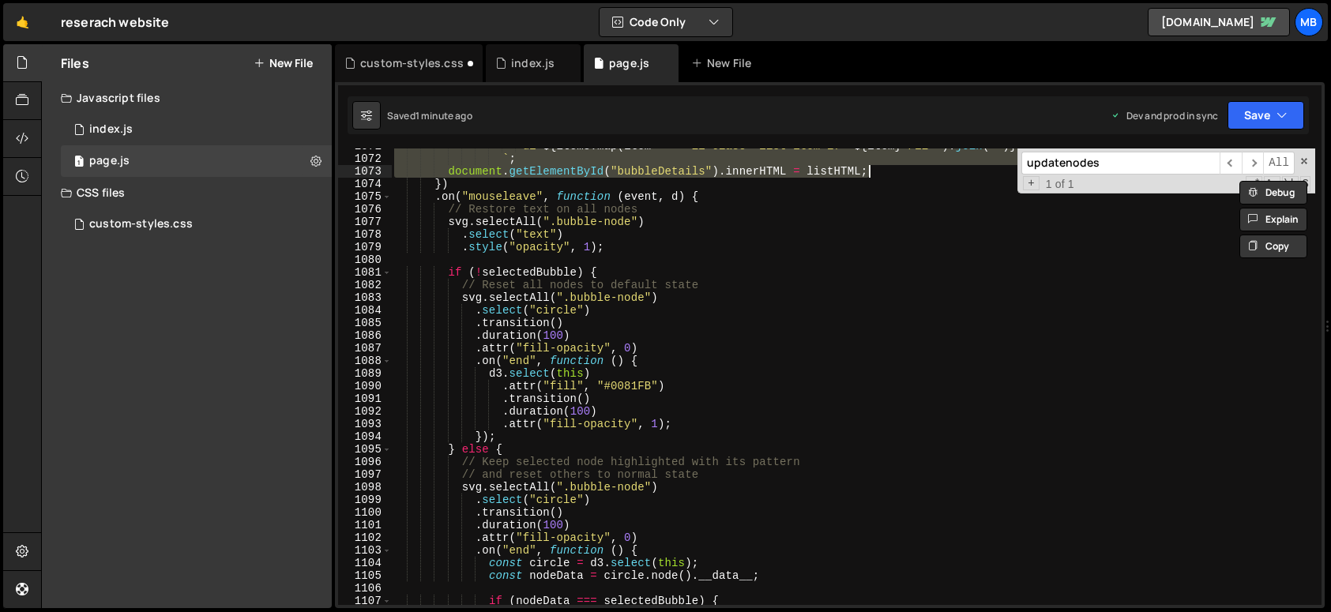
click at [759, 195] on div "<ul> ${ items . map ( item => ` <li class="list-item-17"> ${ item } </li> ` ) .…" at bounding box center [853, 381] width 924 height 482
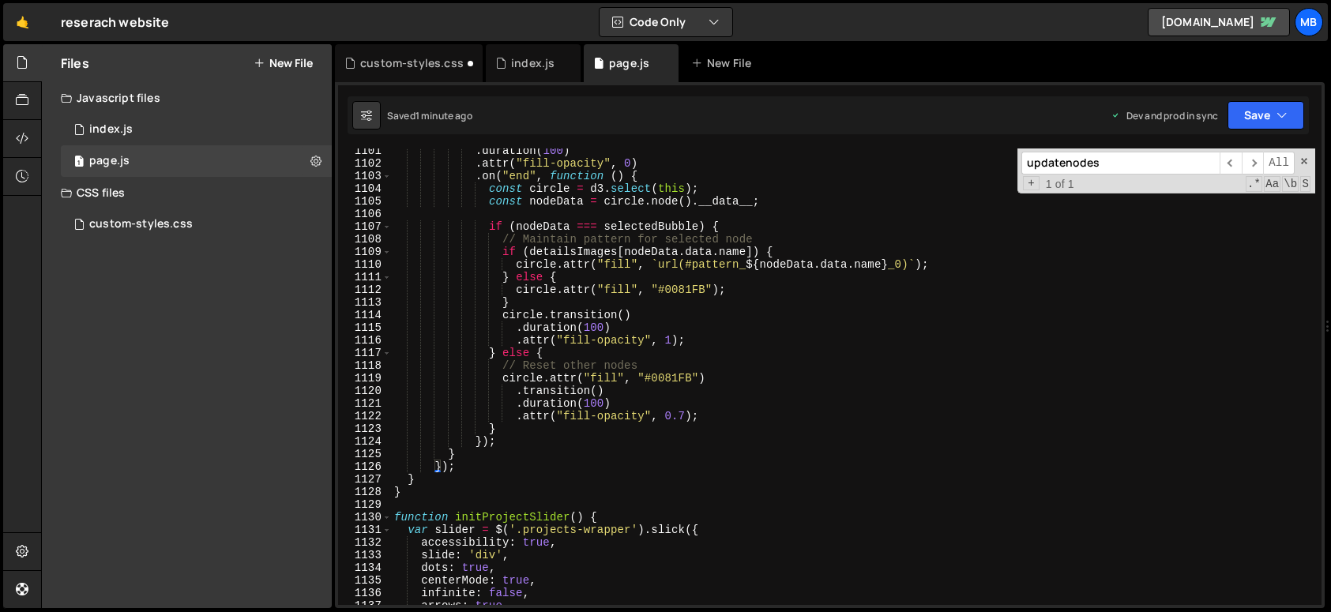
scroll to position [13998, 0]
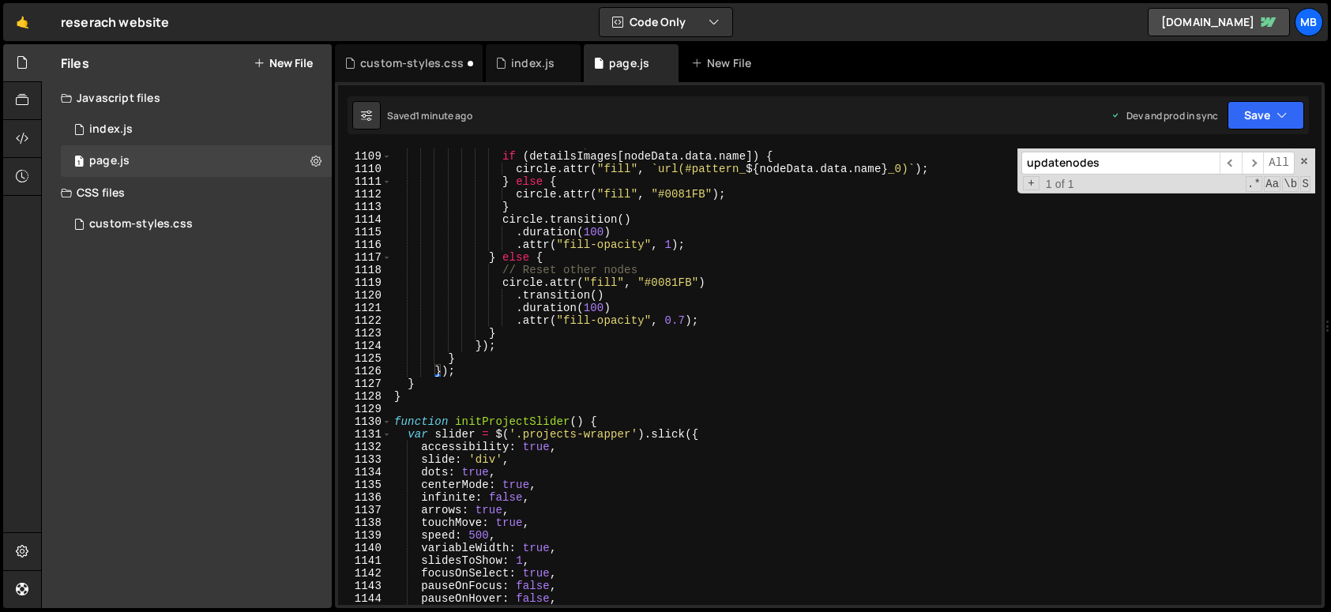
click at [520, 355] on div "// Maintain pattern for selected node if ( detailsImages [ nodeData . data . na…" at bounding box center [853, 378] width 924 height 482
type textarea "}"
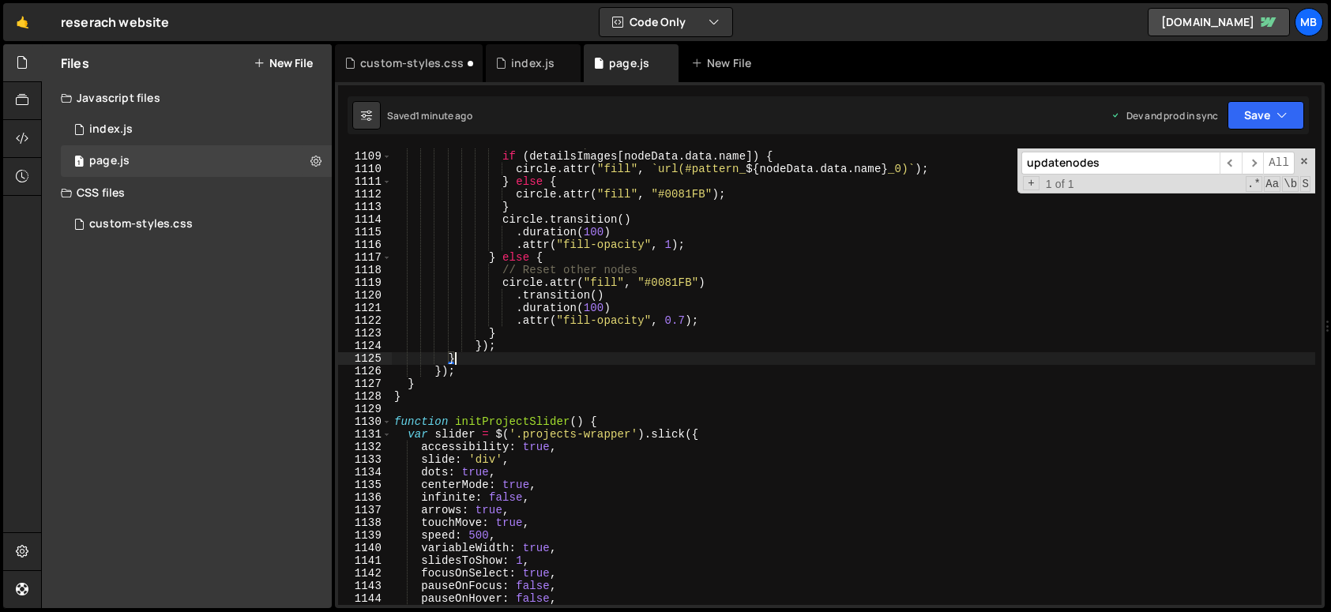
scroll to position [0, 3]
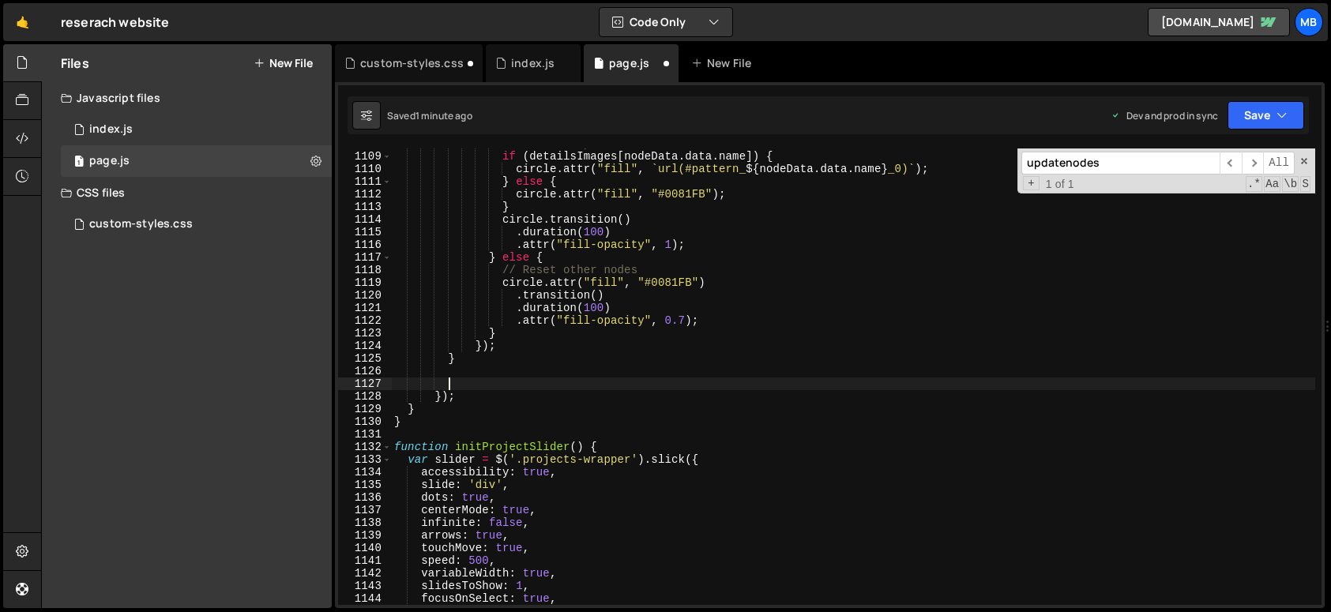
paste textarea "document.getElementById("bubbleDetails").innerHTML = listHTML;"
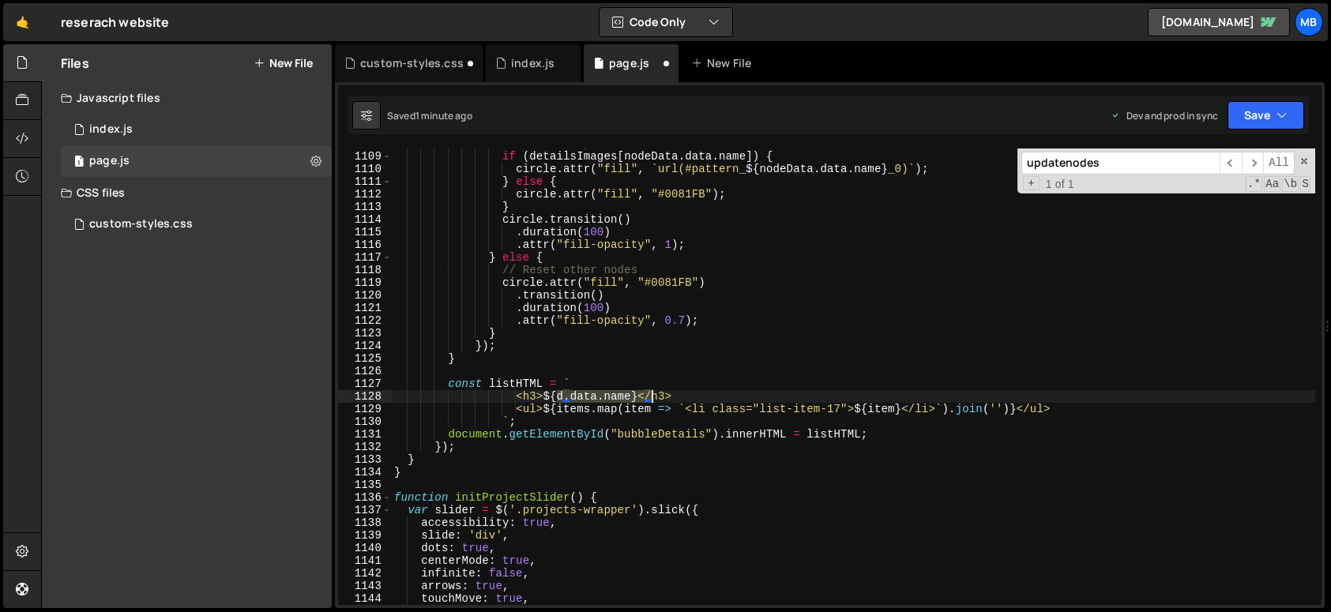
drag, startPoint x: 559, startPoint y: 396, endPoint x: 646, endPoint y: 392, distance: 87.0
click at [647, 392] on div "// Maintain pattern for selected node if ( detailsImages [ nodeData . data . na…" at bounding box center [853, 378] width 924 height 482
paste textarea
click at [601, 360] on div "// Maintain pattern for selected node if ( detailsImages [ nodeData . data . na…" at bounding box center [853, 378] width 924 height 482
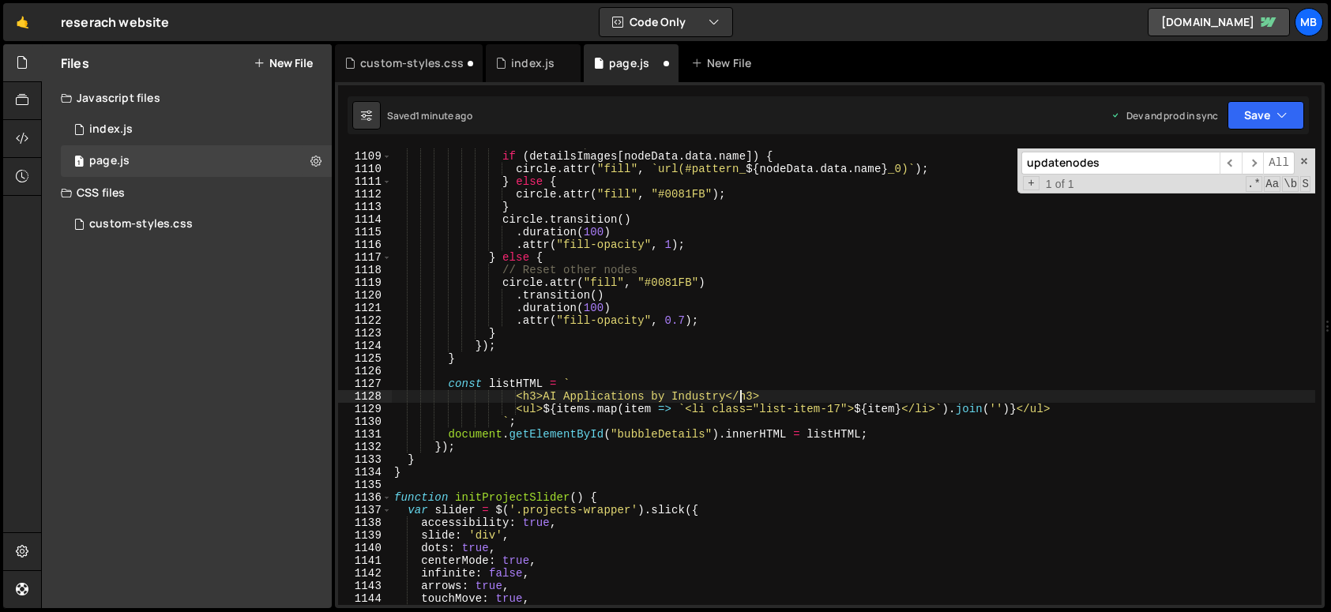
type textarea "}"
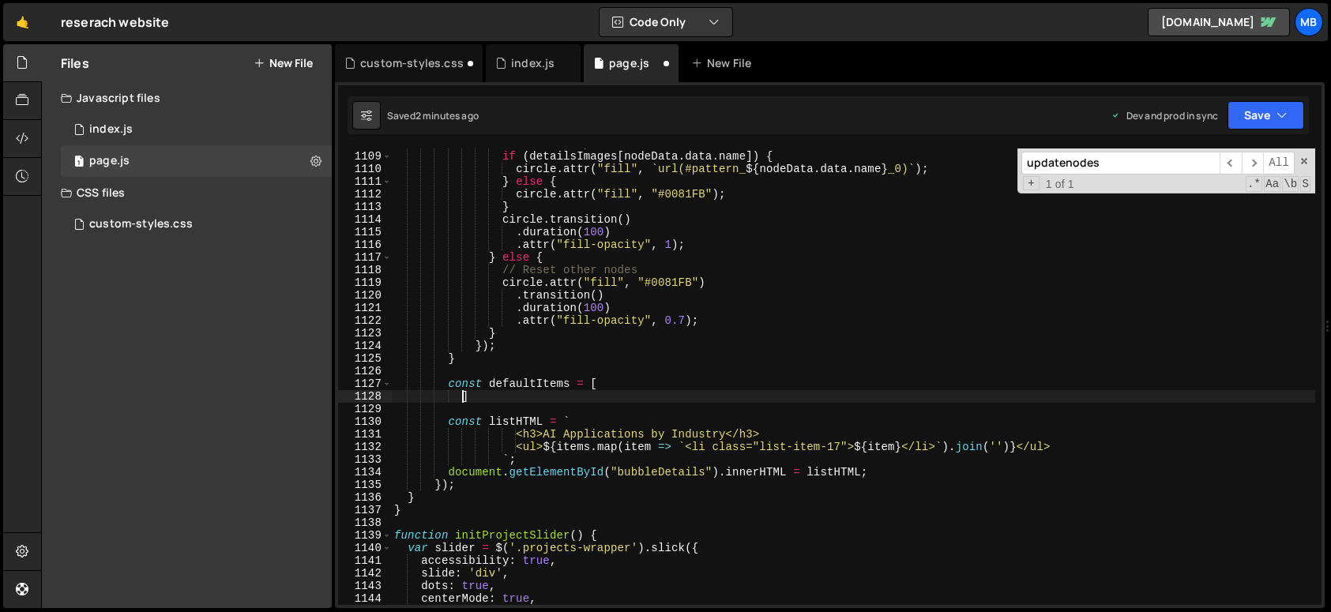
scroll to position [0, 3]
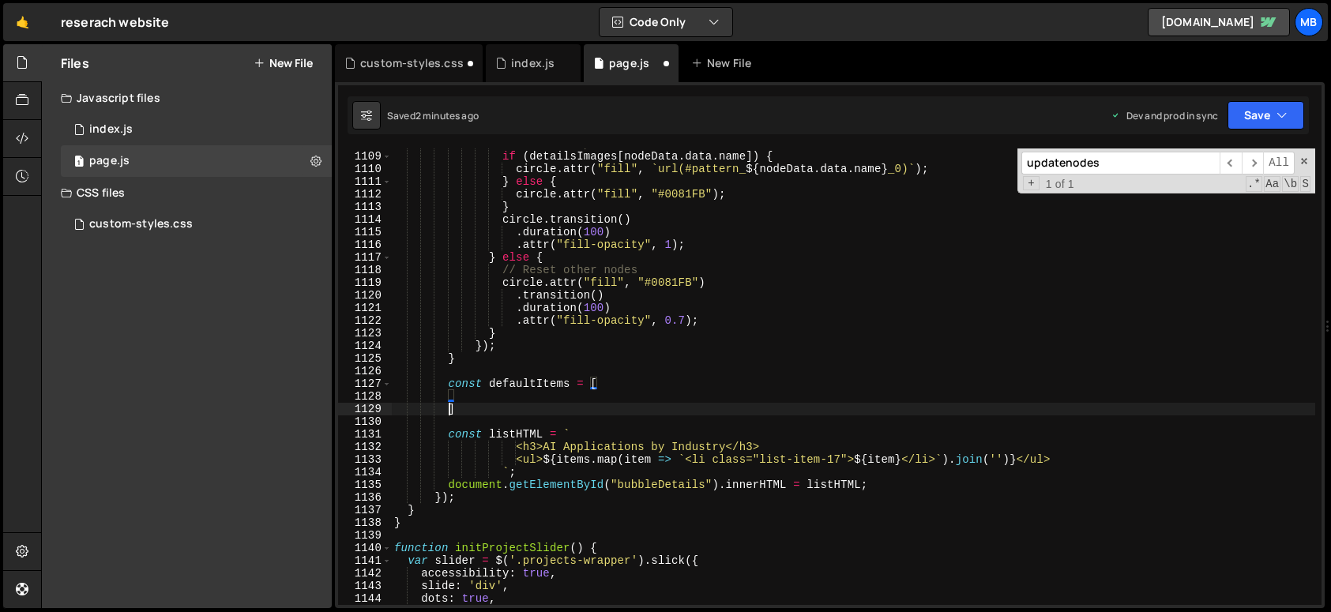
type textarea "]"
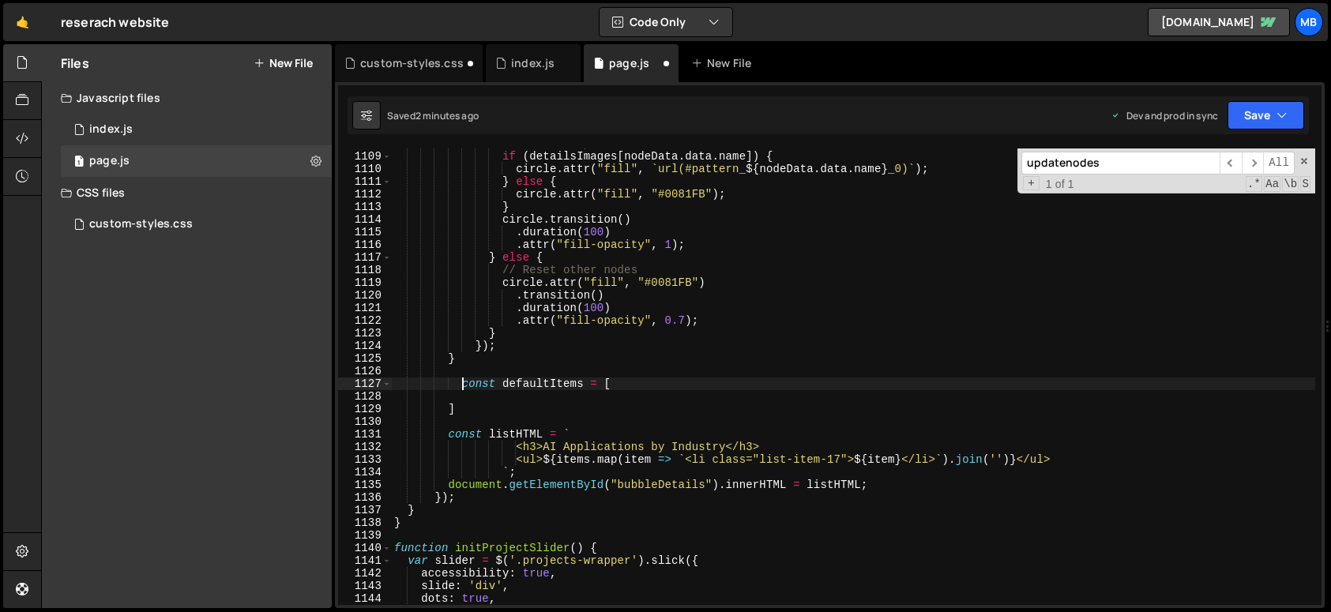
type textarea "const defaultItems = ["
paste textarea
type textarea ""Bespoke AI applications tailored to meet the unique challenges of diverse indu…"
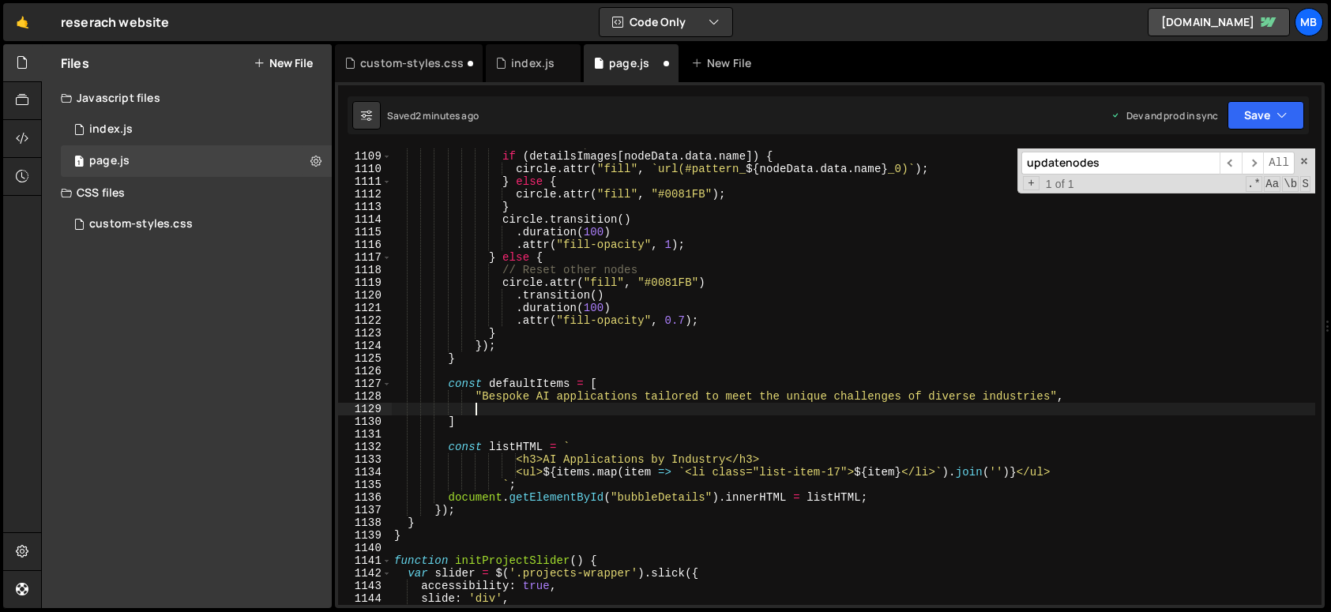
scroll to position [0, 5]
paste textarea
drag, startPoint x: 602, startPoint y: 473, endPoint x: 551, endPoint y: 408, distance: 82.1
click at [602, 473] on div "// Maintain pattern for selected node if ( detailsImages [ nodeData . data . na…" at bounding box center [853, 378] width 924 height 482
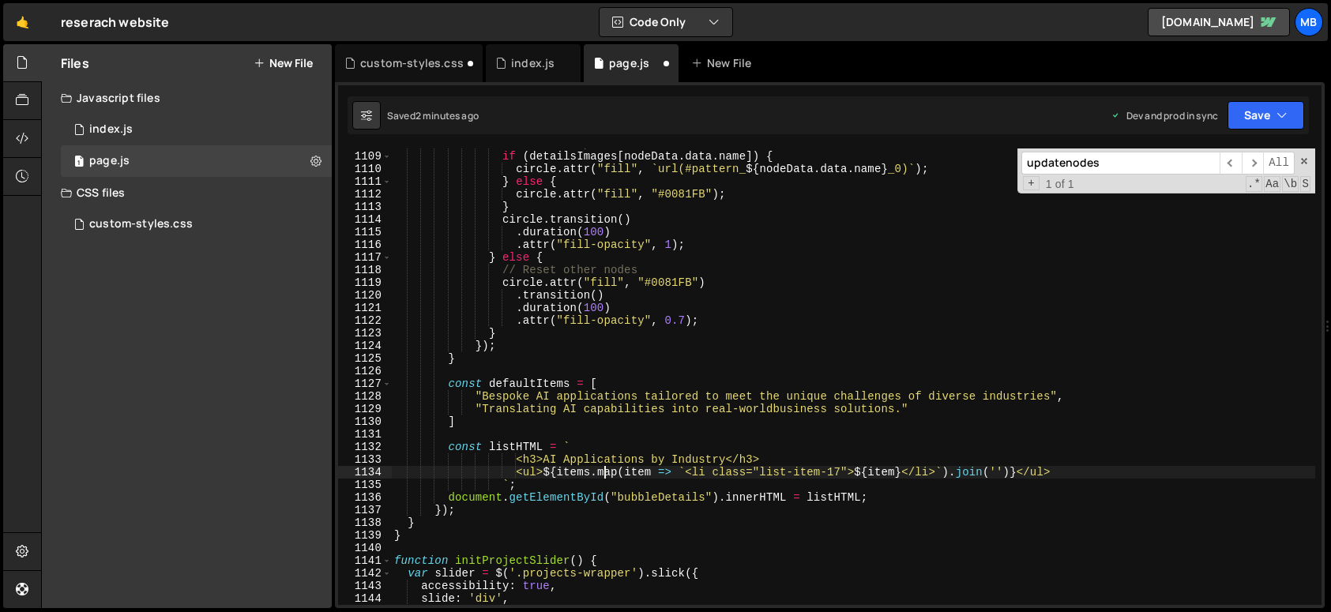
click at [538, 382] on div "// Maintain pattern for selected node if ( detailsImages [ nodeData . data . na…" at bounding box center [853, 378] width 924 height 482
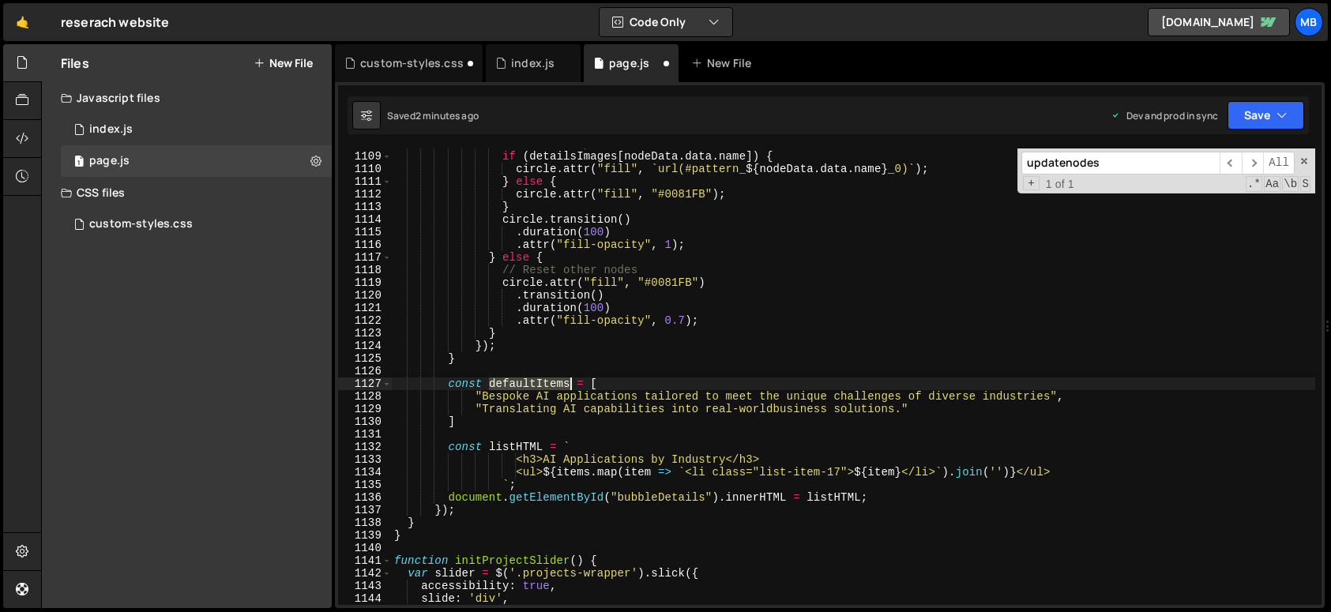
click at [538, 382] on div "// Maintain pattern for selected node if ( detailsImages [ nodeData . data . na…" at bounding box center [853, 378] width 924 height 482
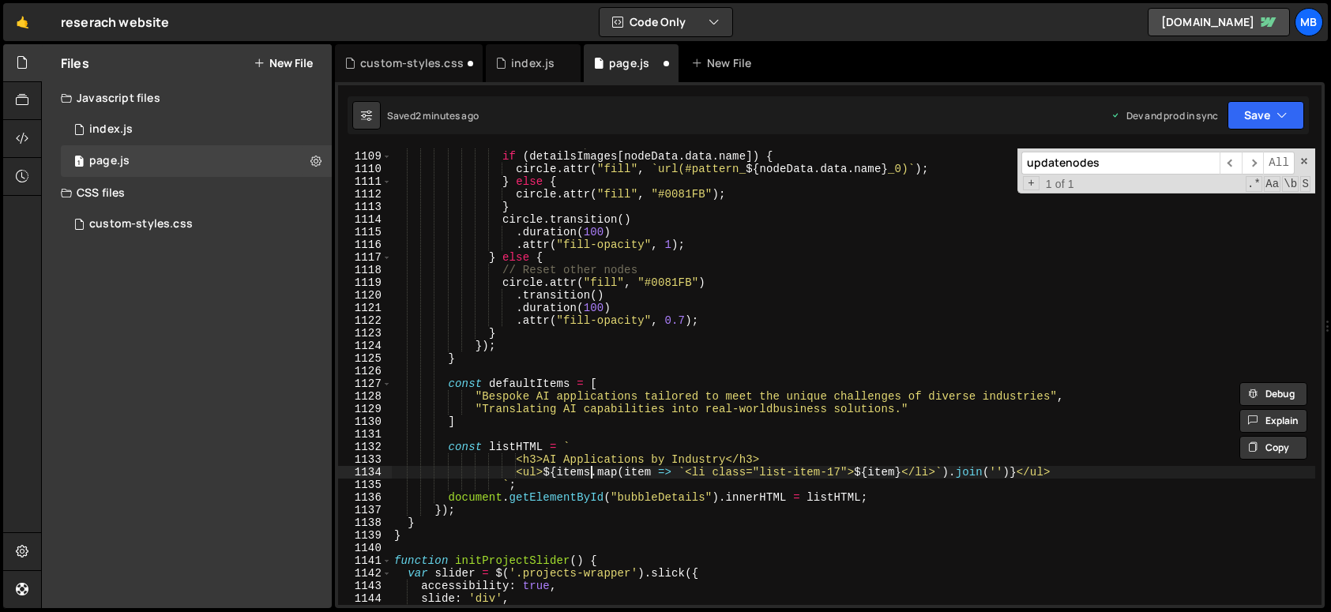
click at [594, 475] on div "// Maintain pattern for selected node if ( detailsImages [ nodeData . data . na…" at bounding box center [853, 378] width 924 height 482
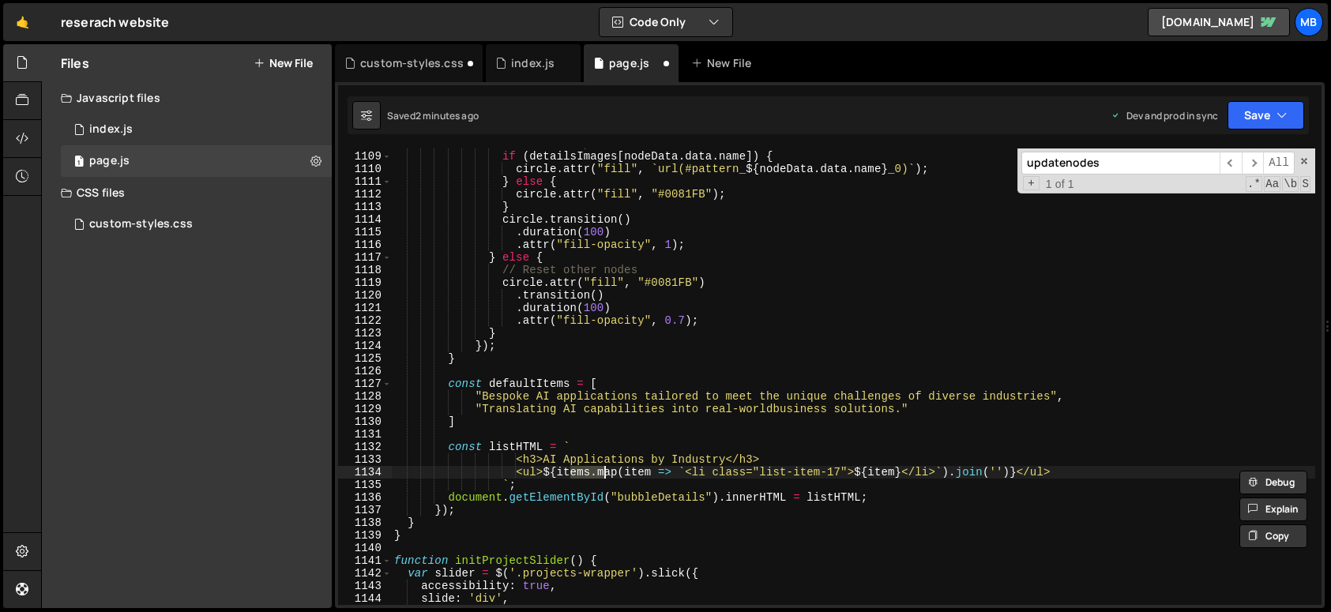
paste textarea "defaultI"
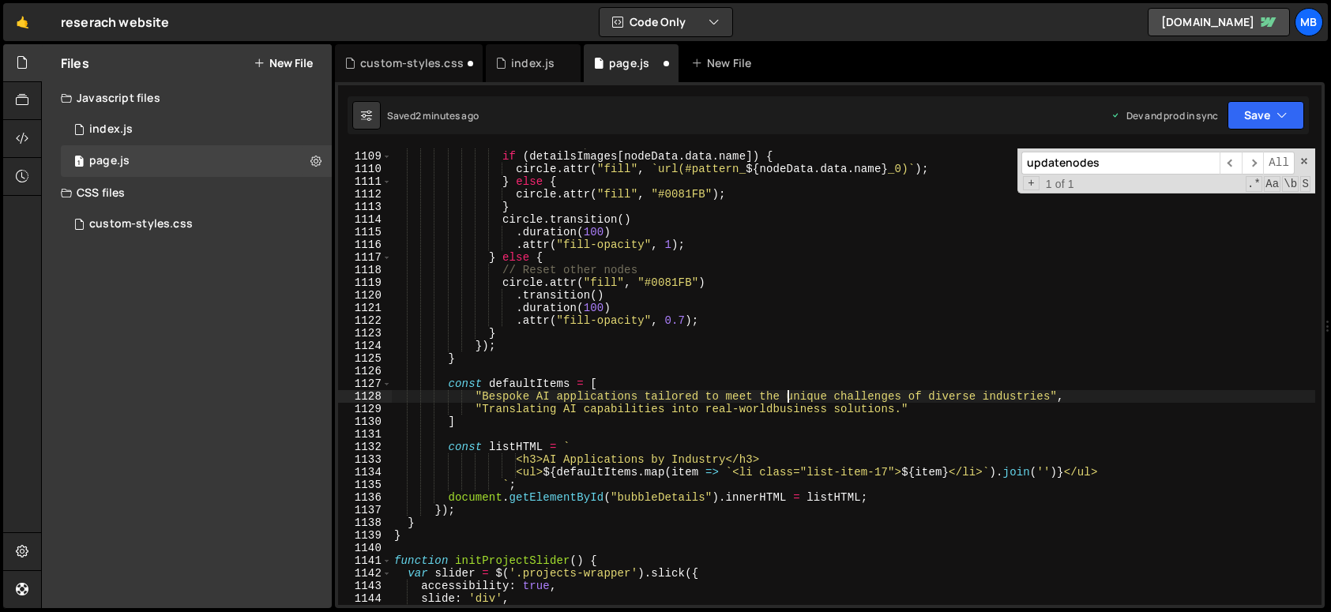
click at [788, 391] on div "// Maintain pattern for selected node if ( detailsImages [ nodeData . data . na…" at bounding box center [853, 378] width 924 height 482
click at [1245, 111] on button "Save" at bounding box center [1265, 115] width 77 height 28
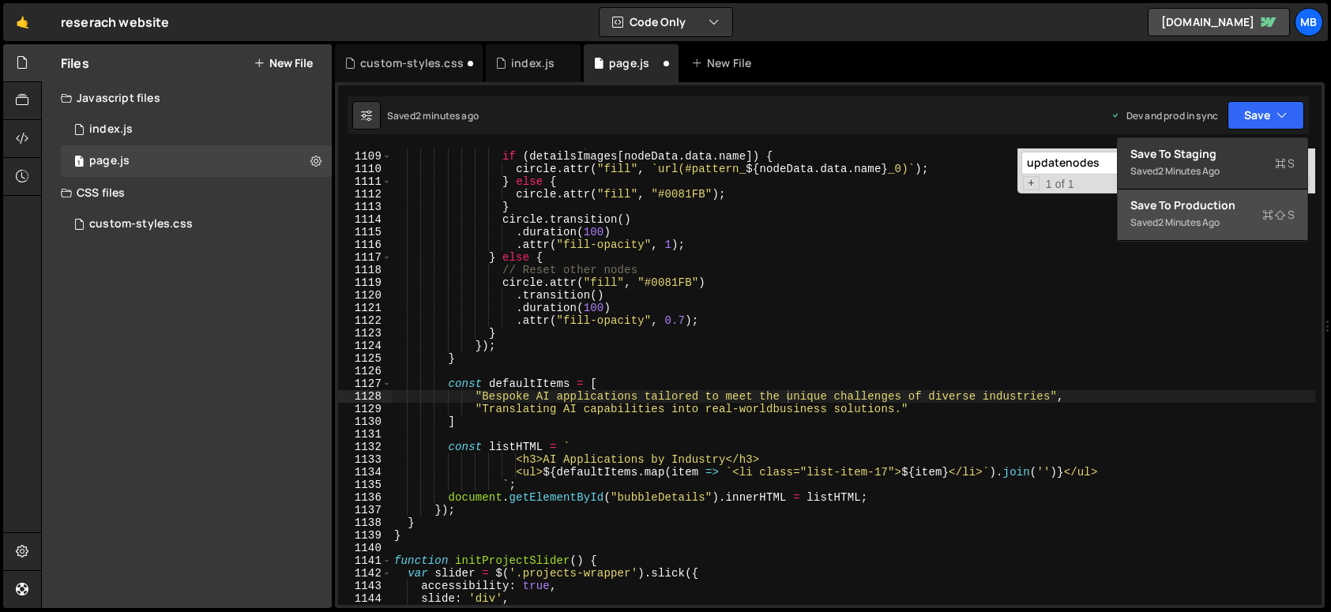
click at [1218, 209] on div "Save to Production S" at bounding box center [1212, 205] width 164 height 16
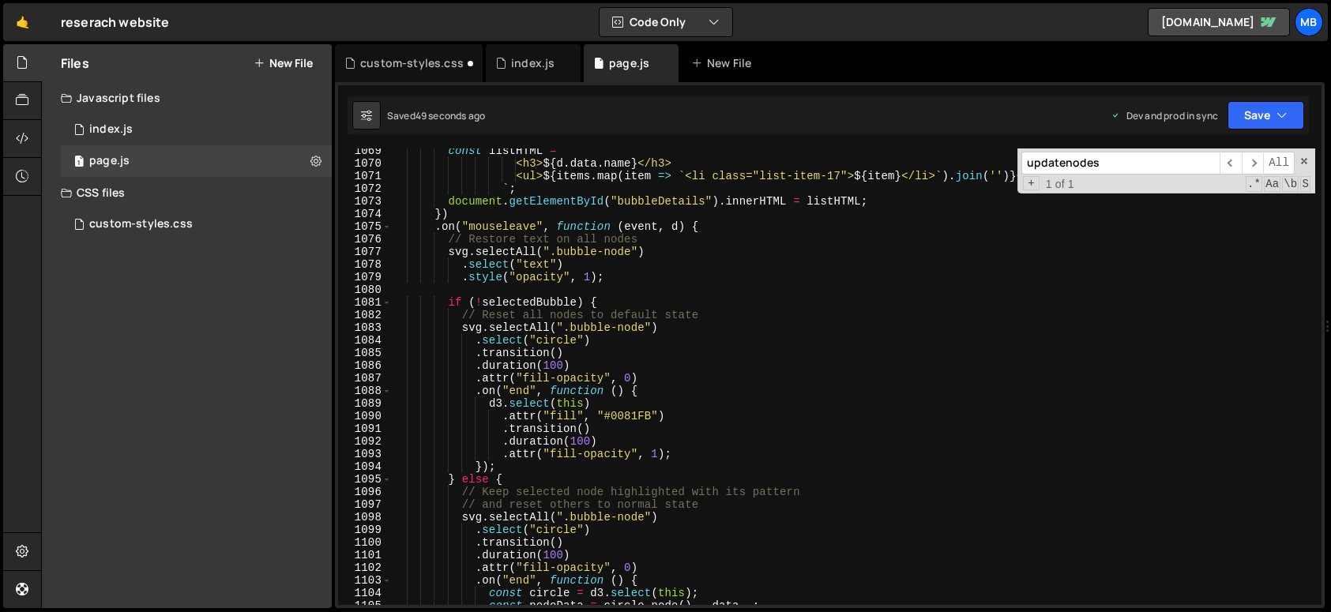
scroll to position [13483, 0]
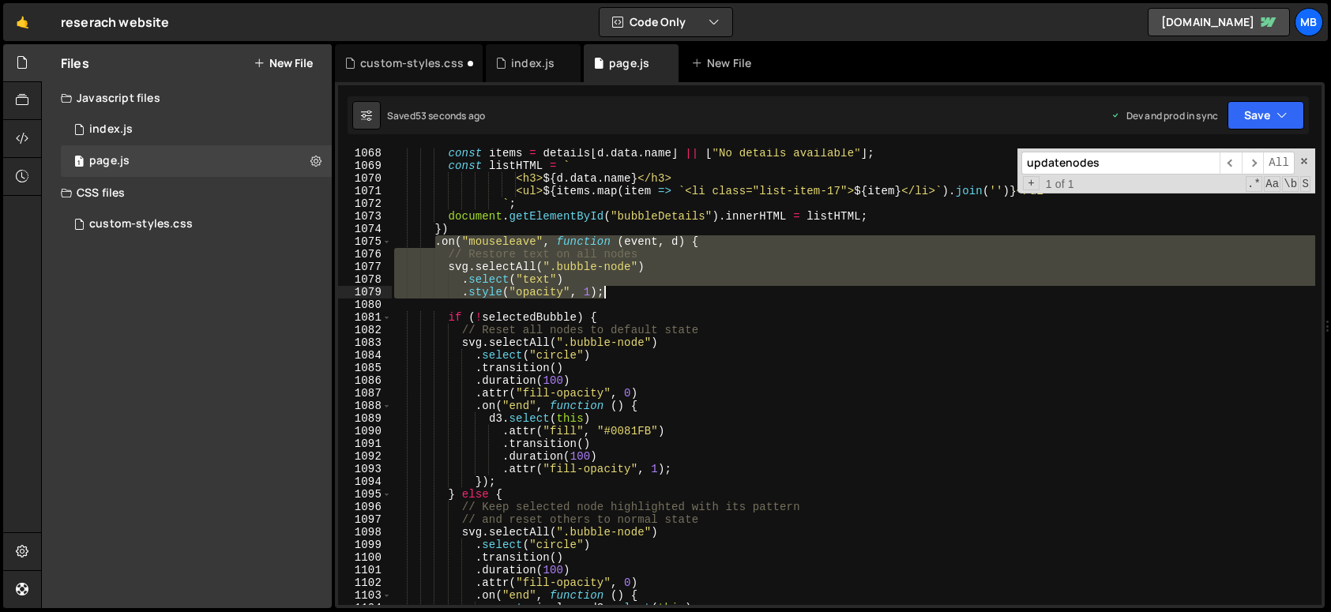
drag, startPoint x: 435, startPoint y: 245, endPoint x: 609, endPoint y: 289, distance: 179.3
click at [609, 289] on div "const items = details [ d . data . name ] || [ "No details available" ] ; const…" at bounding box center [853, 388] width 924 height 482
type textarea ".select("text") .style("opacity", 1);"
click at [201, 233] on div "custom-styles.css 0" at bounding box center [196, 224] width 271 height 32
click at [235, 244] on div "Files New File Javascript files 1 index.js 0 1 page.js 0 CSS files custom-style…" at bounding box center [187, 326] width 290 height 564
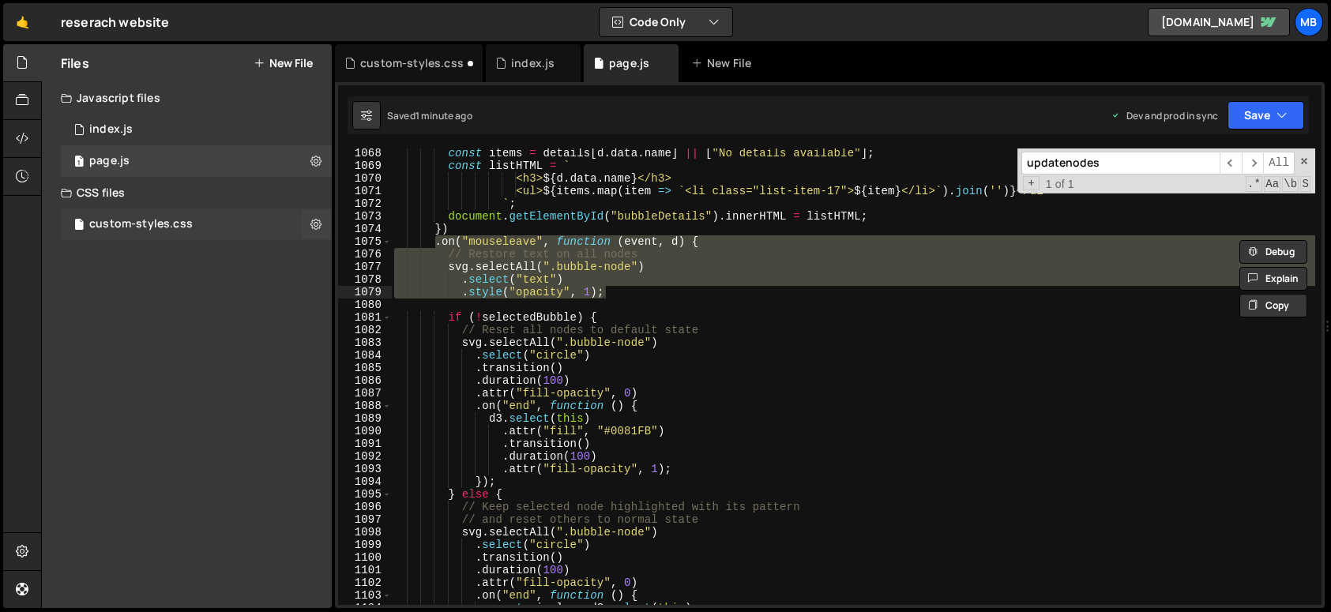
click at [235, 232] on div "custom-styles.css 0" at bounding box center [196, 224] width 271 height 32
click at [255, 227] on div "custom-styles.css 0" at bounding box center [196, 224] width 271 height 32
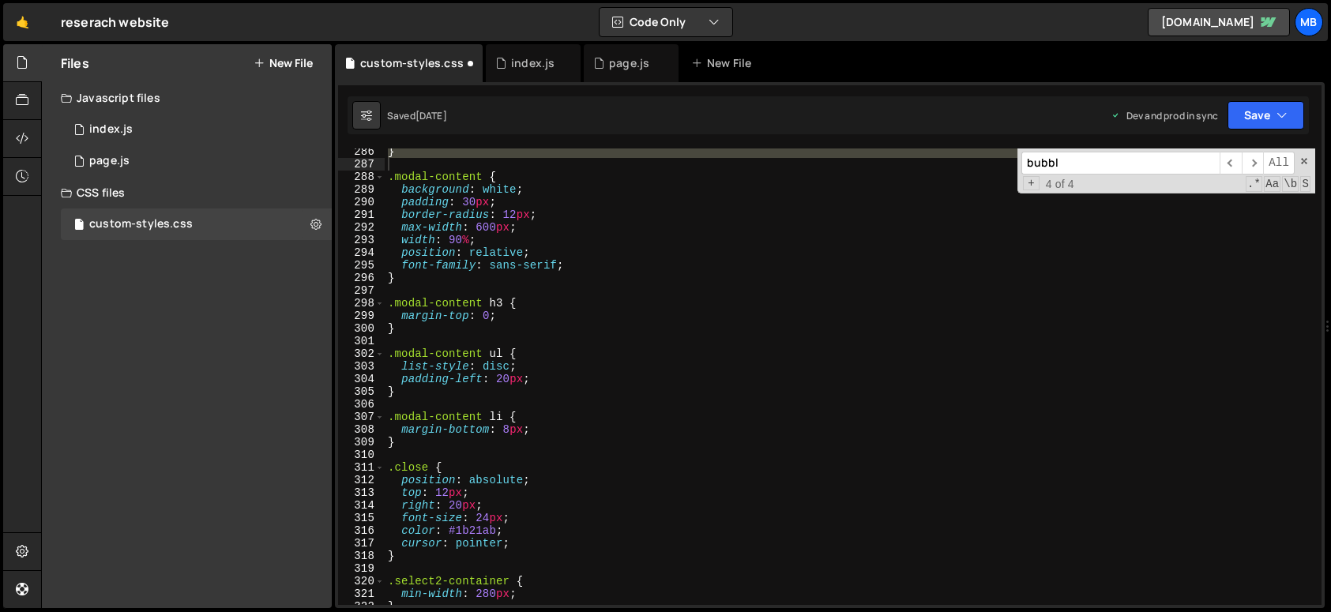
scroll to position [3257, 0]
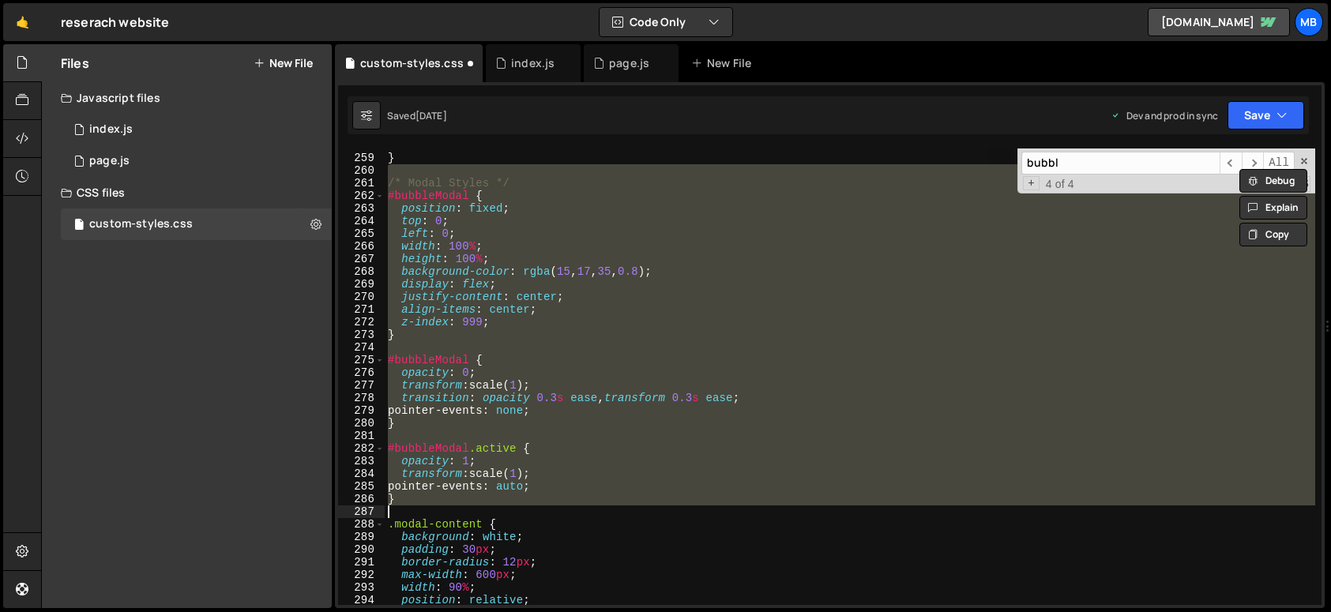
drag, startPoint x: 531, startPoint y: 516, endPoint x: 534, endPoint y: 503, distance: 13.0
click at [531, 516] on div "} /* Modal Styles */ #bubbleModal { position : fixed ; top : 0 ; left : 0 ; wid…" at bounding box center [850, 376] width 930 height 456
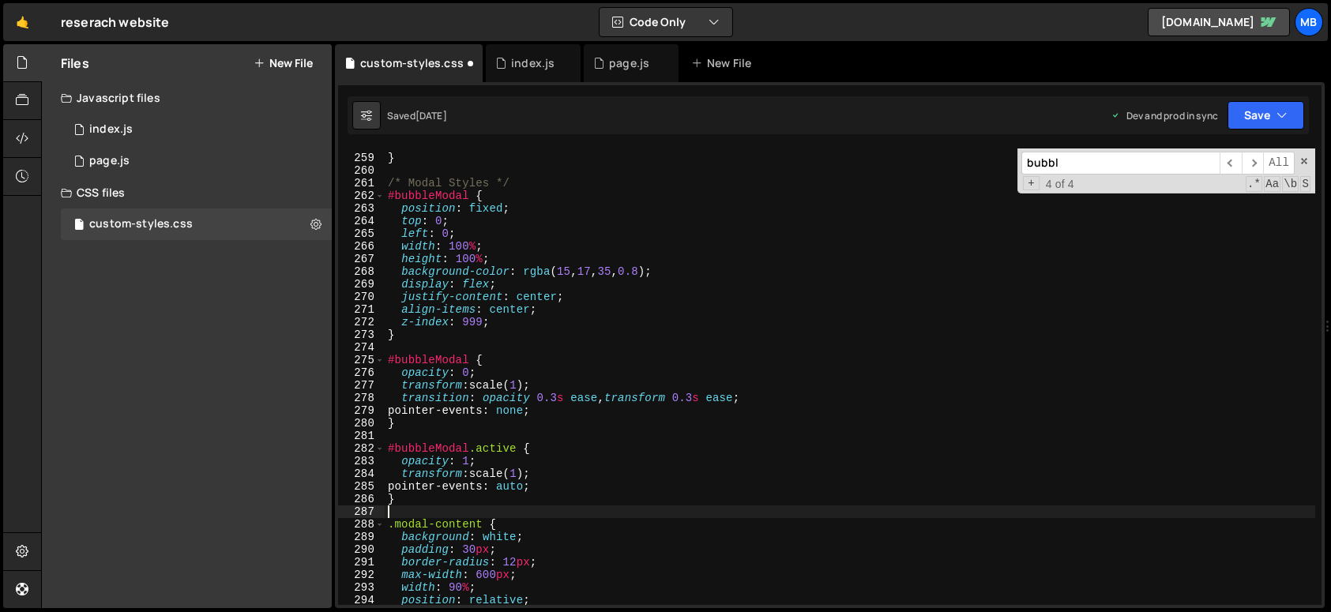
click at [535, 499] on div "} /* Modal Styles */ #bubbleModal { position : fixed ; top : 0 ; left : 0 ; wid…" at bounding box center [850, 380] width 930 height 482
type textarea "}"
paste textarea "}"
type textarea "}"
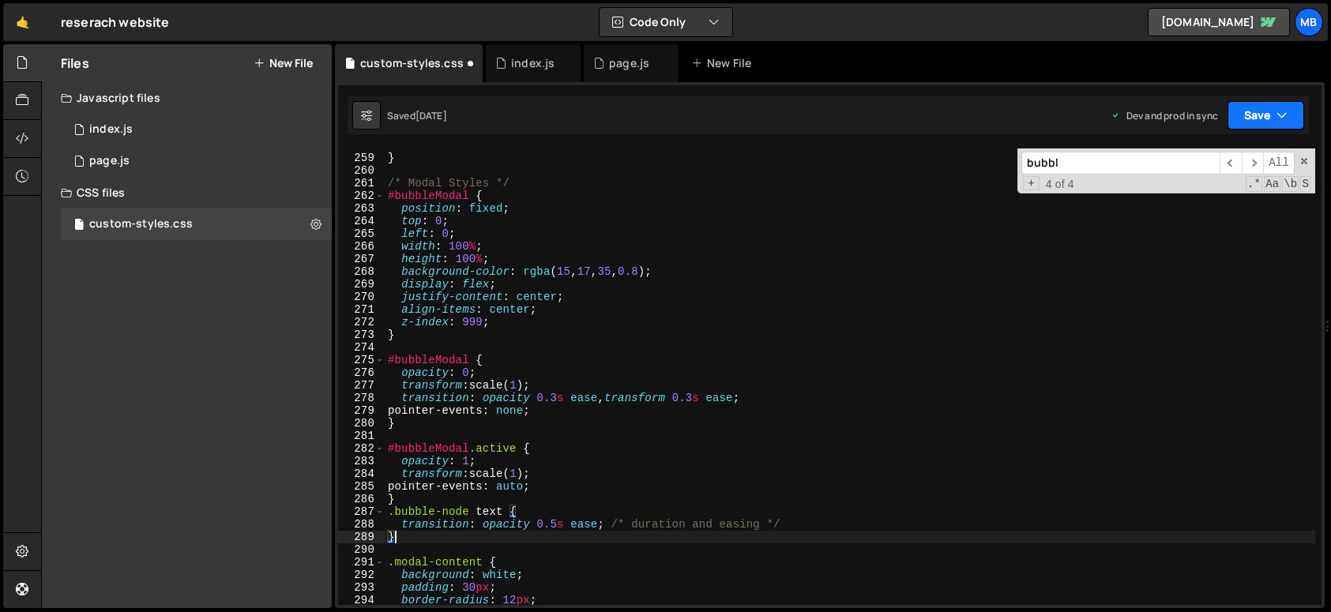
click at [1267, 117] on button "Save" at bounding box center [1265, 115] width 77 height 28
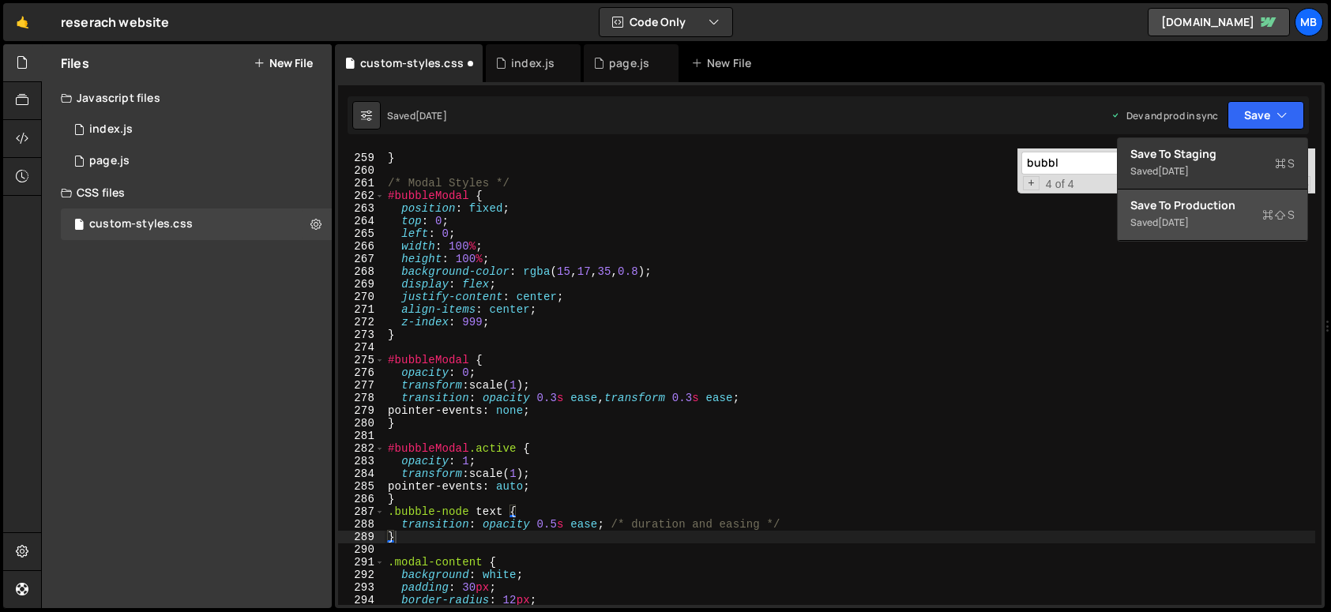
click at [1206, 214] on div "Saved [DATE]" at bounding box center [1212, 222] width 164 height 19
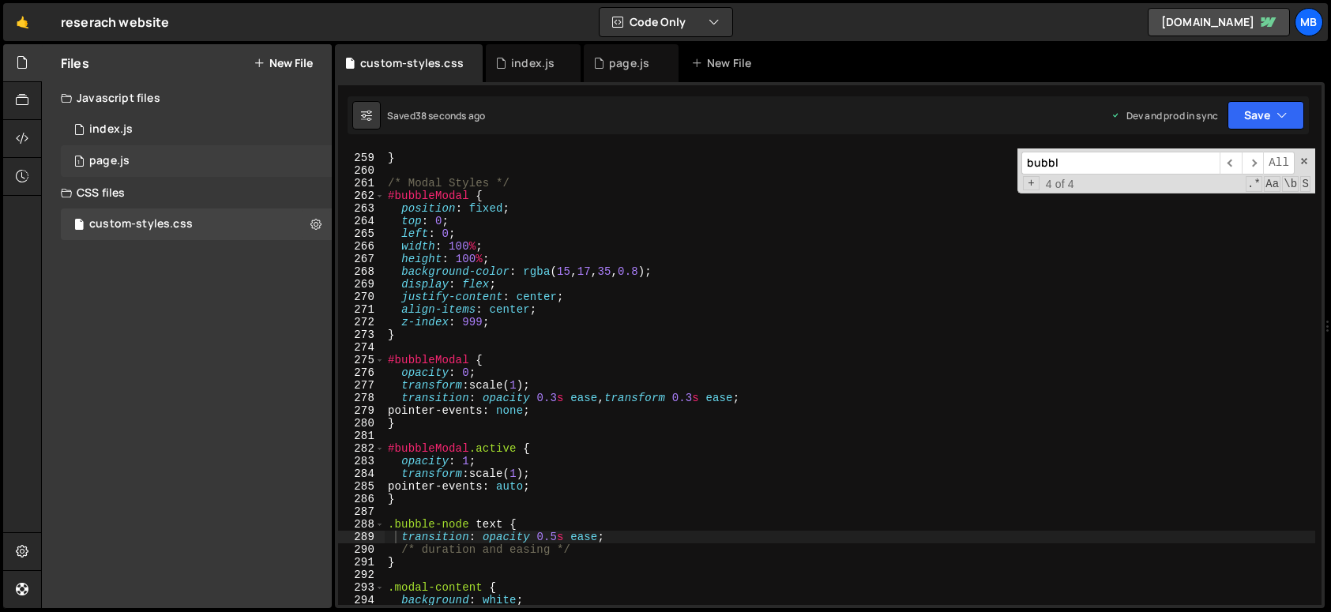
click at [124, 167] on div "page.js" at bounding box center [109, 161] width 40 height 14
click at [126, 166] on div "page.js" at bounding box center [109, 161] width 40 height 14
click at [137, 161] on div "1 page.js 0" at bounding box center [196, 161] width 271 height 32
click at [597, 78] on div "page.js" at bounding box center [631, 63] width 95 height 38
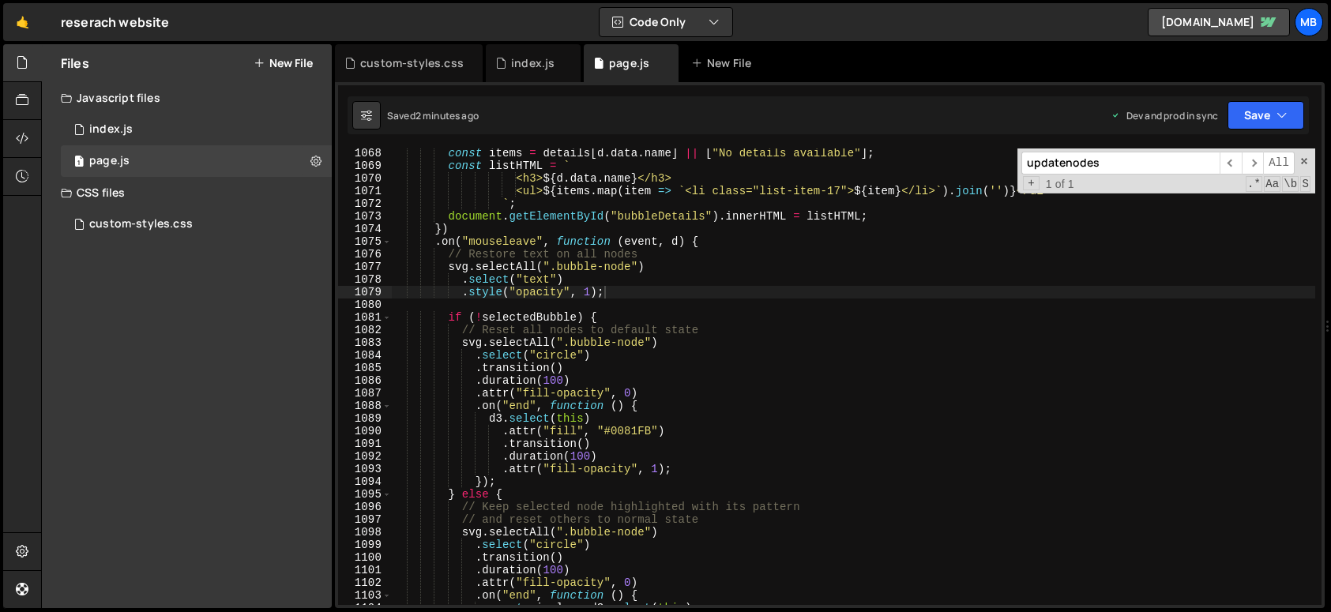
scroll to position [13498, 0]
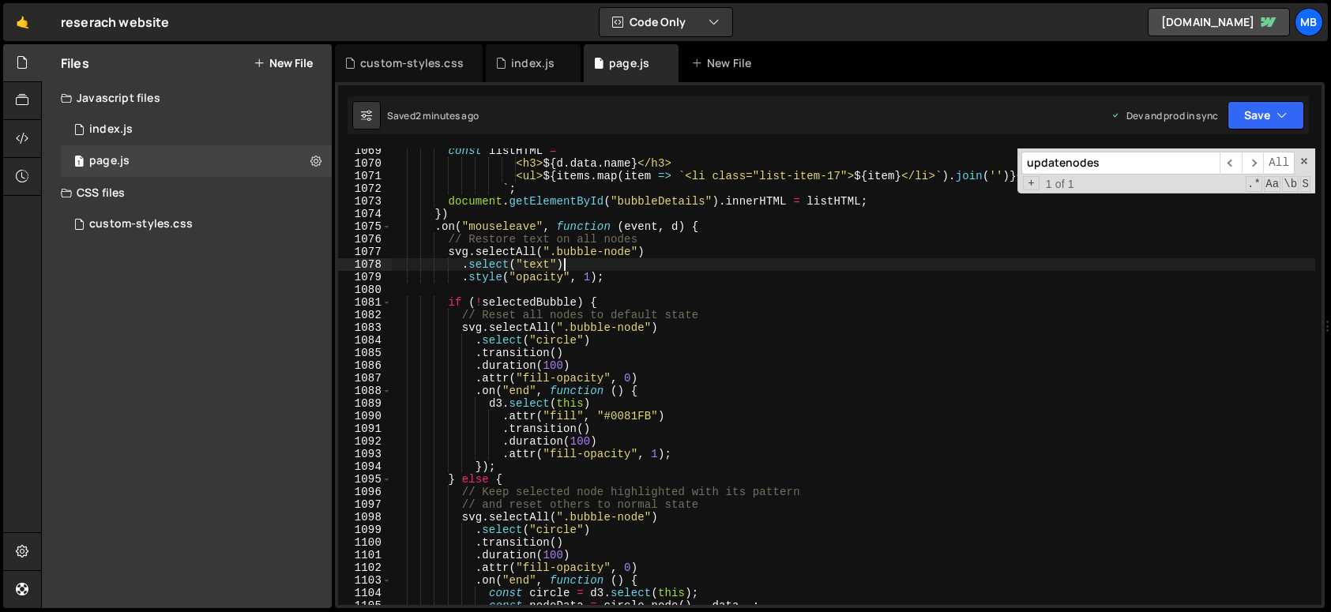
click at [590, 261] on div "const listHTML = ` <h3> ${ d . data . name } </h3> <ul> ${ items . map ( item =…" at bounding box center [853, 386] width 924 height 482
paste textarea ".duration(500) // 500ms fade-in (adjust as you like"
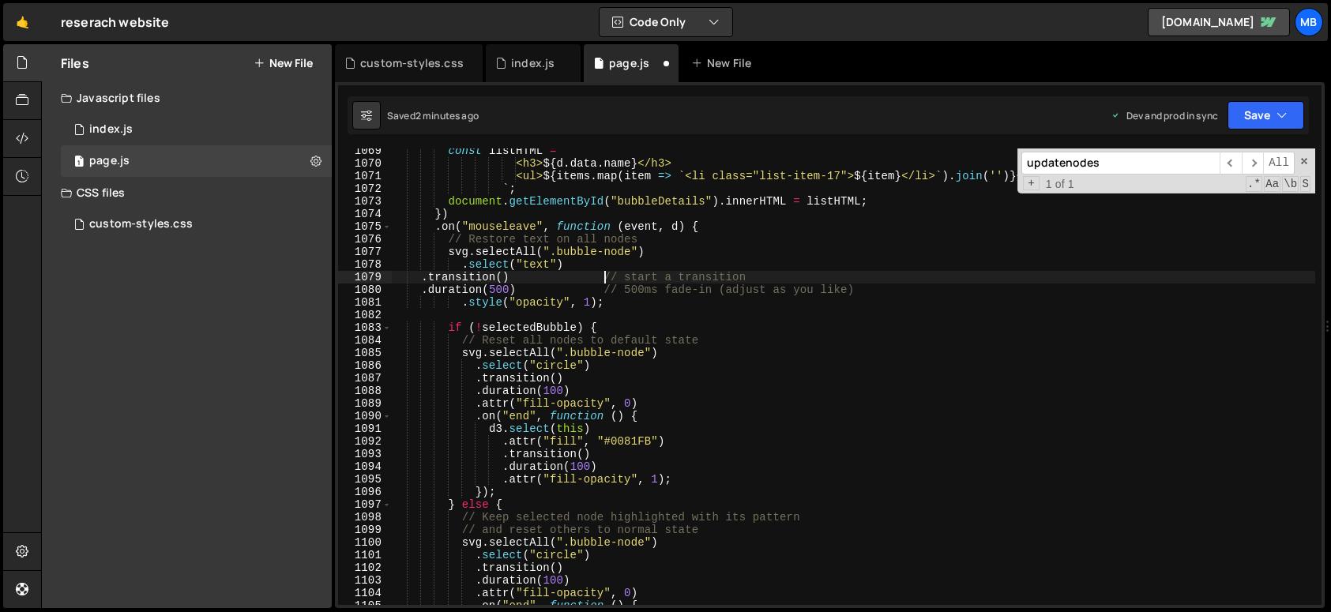
click at [605, 280] on div "const listHTML = ` <h3> ${ d . data . name } </h3> <ul> ${ items . map ( item =…" at bounding box center [853, 386] width 924 height 482
click at [1265, 123] on button "Save" at bounding box center [1265, 115] width 77 height 28
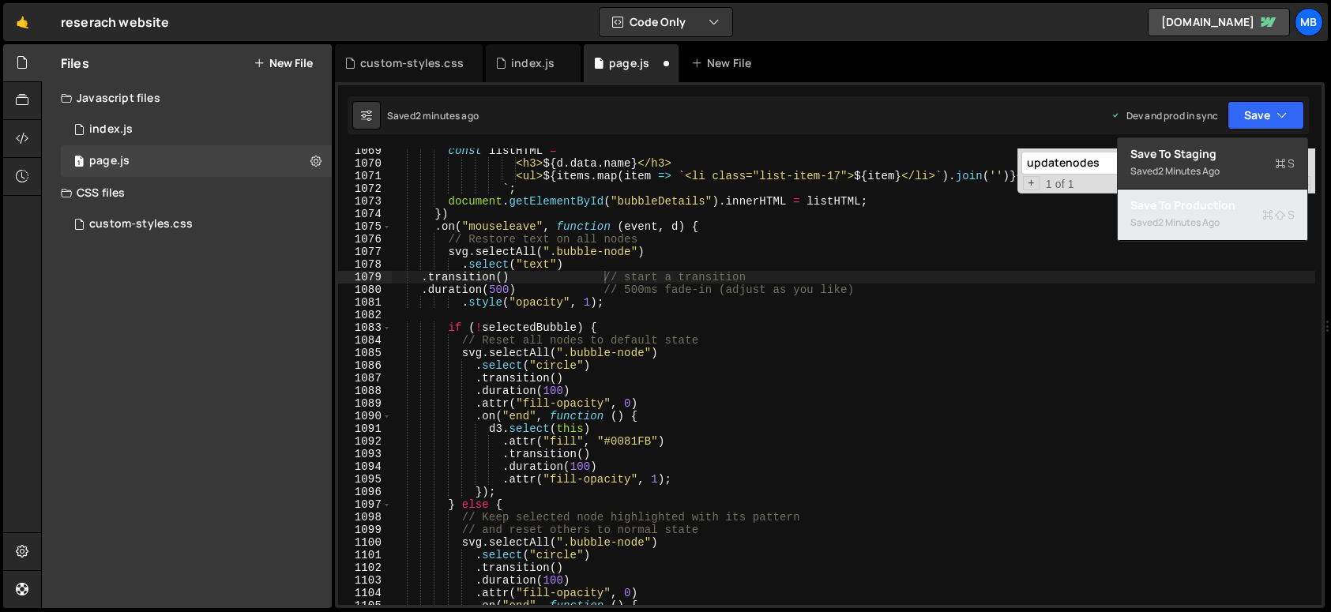
click at [1241, 203] on div "Save to Production S" at bounding box center [1212, 205] width 164 height 16
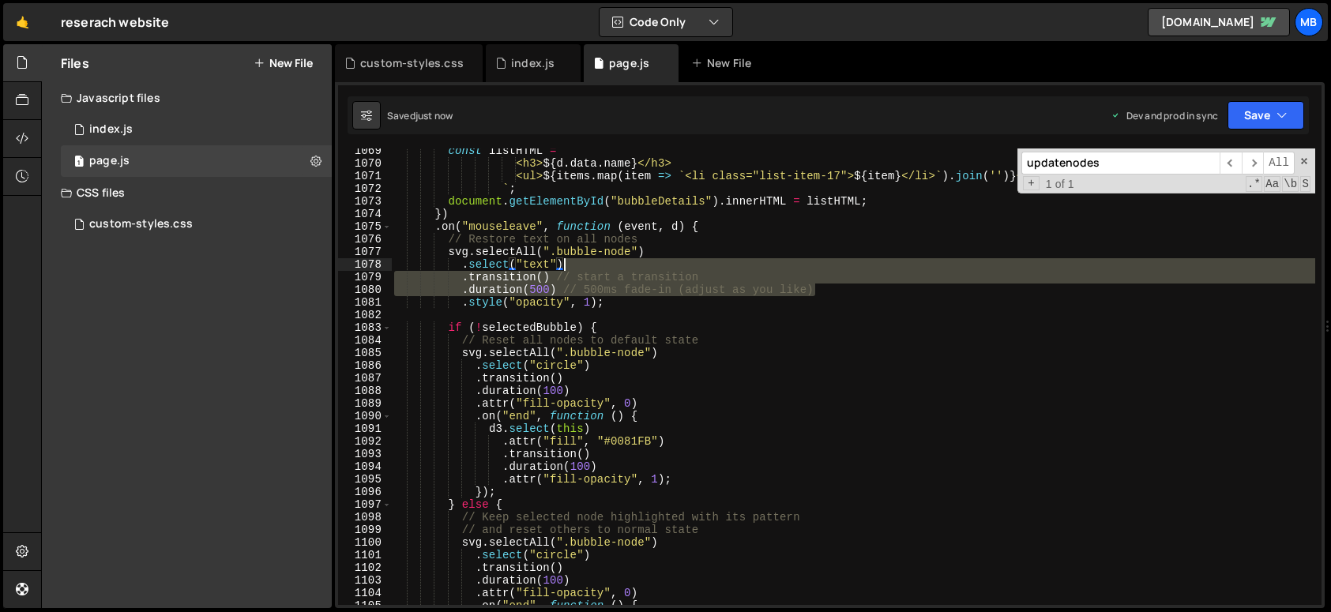
drag, startPoint x: 852, startPoint y: 287, endPoint x: 856, endPoint y: 263, distance: 24.8
click at [856, 263] on div "const listHTML = ` <h3> ${ d . data . name } </h3> <ul> ${ items . map ( item =…" at bounding box center [853, 386] width 924 height 482
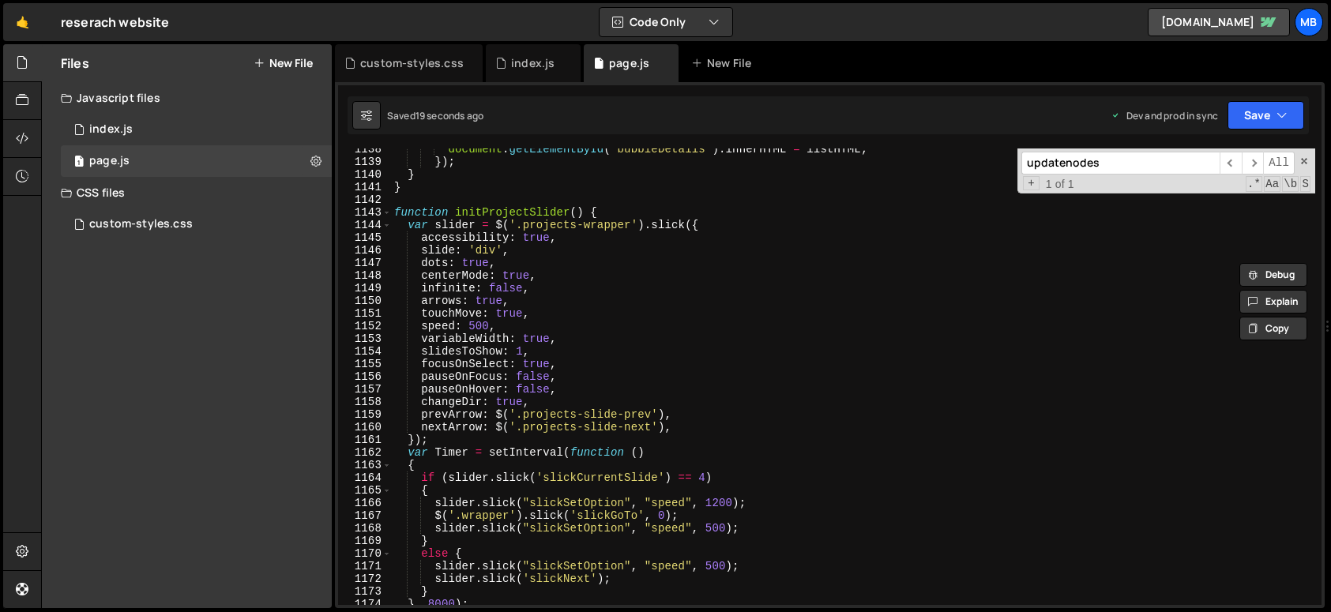
scroll to position [14820, 0]
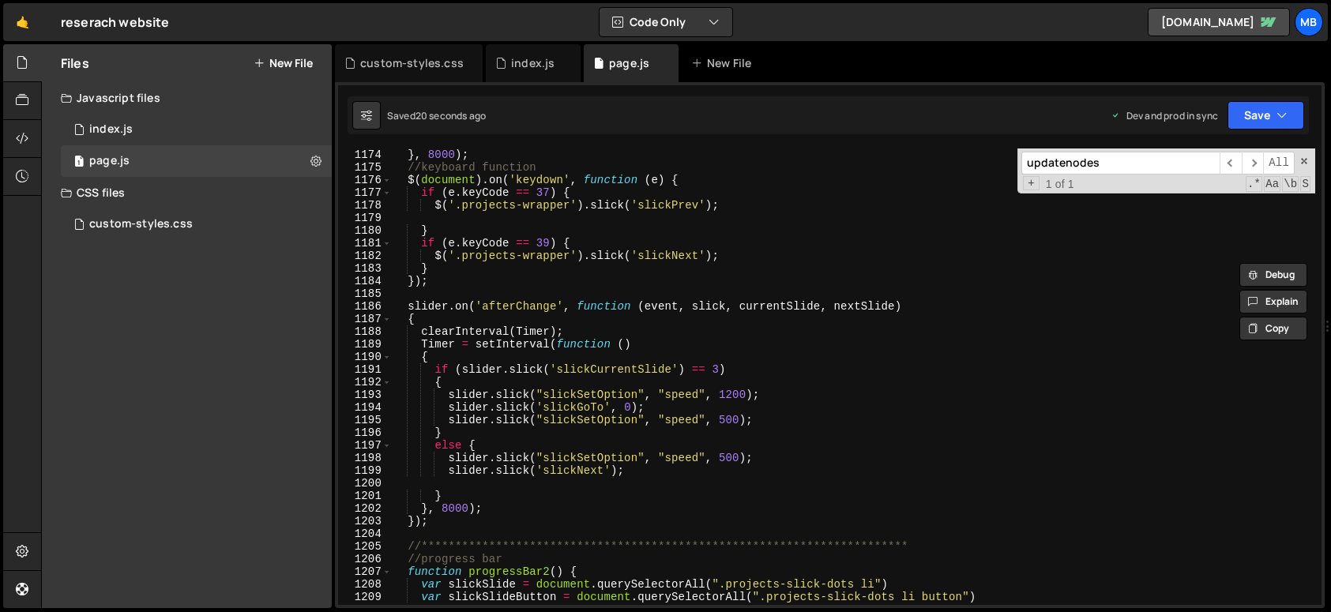
click at [813, 253] on div "} } , 8000 ) ; //keyboard function $ ( document ) . on ( 'keydown' , function (…" at bounding box center [853, 377] width 924 height 482
type textarea "$('.projects-wrapper').slick('slickNext');"
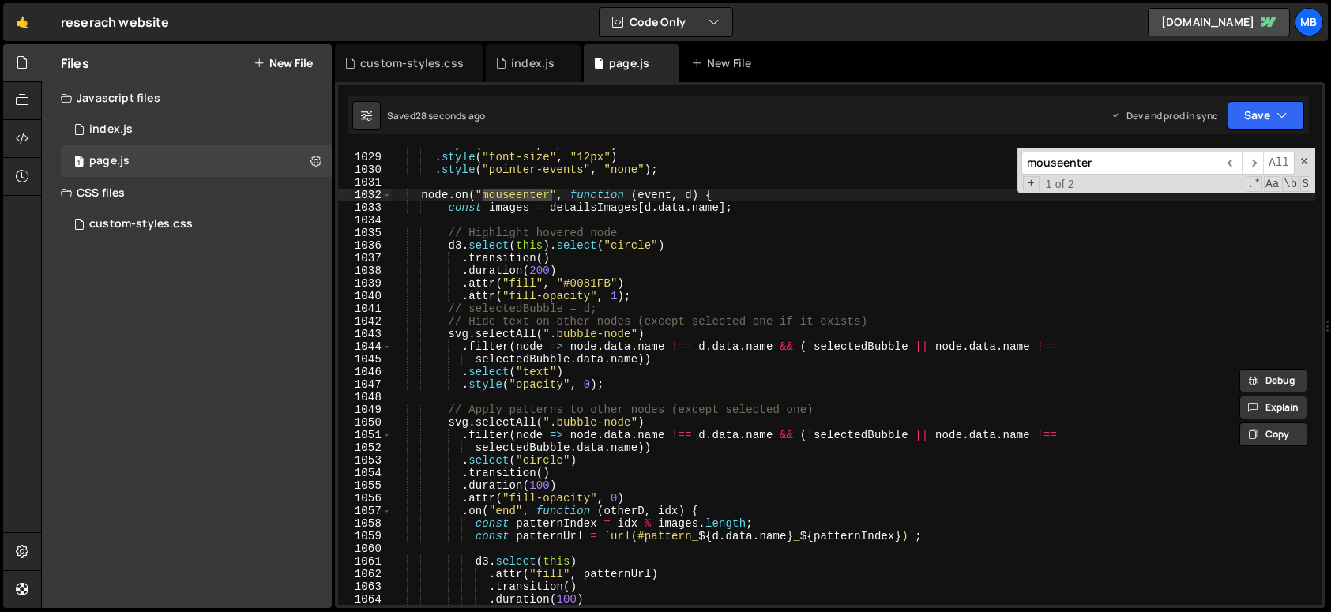
scroll to position [12986, 0]
type input "mouseenter"
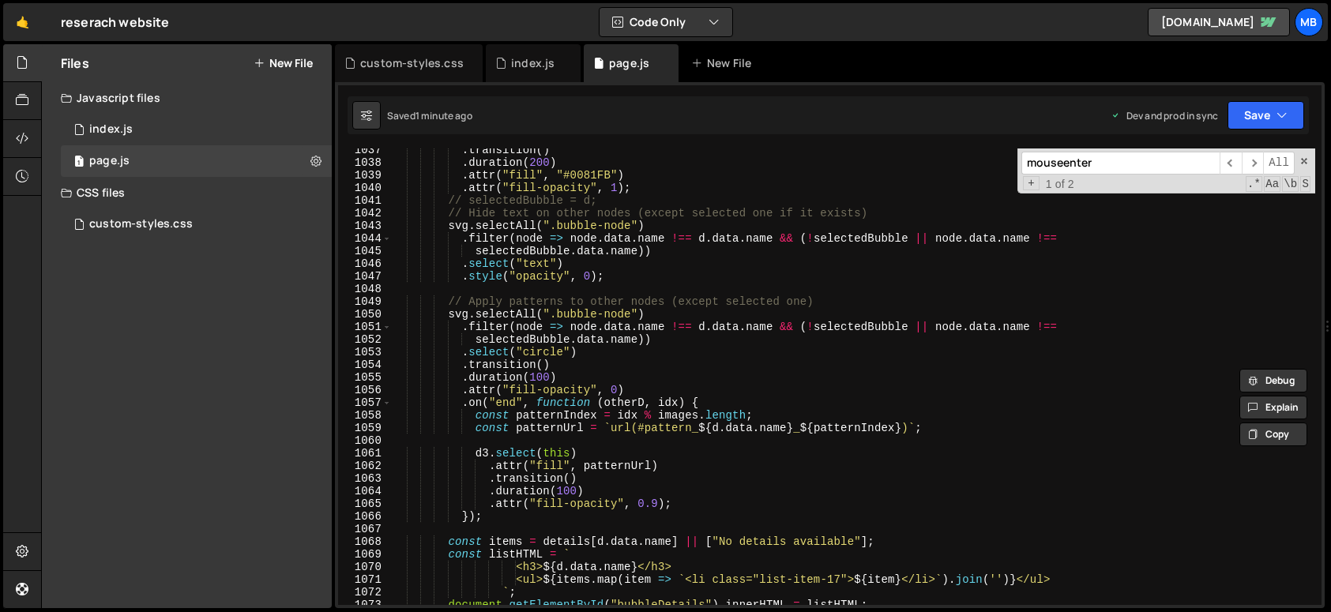
scroll to position [13107, 0]
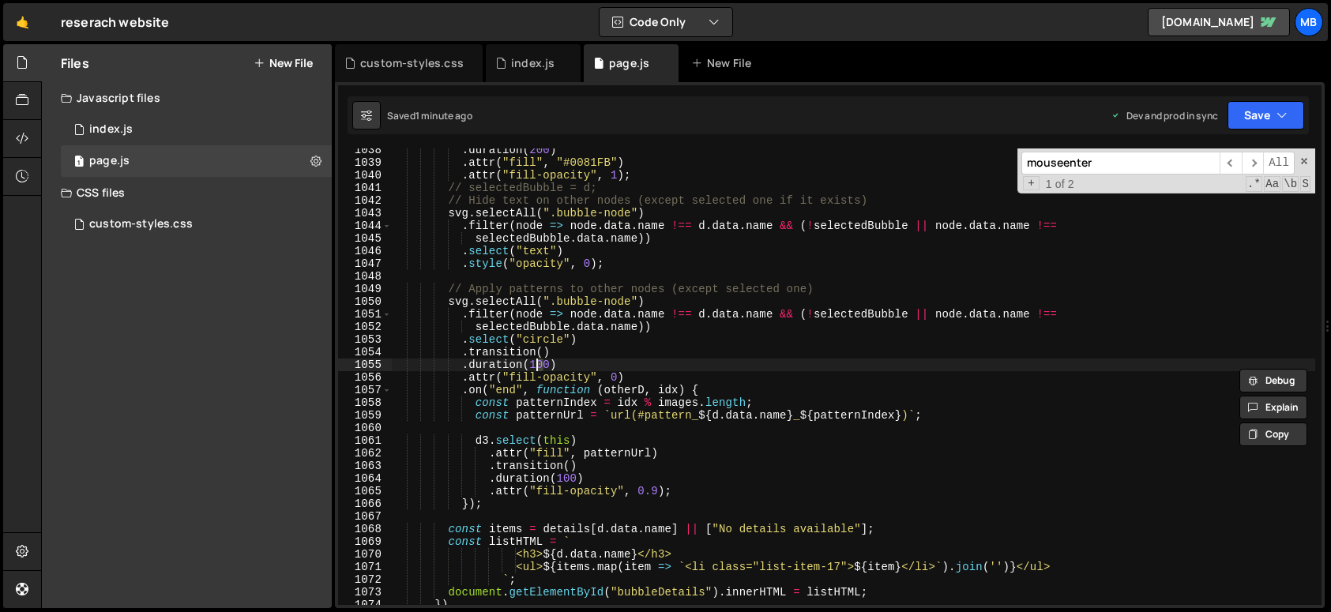
click at [537, 364] on div ". duration ( 200 ) . attr ( "fill" , "#0081FB" ) . attr ( "fill-opacity" , 1 ) …" at bounding box center [853, 385] width 924 height 482
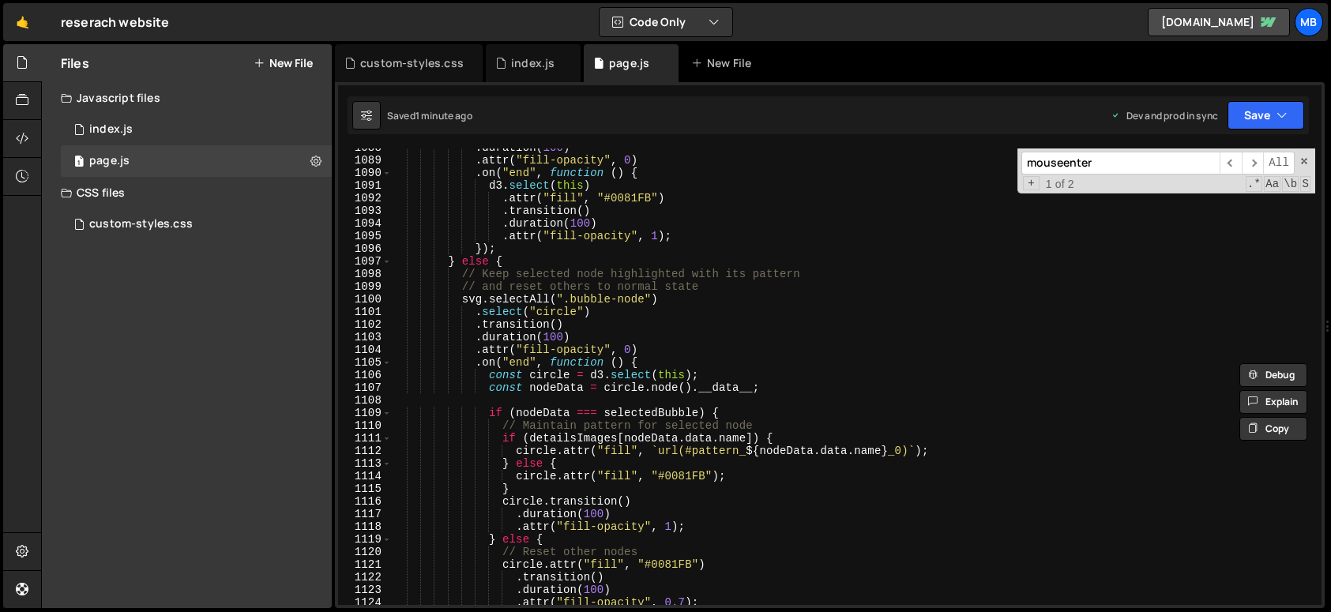
scroll to position [13803, 0]
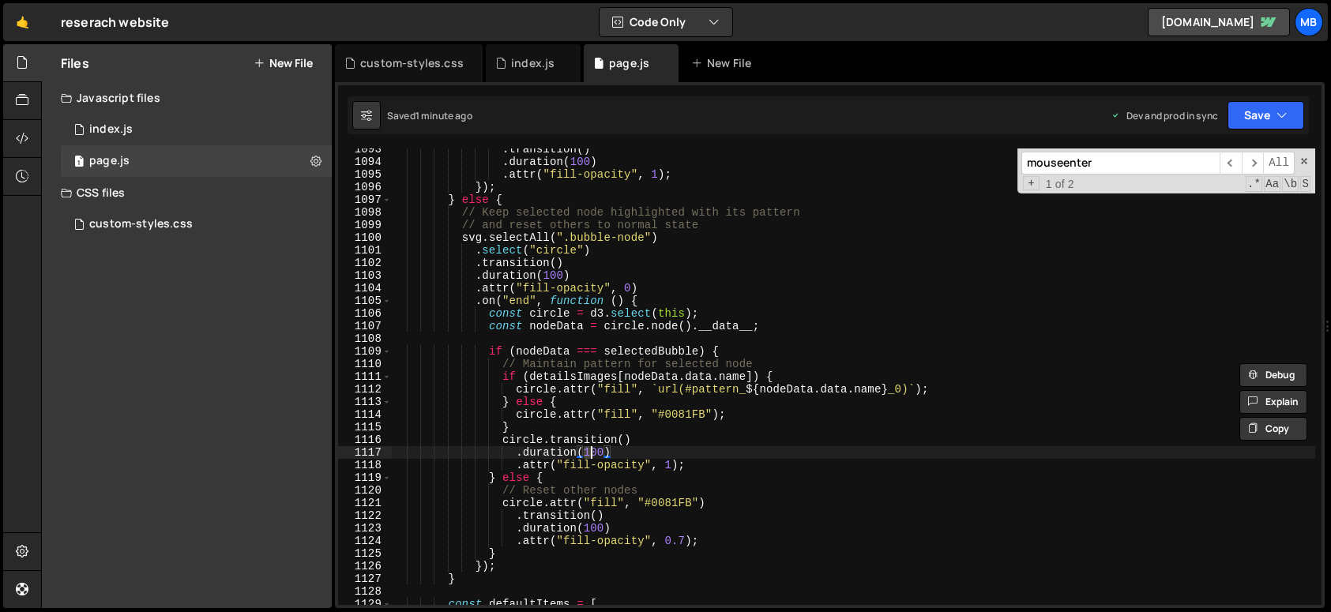
click at [591, 455] on div ". transition ( ) . duration ( 100 ) . attr ( "fill-opacity" , 1 ) ; }) ; } else…" at bounding box center [853, 384] width 924 height 482
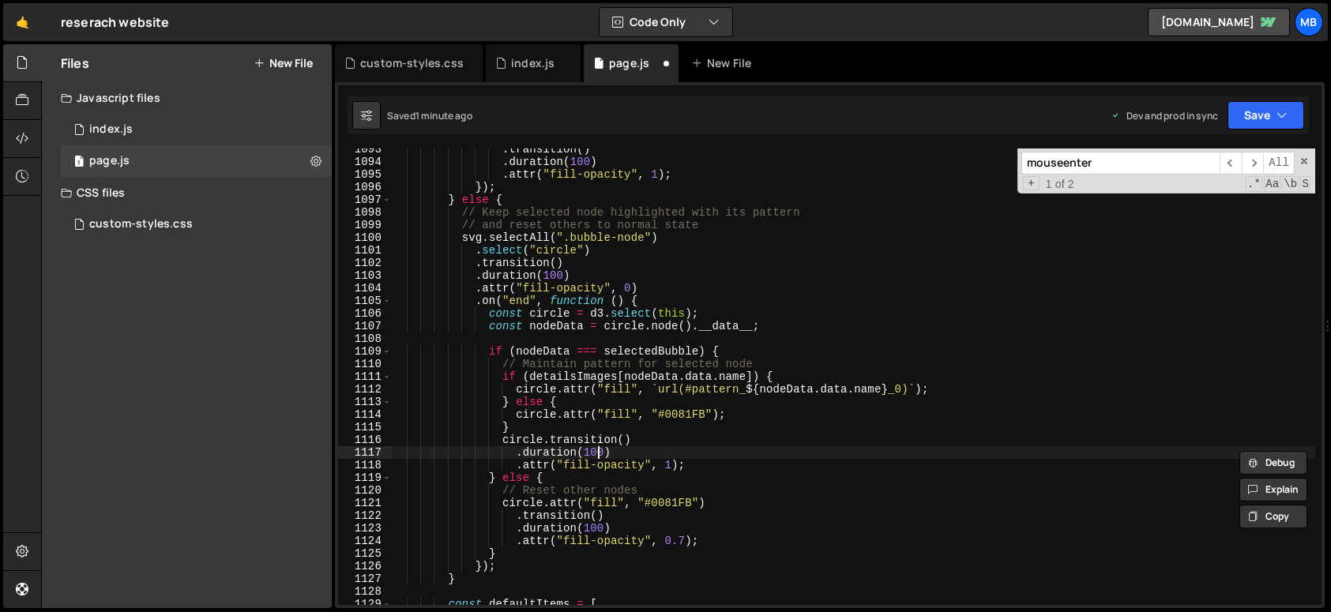
click at [598, 453] on div ". transition ( ) . duration ( 100 ) . attr ( "fill-opacity" , 1 ) ; }) ; } else…" at bounding box center [853, 384] width 924 height 482
drag, startPoint x: 592, startPoint y: 452, endPoint x: 604, endPoint y: 502, distance: 51.1
click at [592, 452] on div ". transition ( ) . duration ( 100 ) . attr ( "fill-opacity" , 1 ) ; }) ; } else…" at bounding box center [853, 384] width 924 height 482
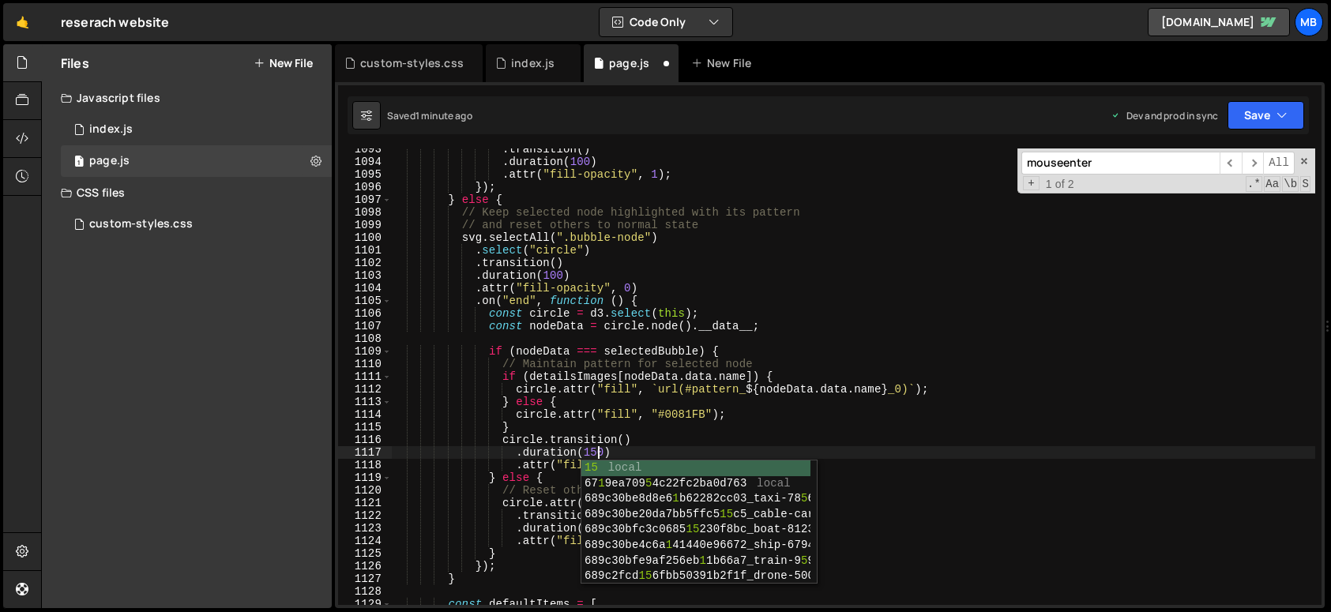
scroll to position [0, 14]
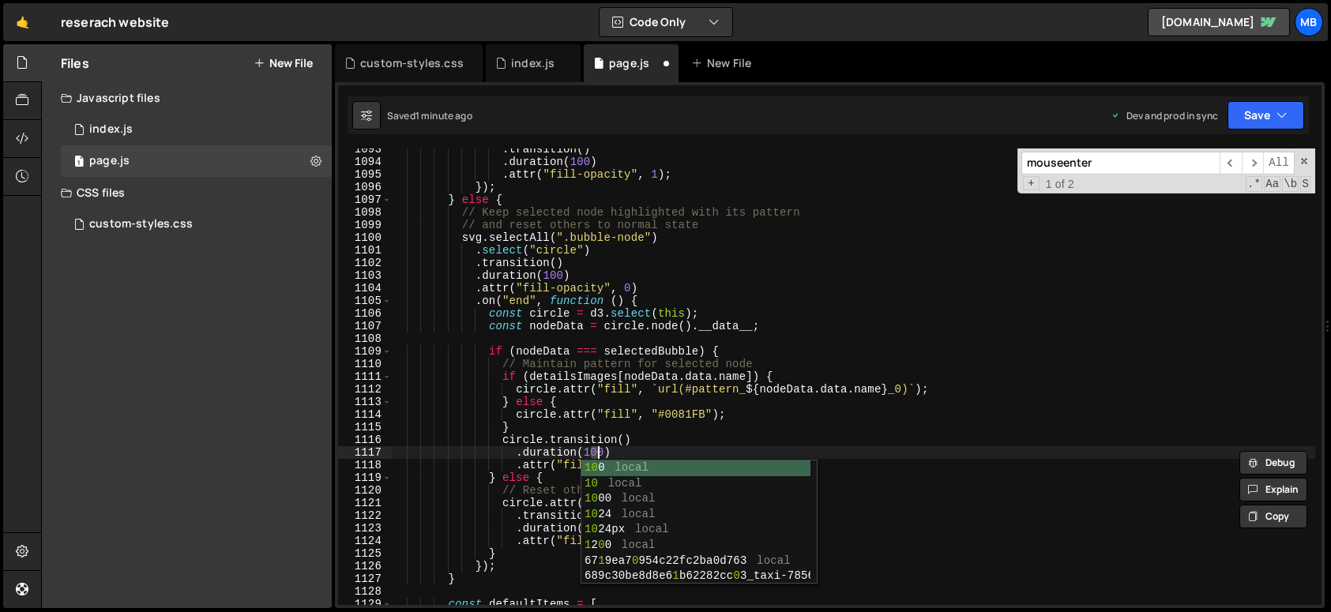
click at [606, 383] on div ". transition ( ) . duration ( 100 ) . attr ( "fill-opacity" , 1 ) ; }) ; } else…" at bounding box center [853, 384] width 924 height 482
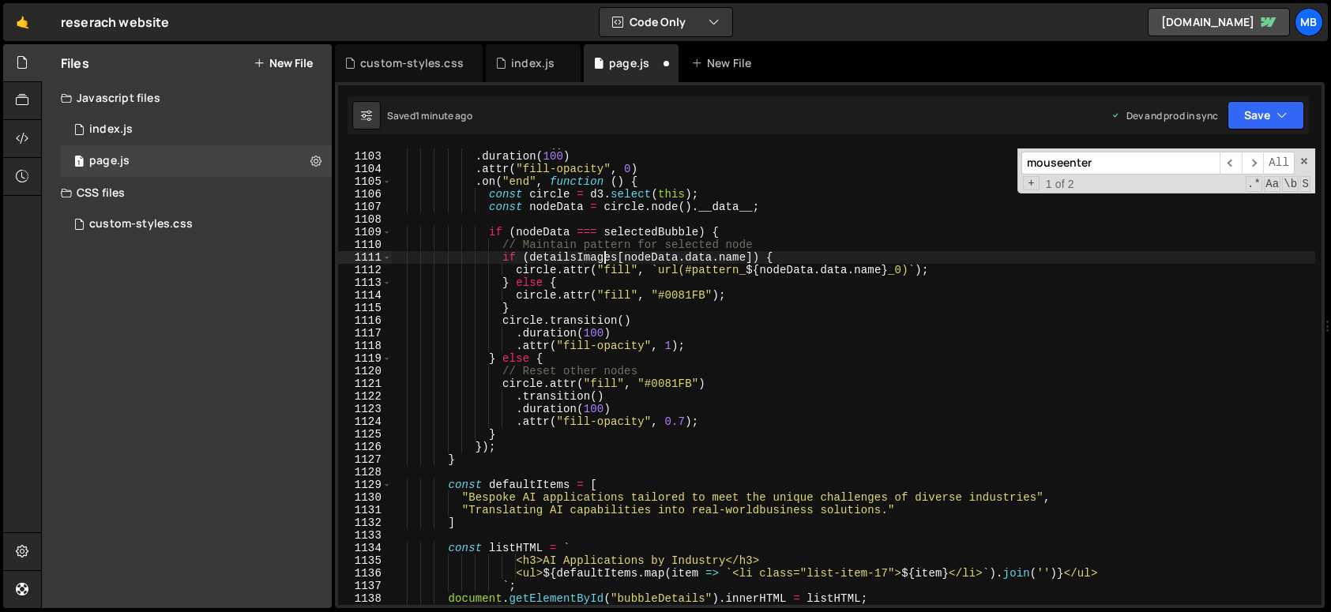
scroll to position [13989, 0]
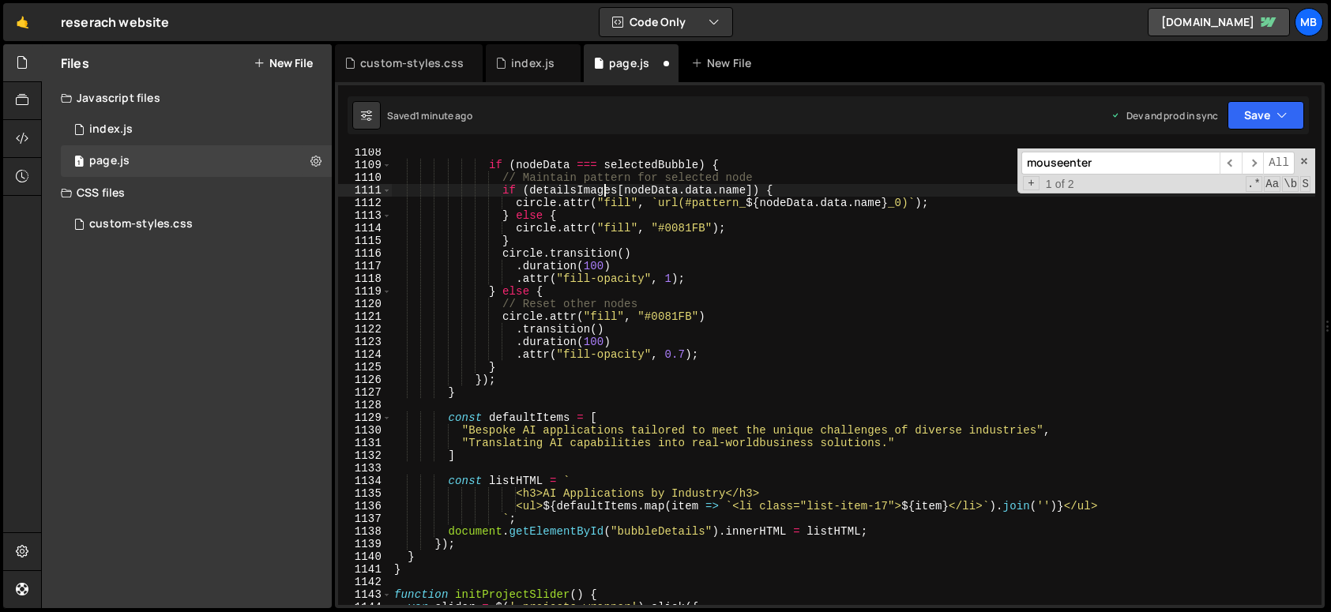
type textarea "if (detailsImages[[DOMAIN_NAME]]) {"
